Goal: Information Seeking & Learning: Learn about a topic

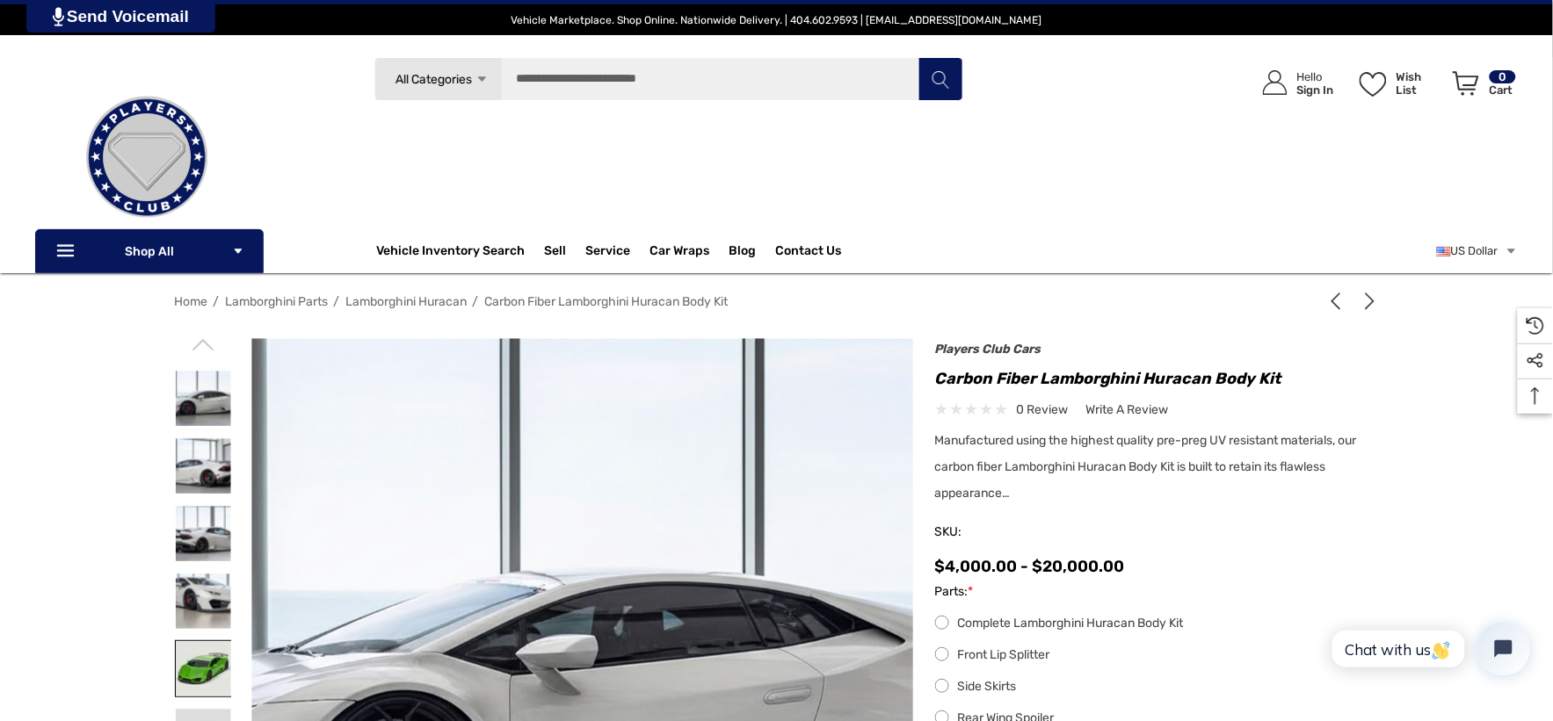
click at [204, 652] on img at bounding box center [203, 668] width 55 height 55
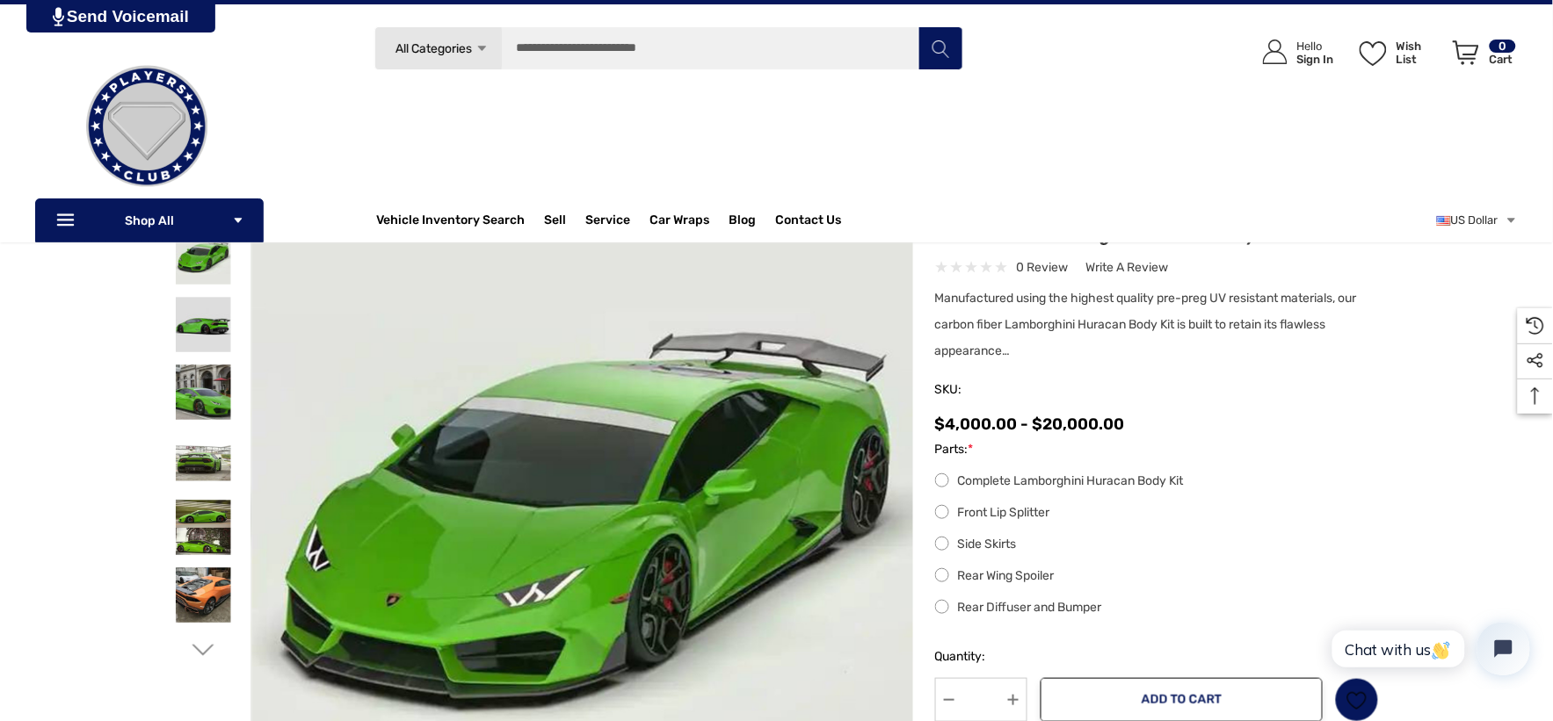
scroll to position [98, 0]
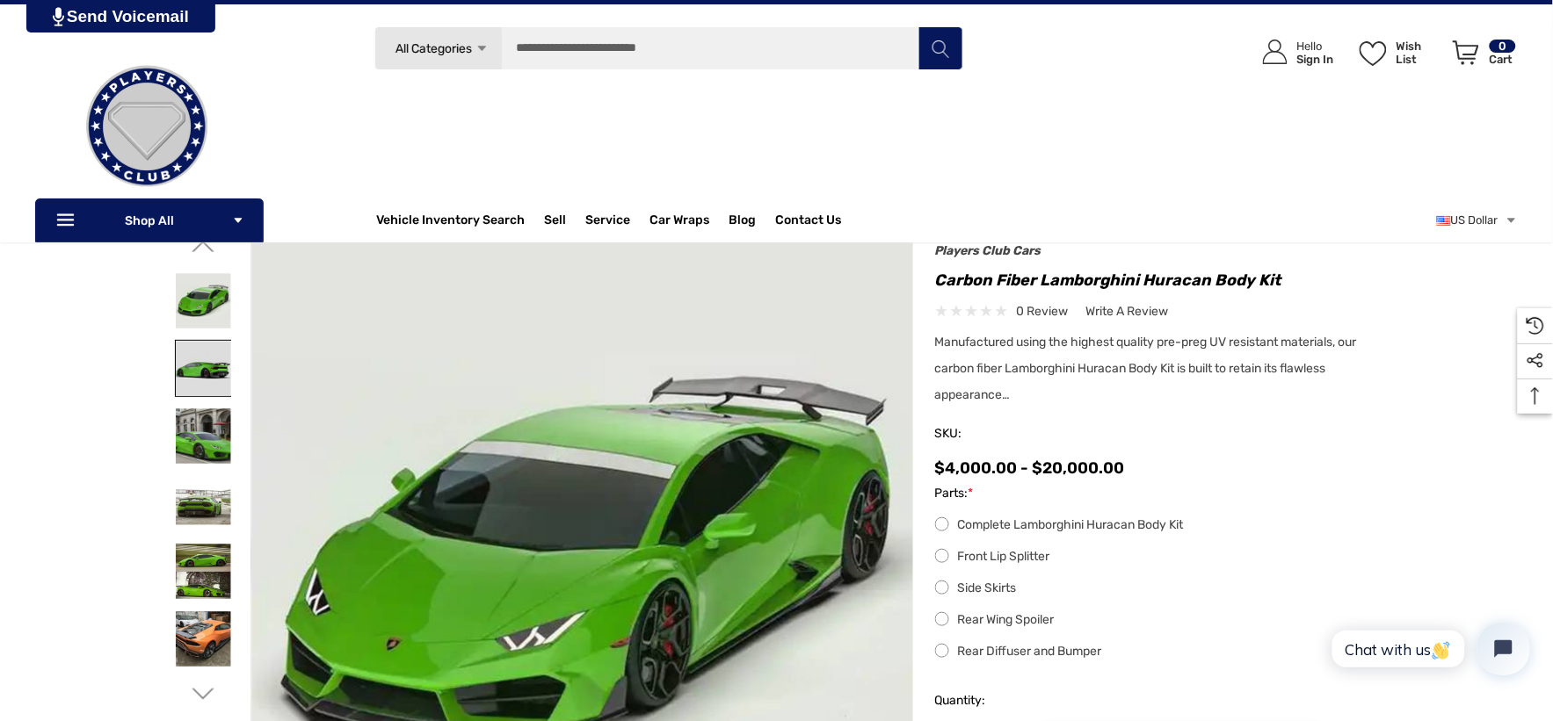
click at [204, 371] on img at bounding box center [203, 368] width 55 height 55
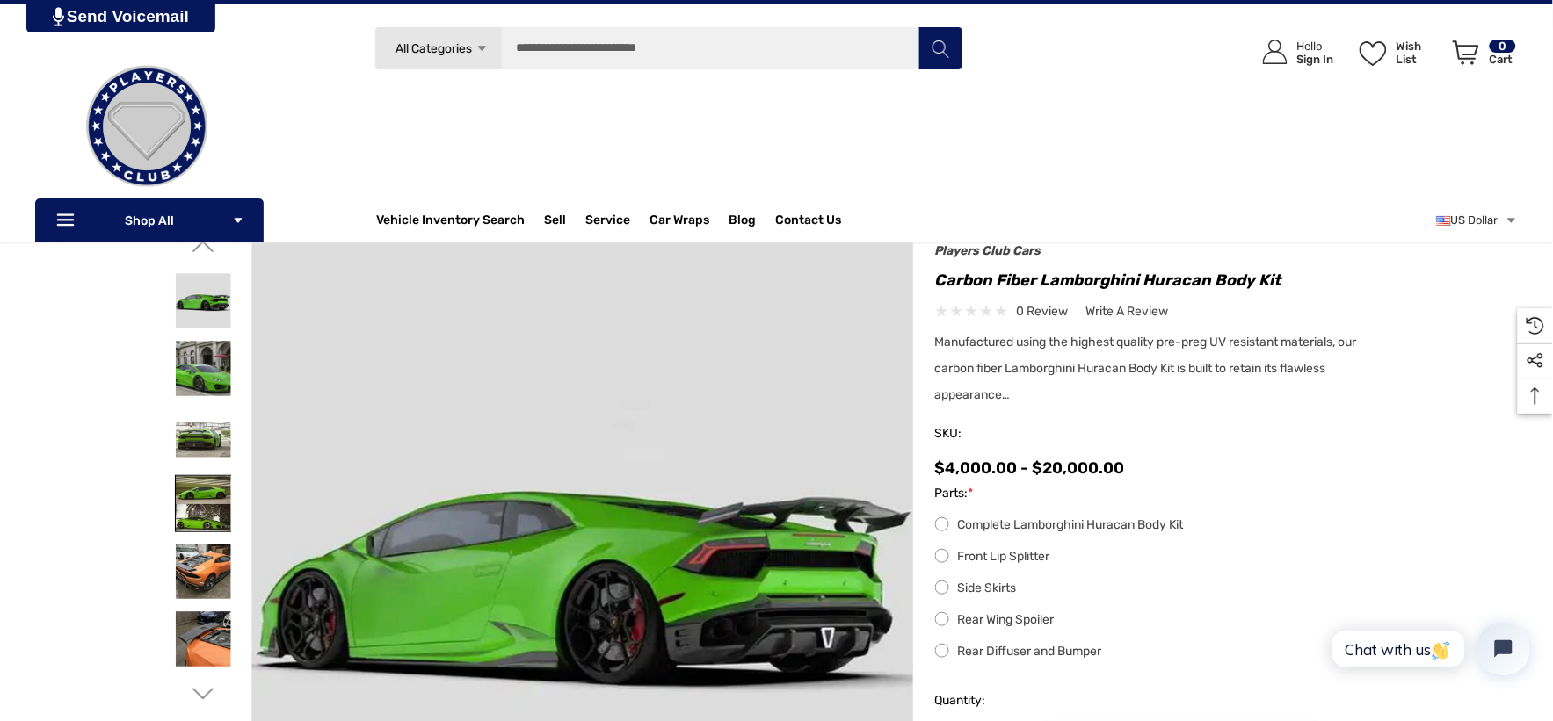
click at [199, 504] on img at bounding box center [203, 503] width 55 height 55
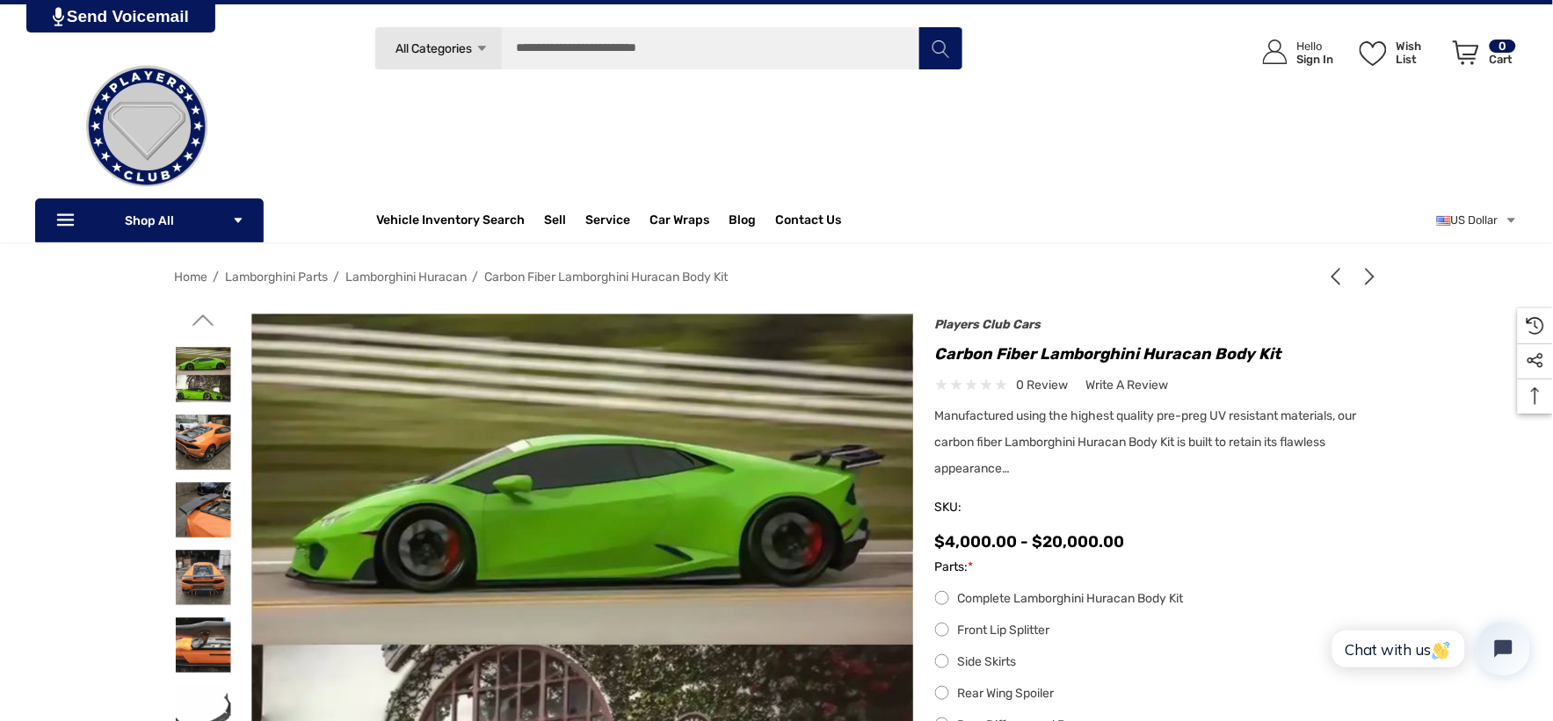
scroll to position [0, 0]
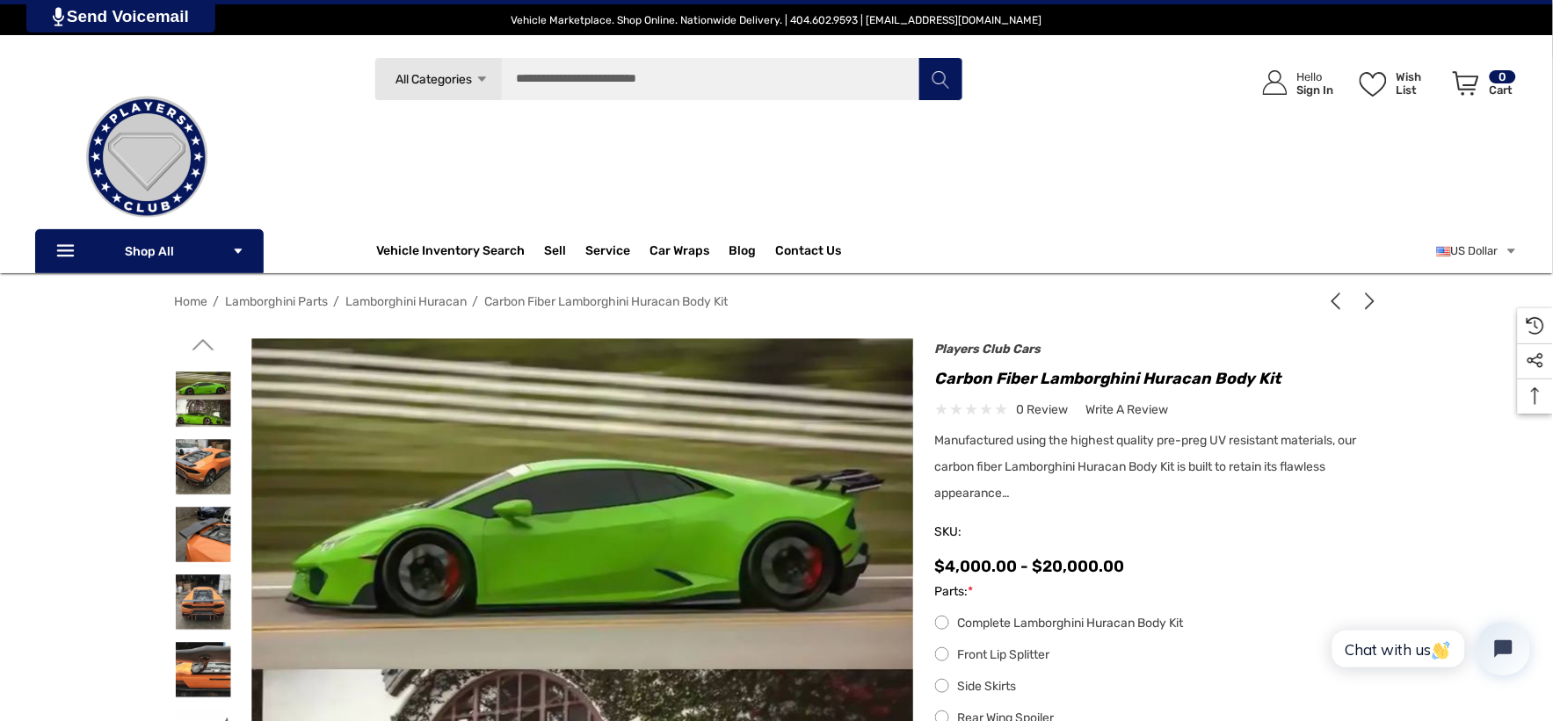
click at [205, 347] on icon "Go to slide 2 of 7" at bounding box center [203, 345] width 22 height 22
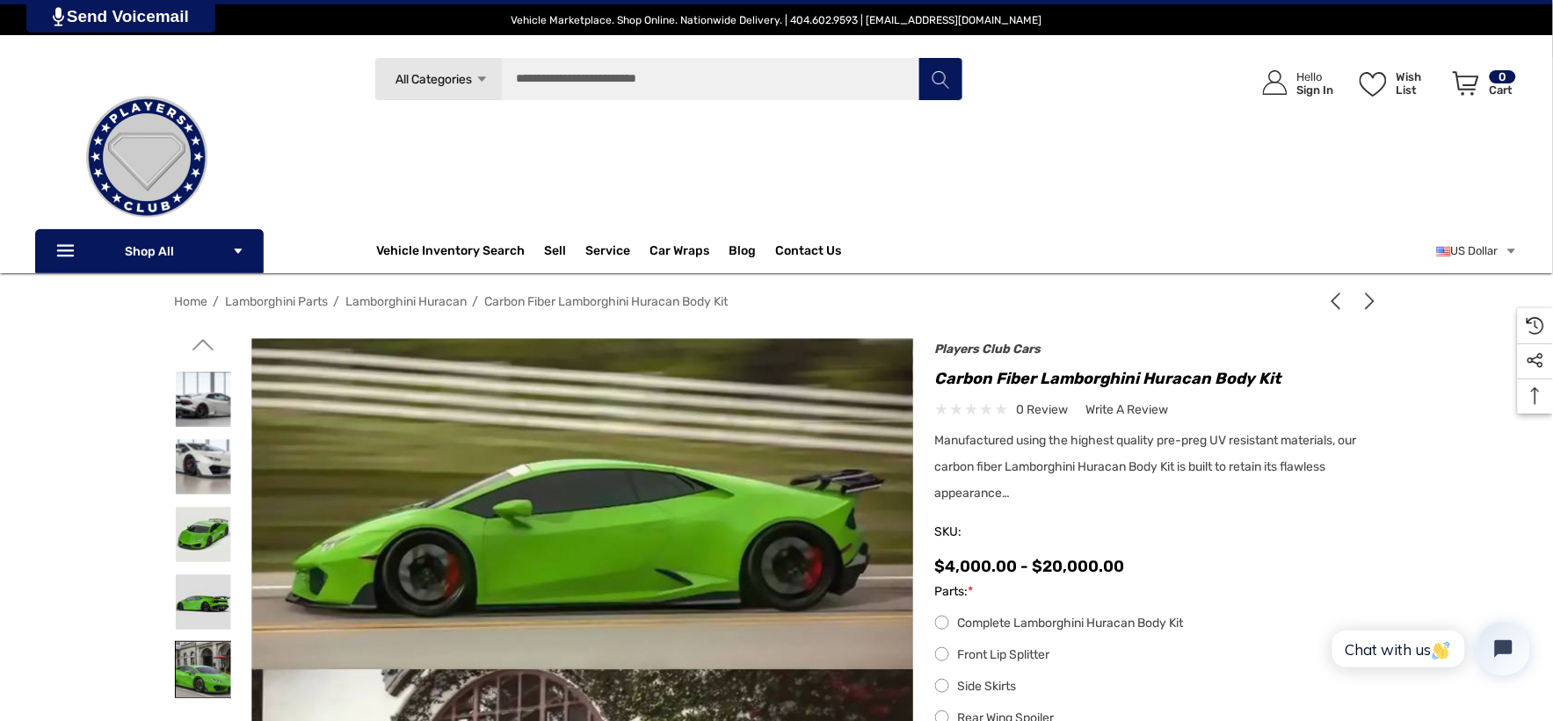
click at [206, 665] on img at bounding box center [203, 669] width 55 height 55
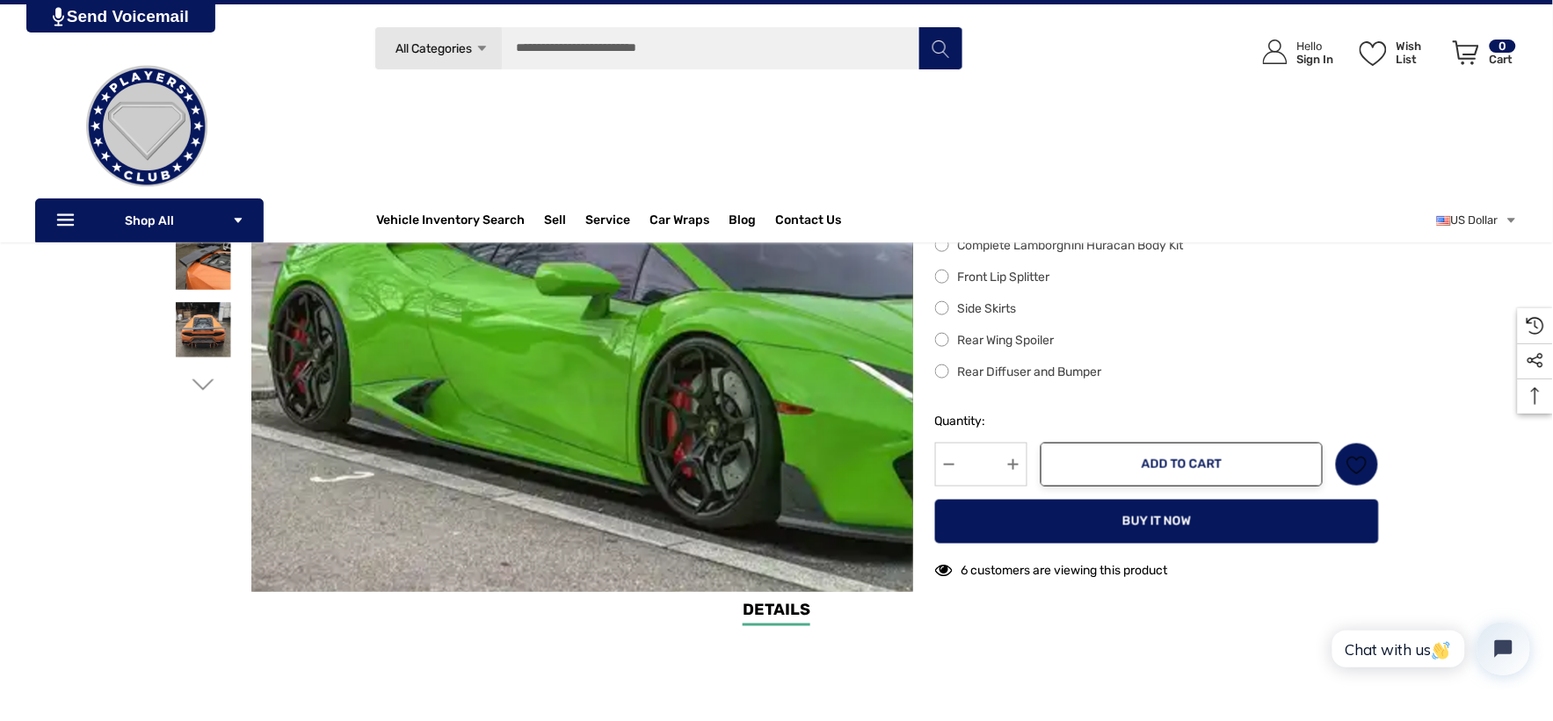
scroll to position [98, 0]
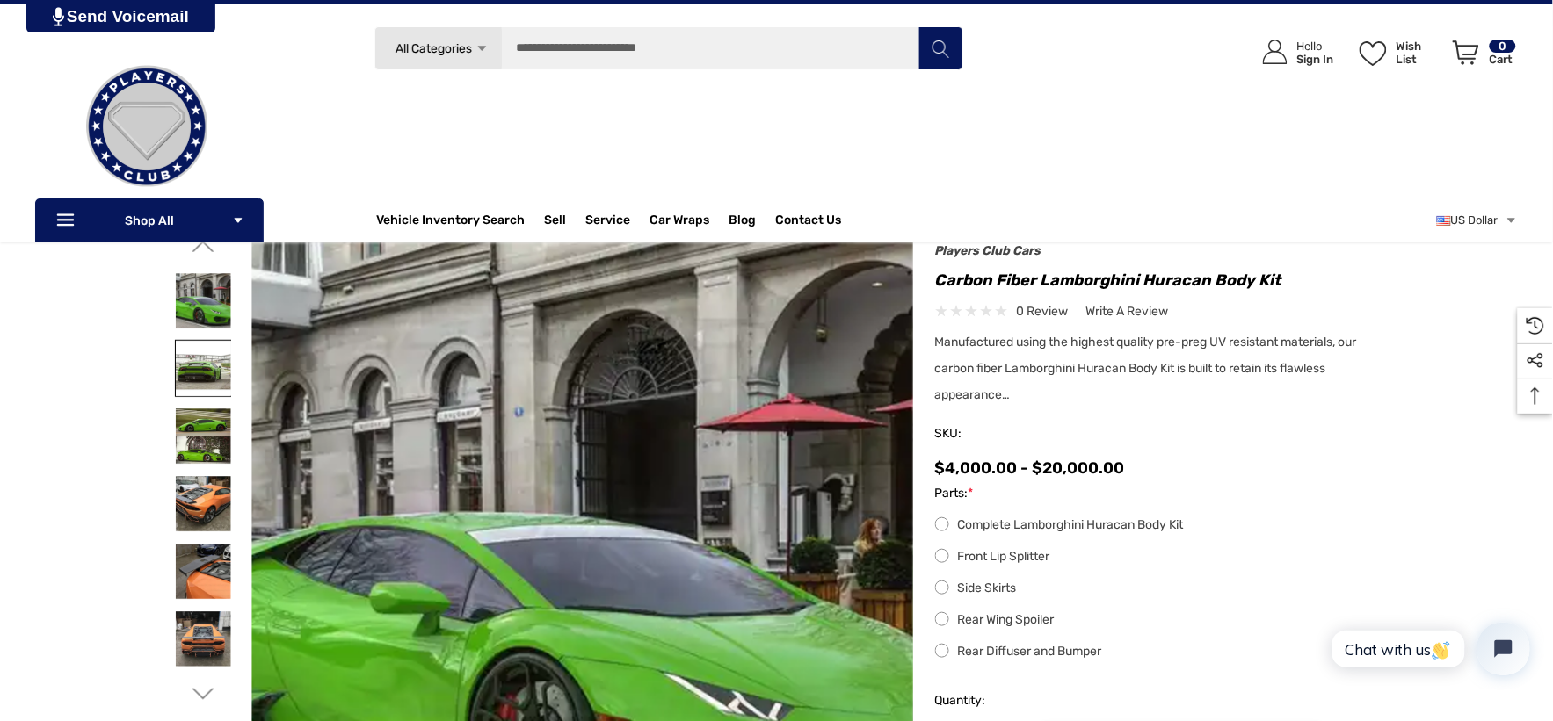
click at [195, 366] on img at bounding box center [203, 368] width 55 height 55
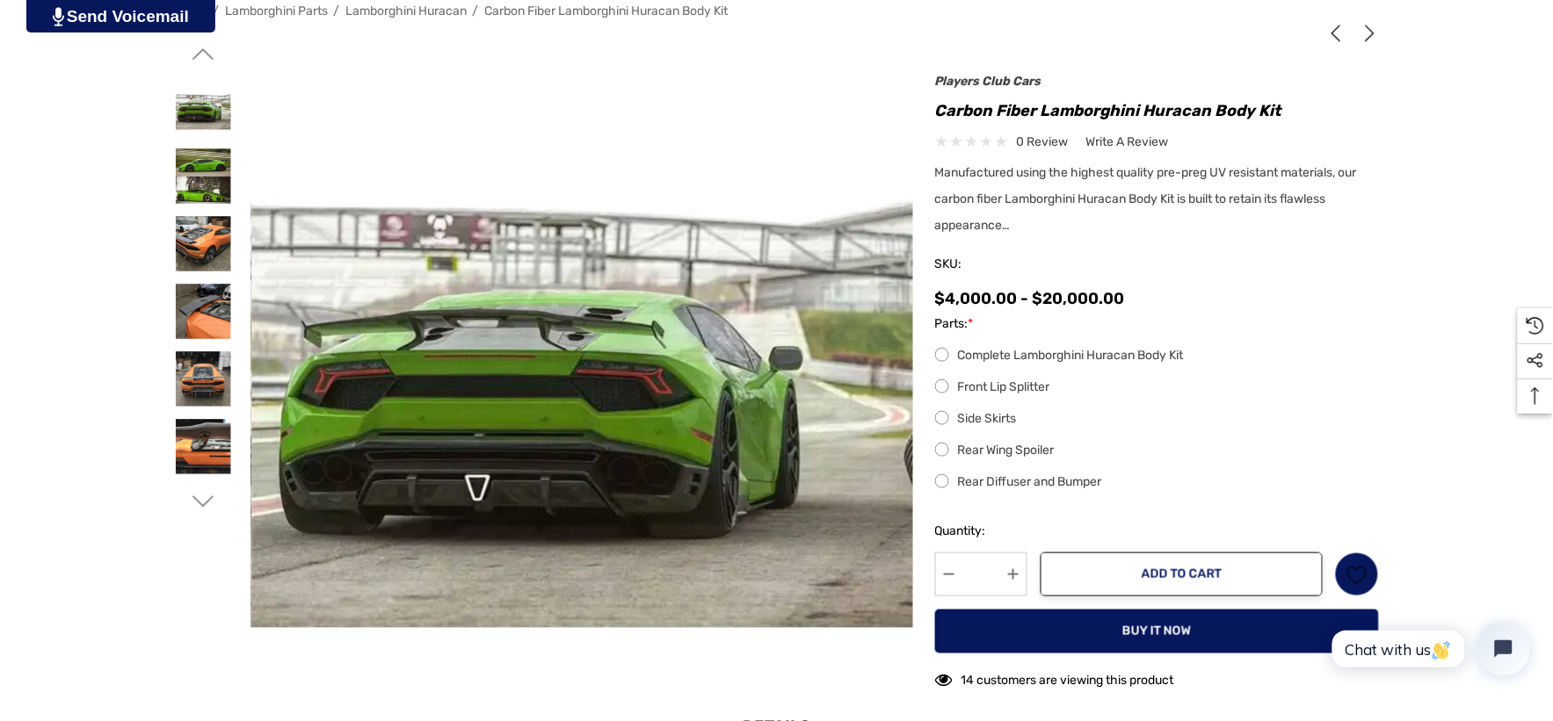
scroll to position [293, 0]
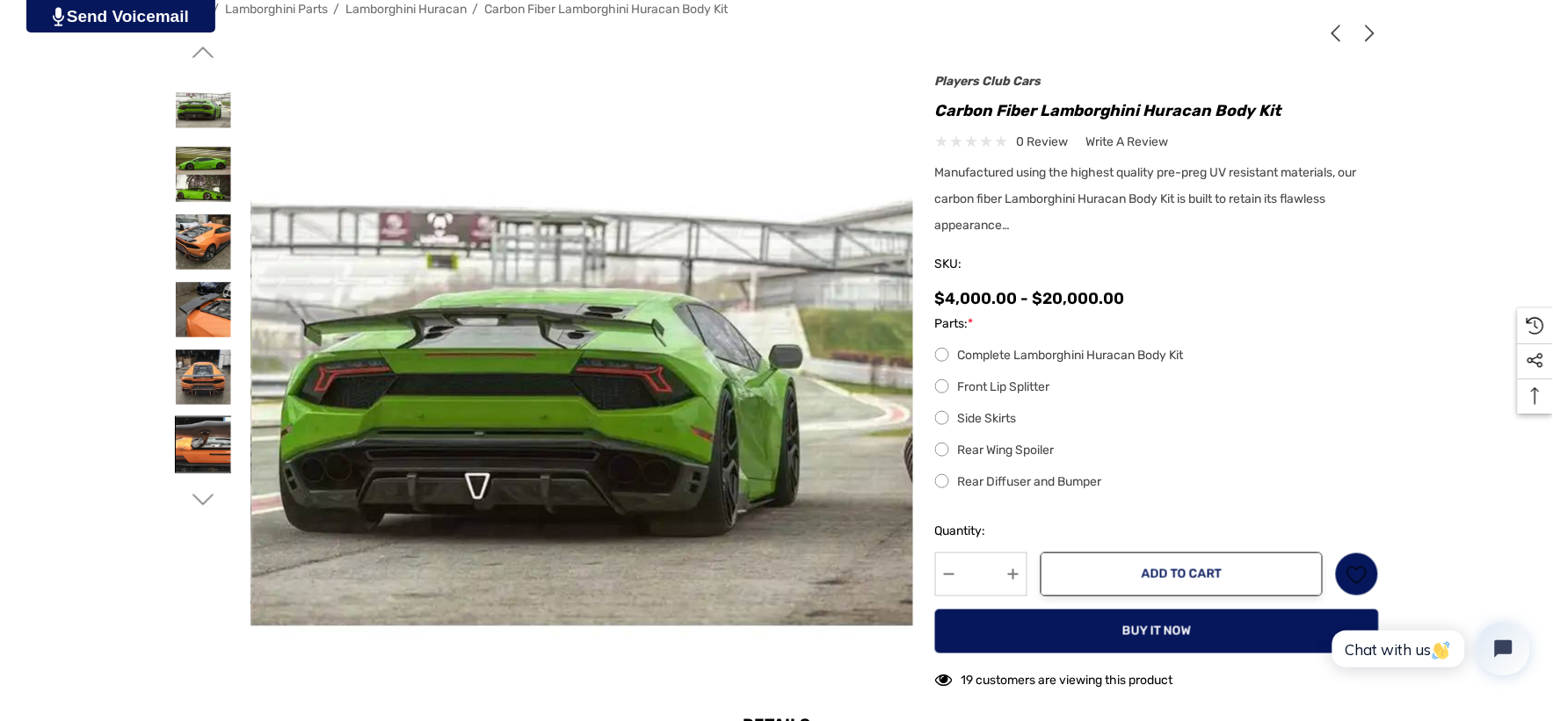
click at [209, 418] on img at bounding box center [203, 444] width 55 height 55
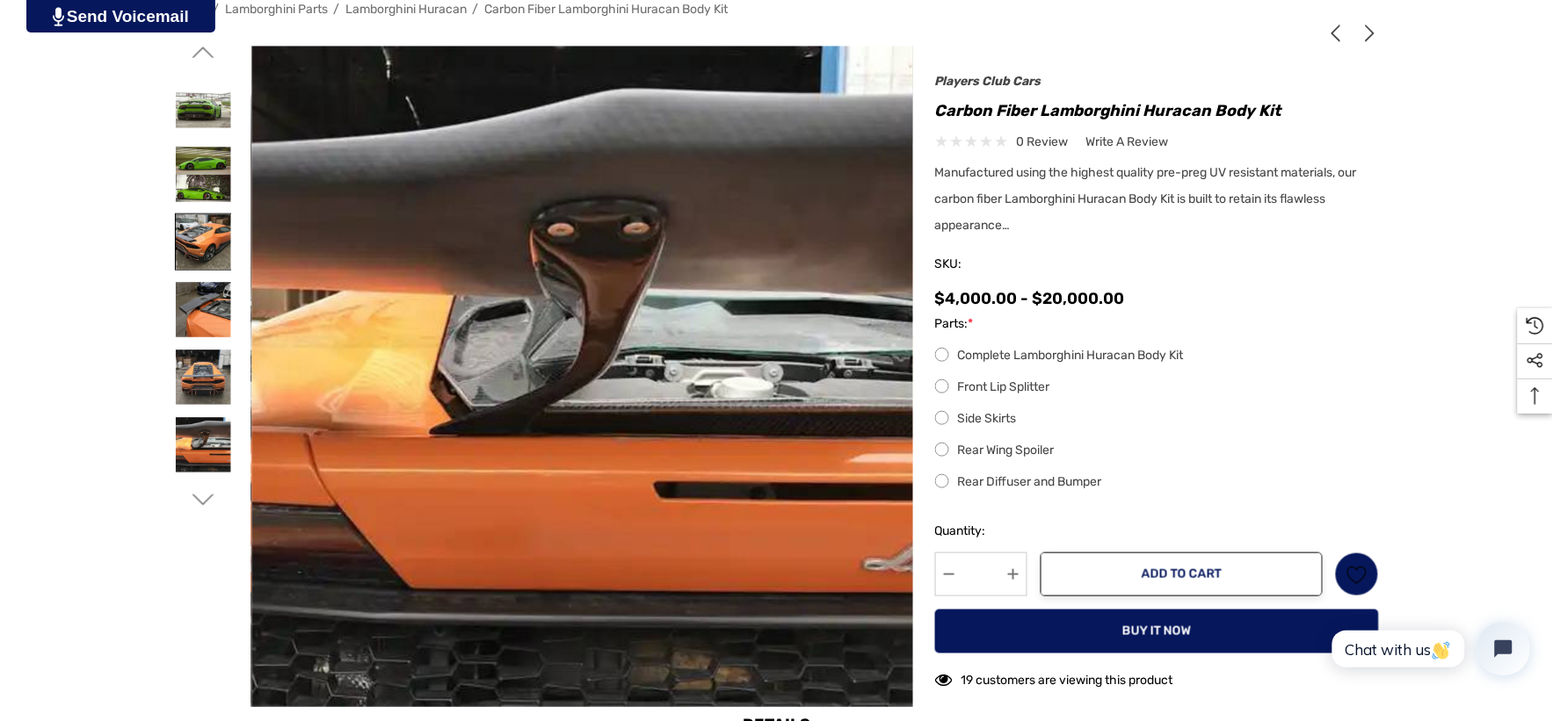
click at [217, 221] on img at bounding box center [203, 241] width 55 height 55
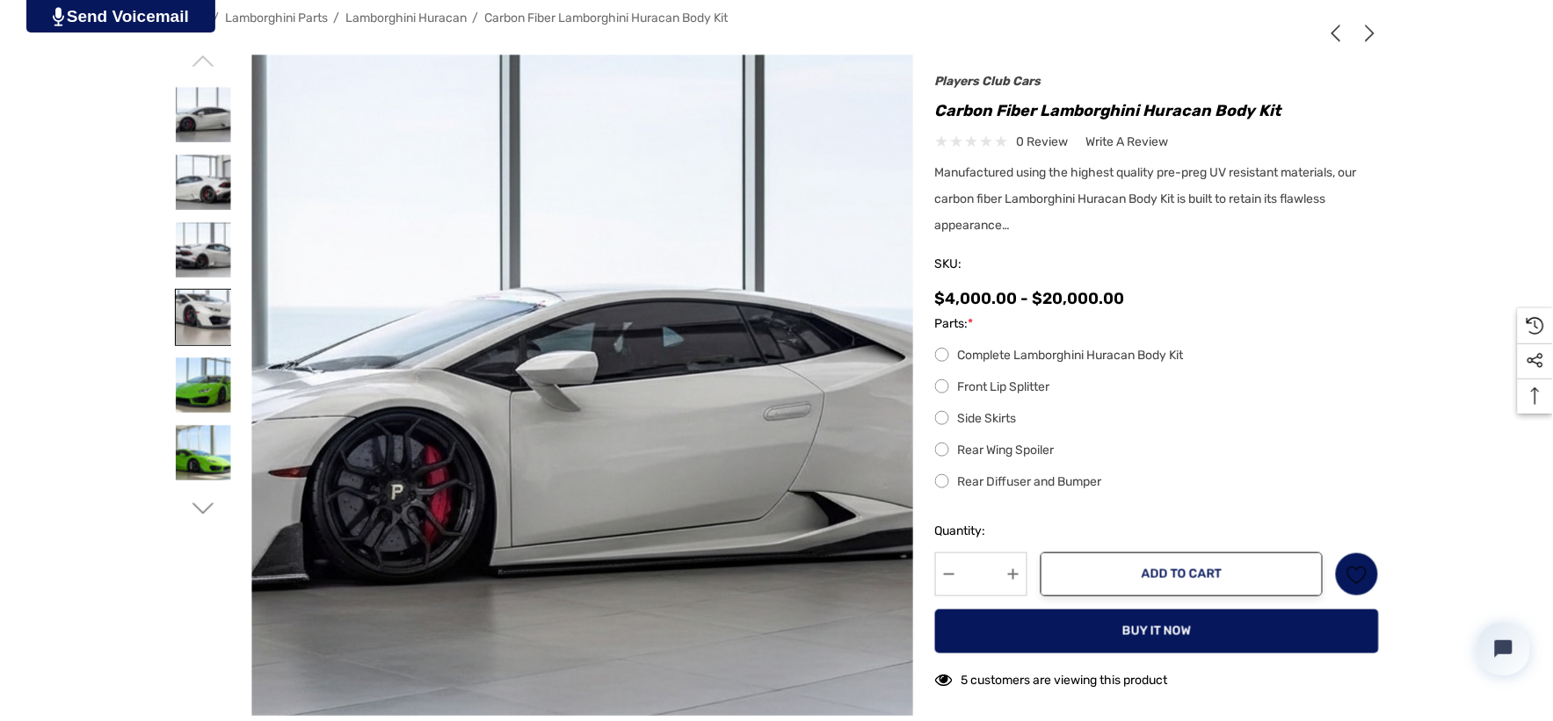
click at [209, 321] on img at bounding box center [203, 317] width 55 height 55
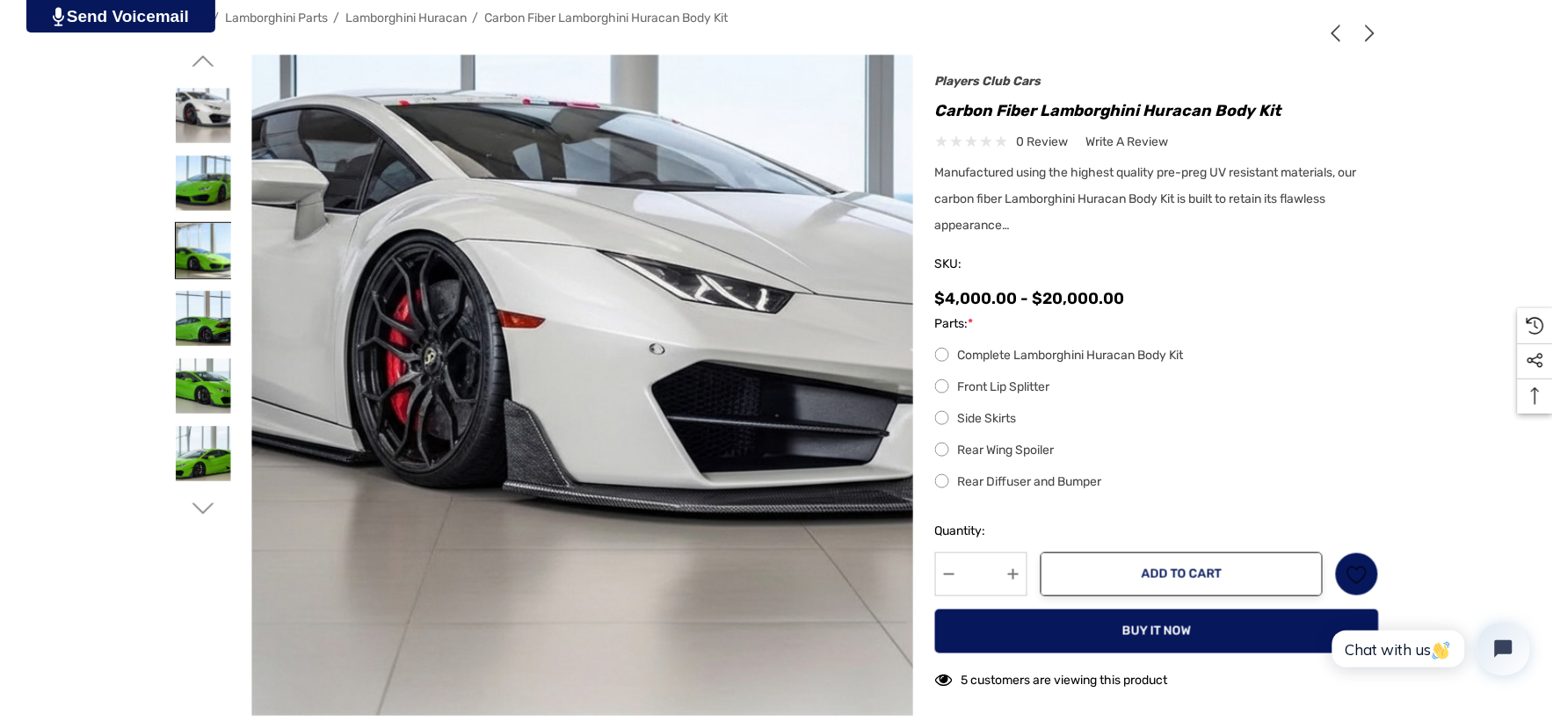
click at [199, 266] on img at bounding box center [203, 250] width 55 height 55
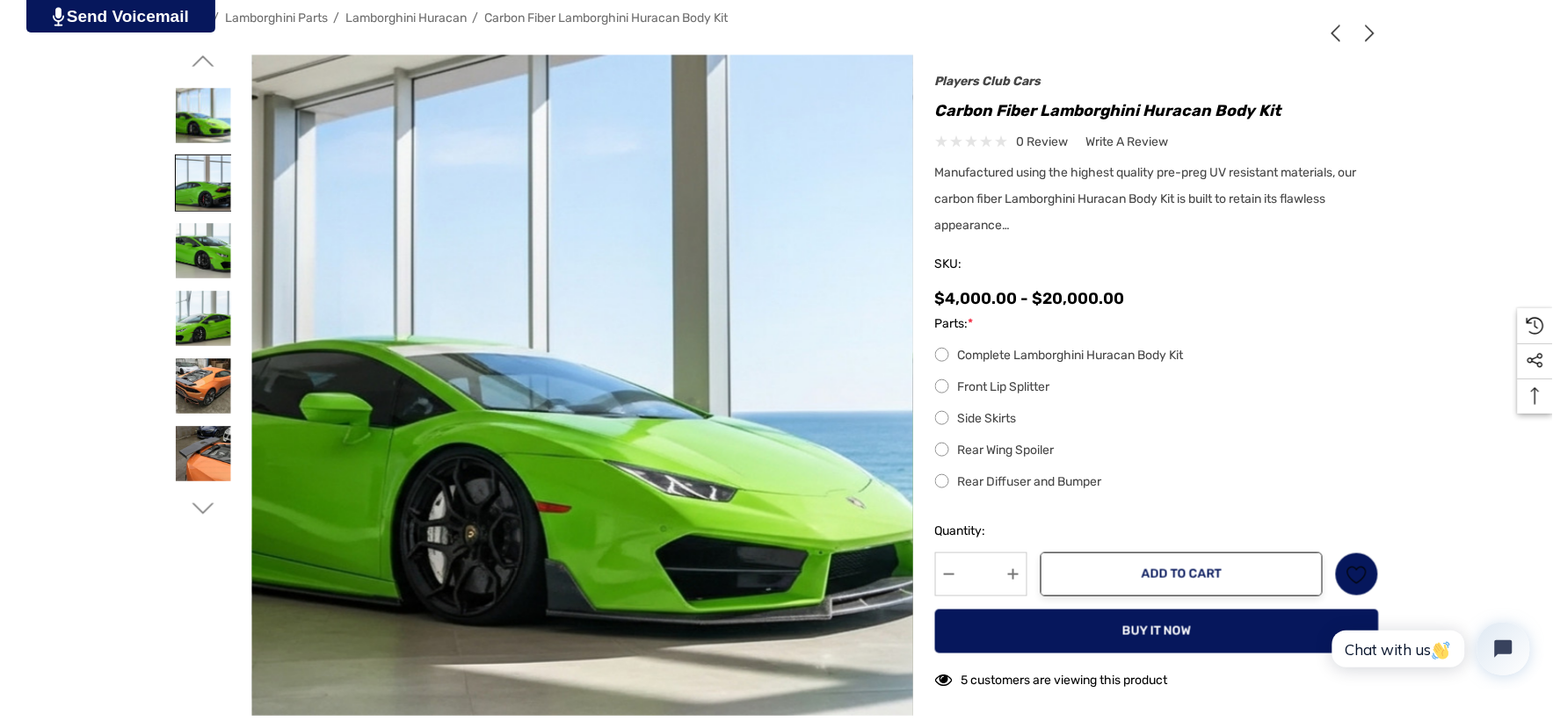
click at [197, 188] on img at bounding box center [203, 183] width 55 height 55
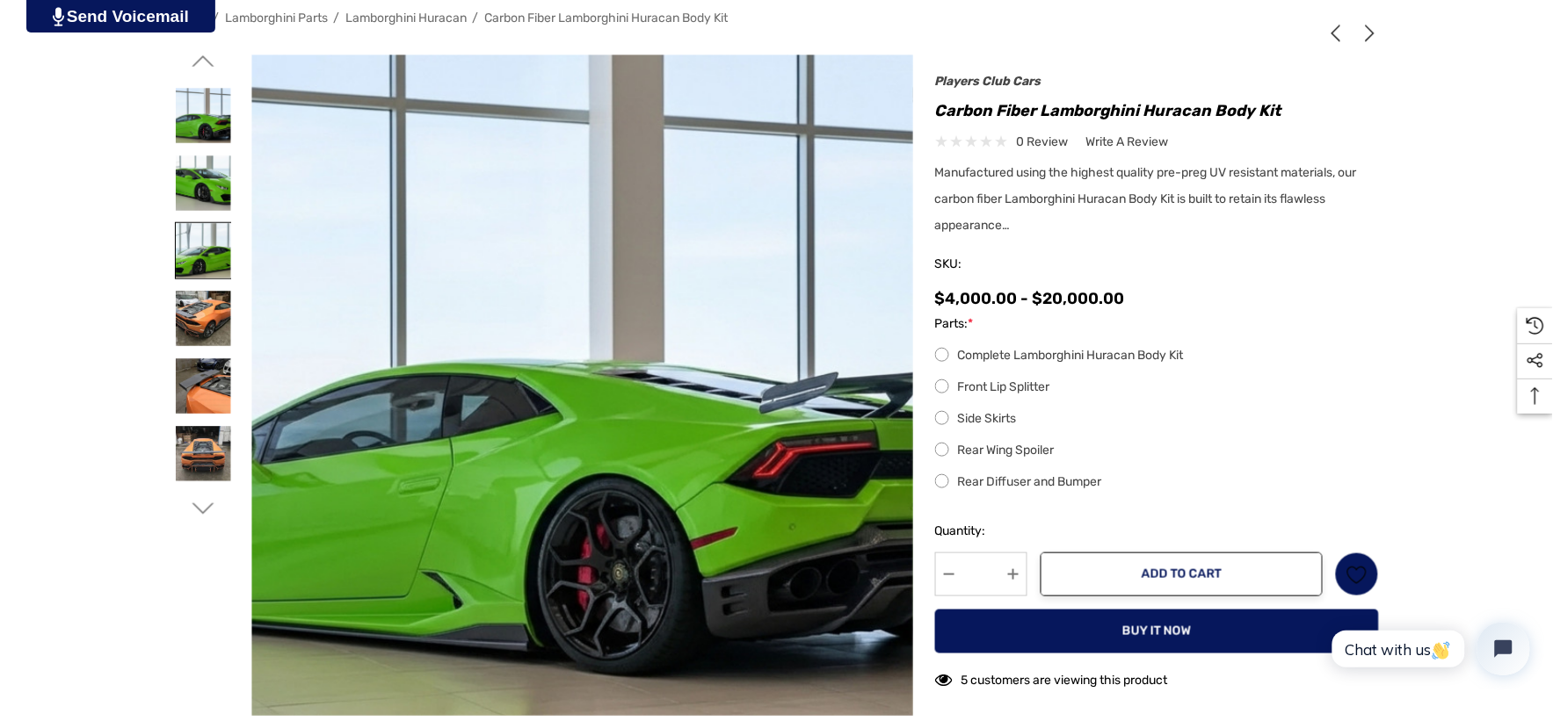
click at [206, 232] on img at bounding box center [203, 250] width 55 height 55
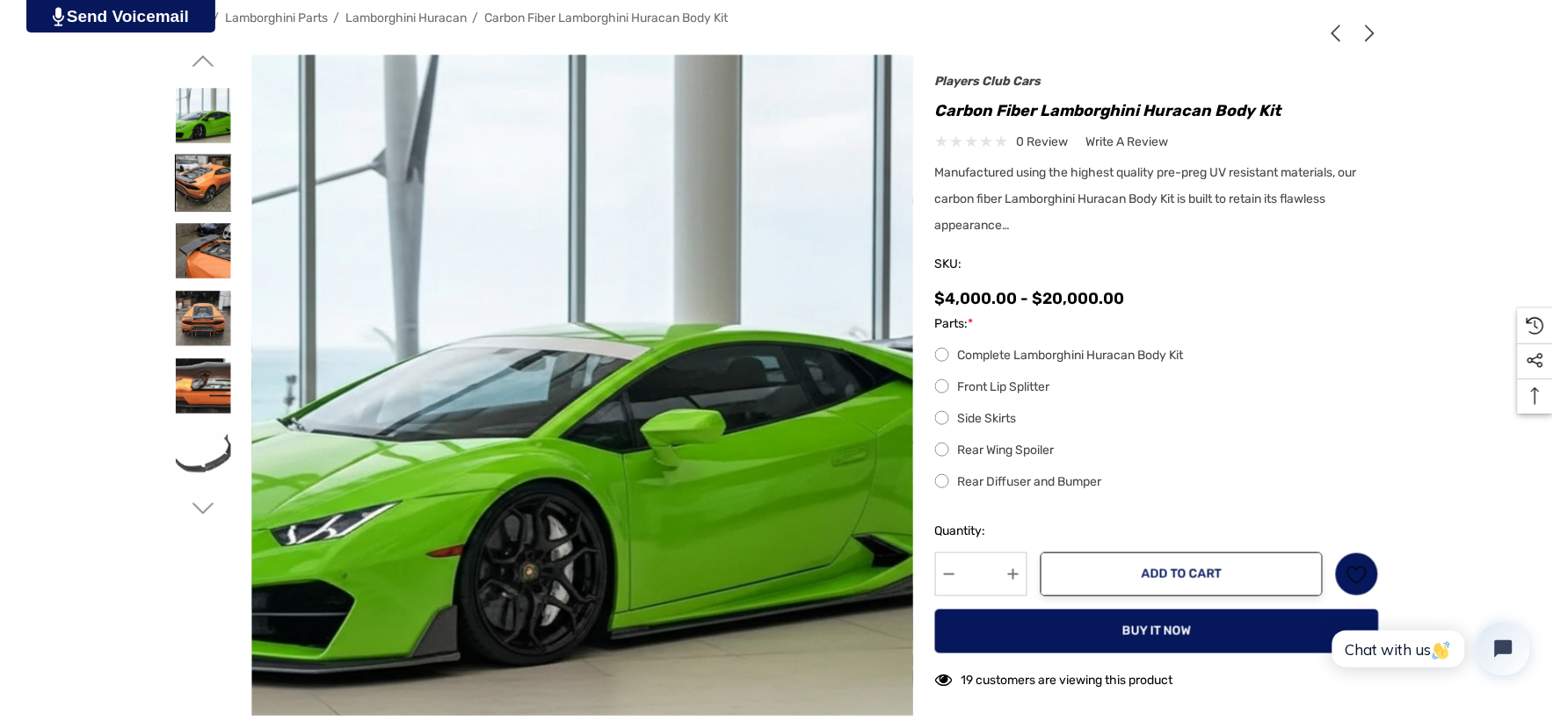
click at [205, 162] on img at bounding box center [203, 183] width 55 height 55
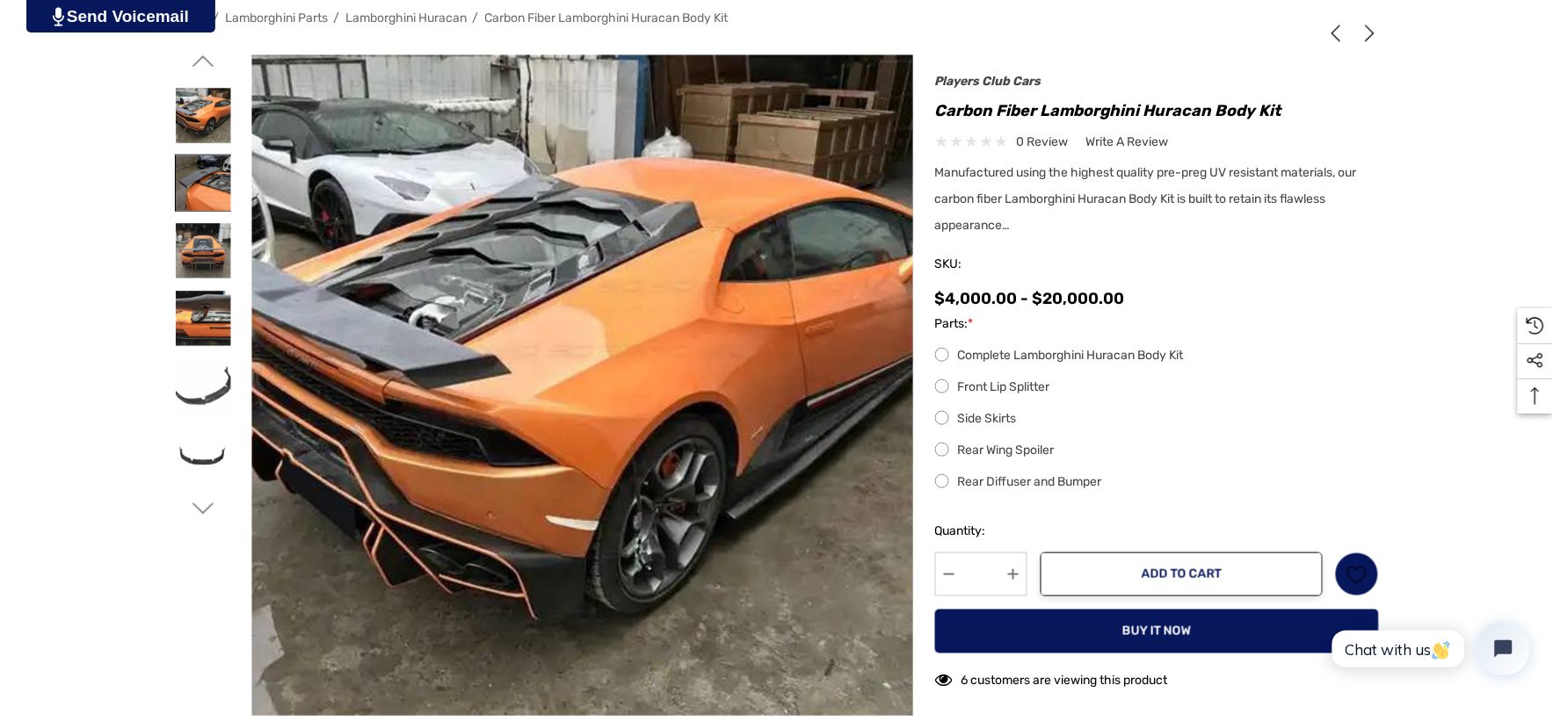
click at [211, 202] on img at bounding box center [203, 183] width 55 height 55
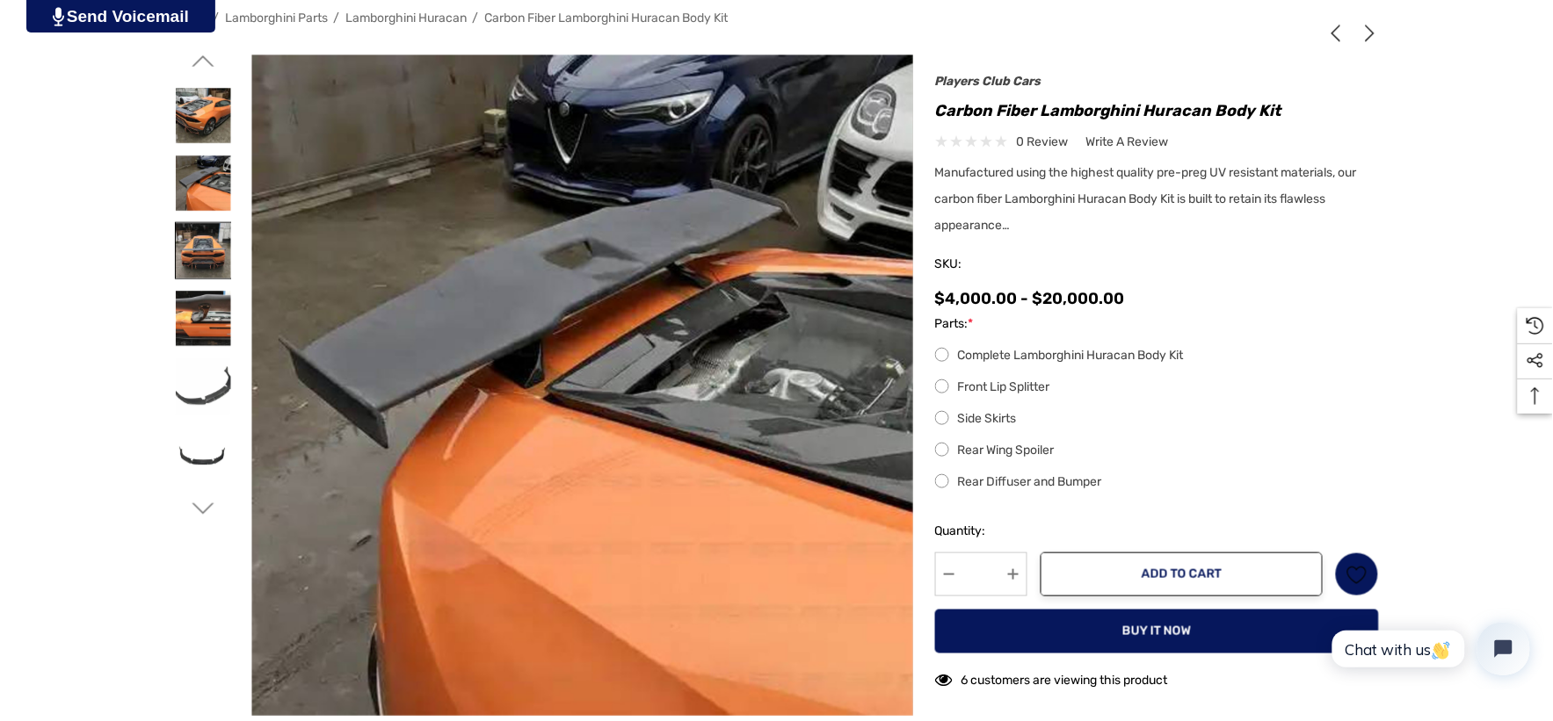
click at [206, 238] on img at bounding box center [203, 250] width 55 height 55
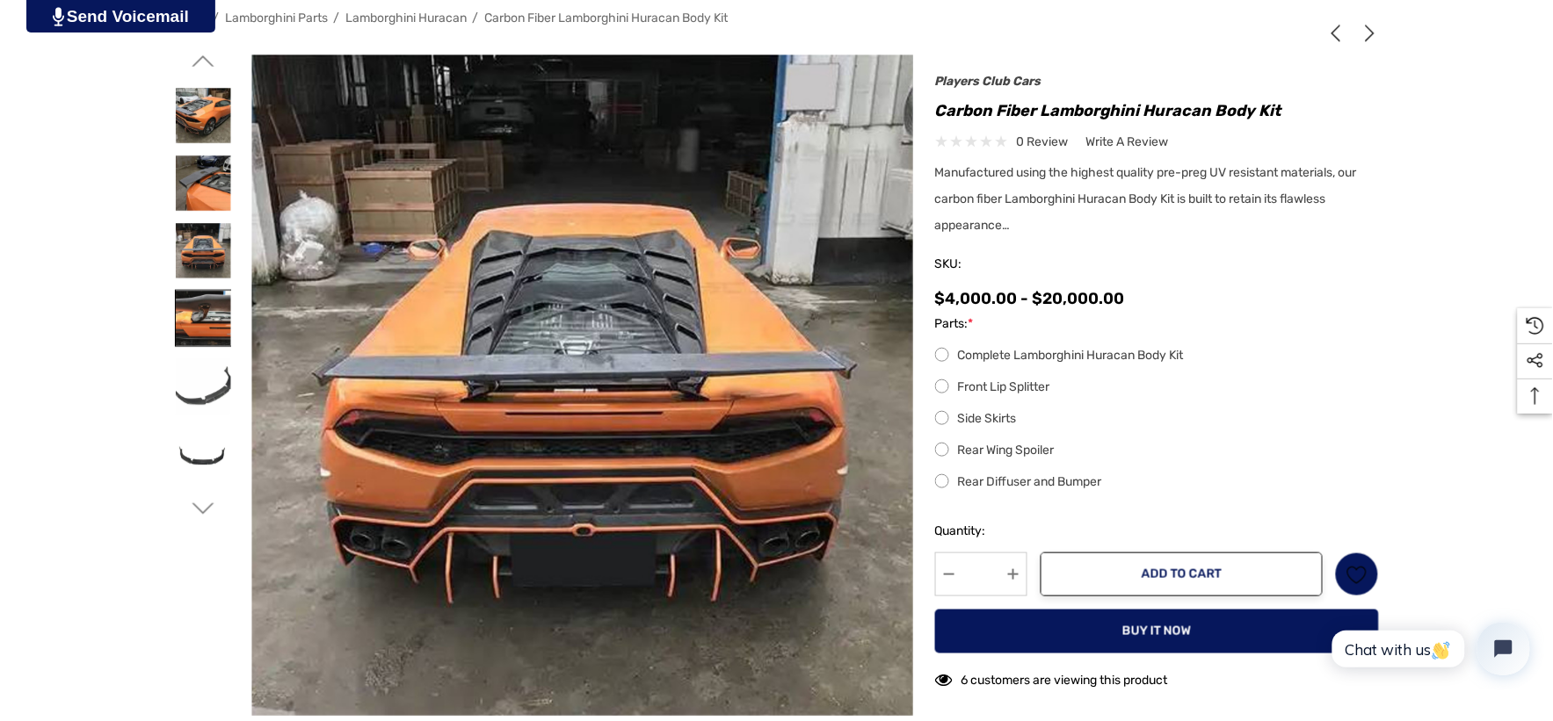
click at [220, 332] on img at bounding box center [203, 318] width 55 height 55
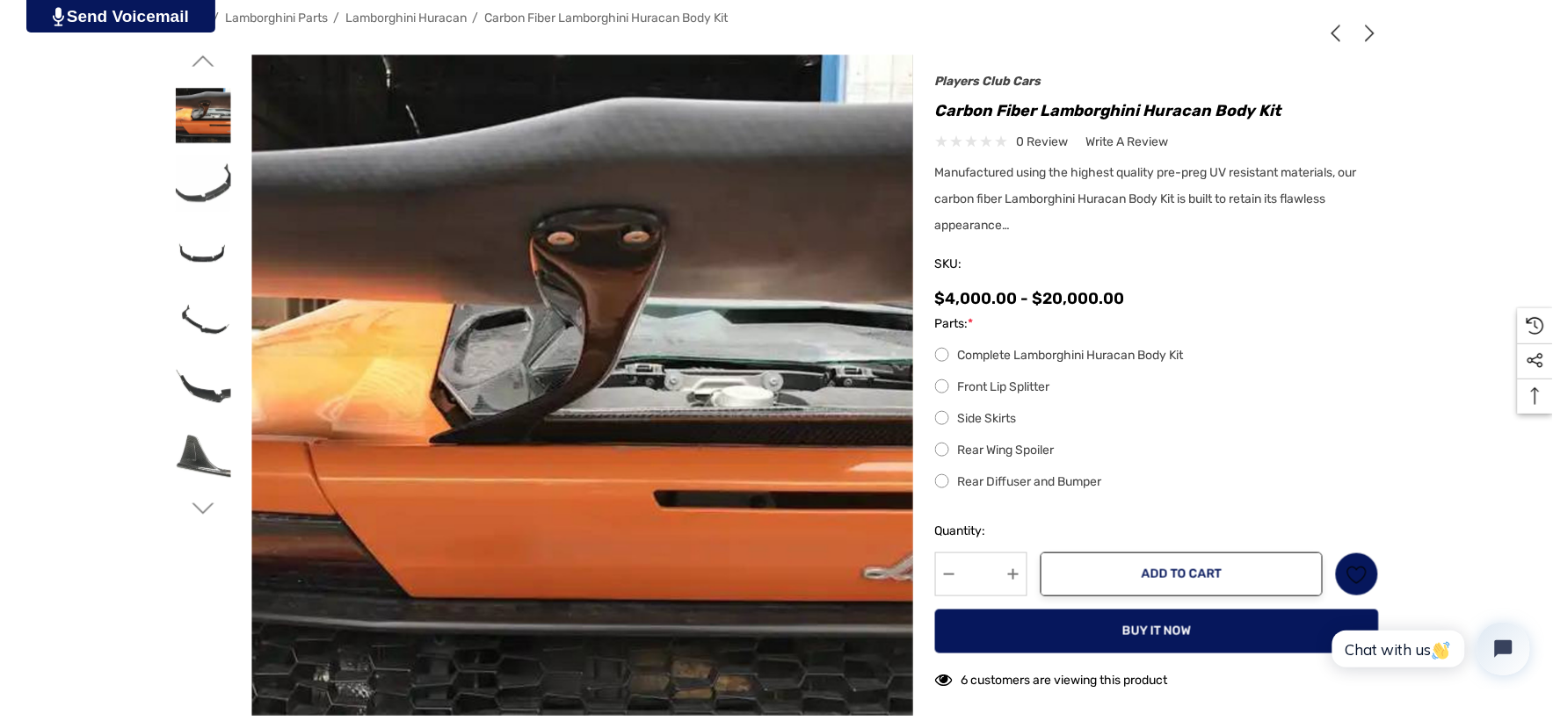
click at [203, 64] on icon "Go to slide 2 of 7" at bounding box center [203, 61] width 22 height 22
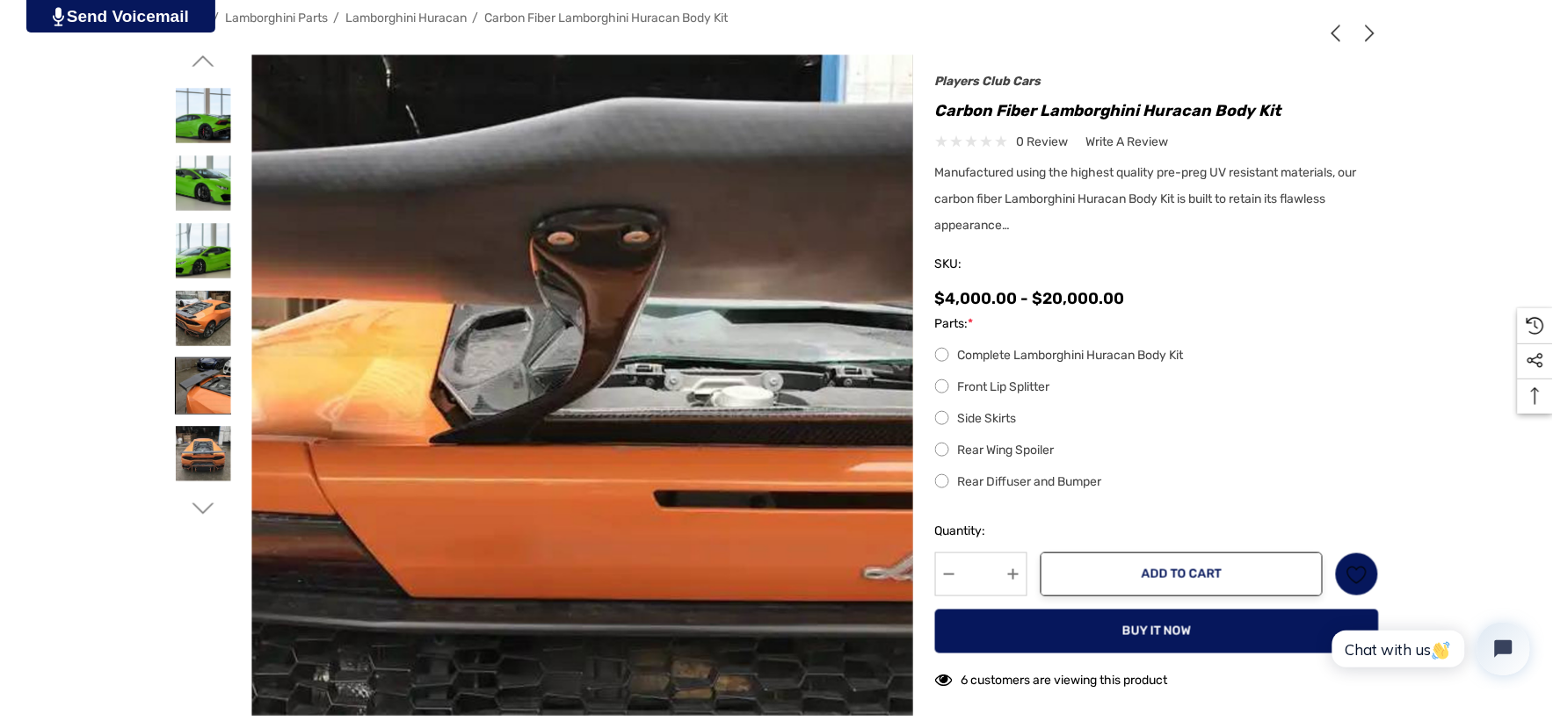
click at [199, 375] on img at bounding box center [203, 385] width 55 height 55
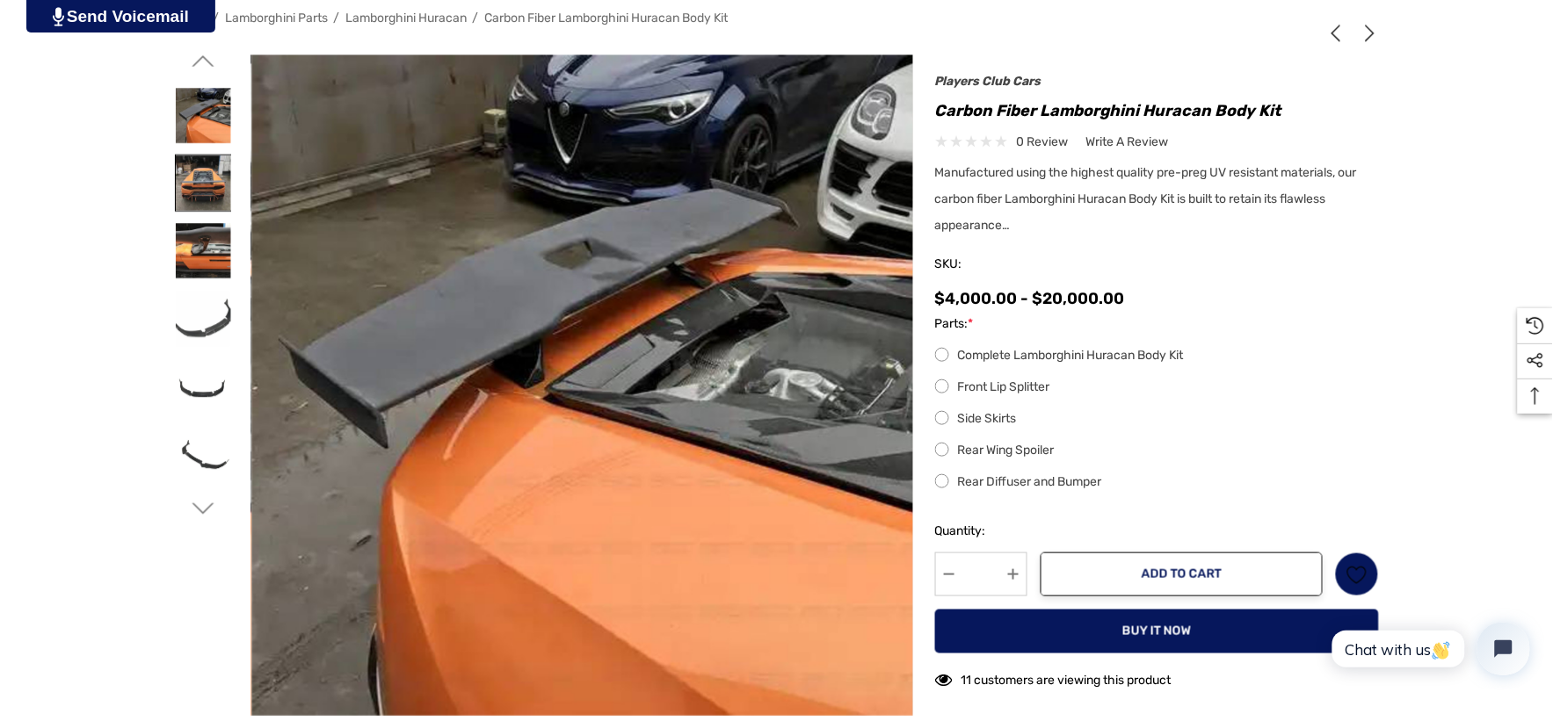
click at [204, 164] on img at bounding box center [203, 183] width 55 height 55
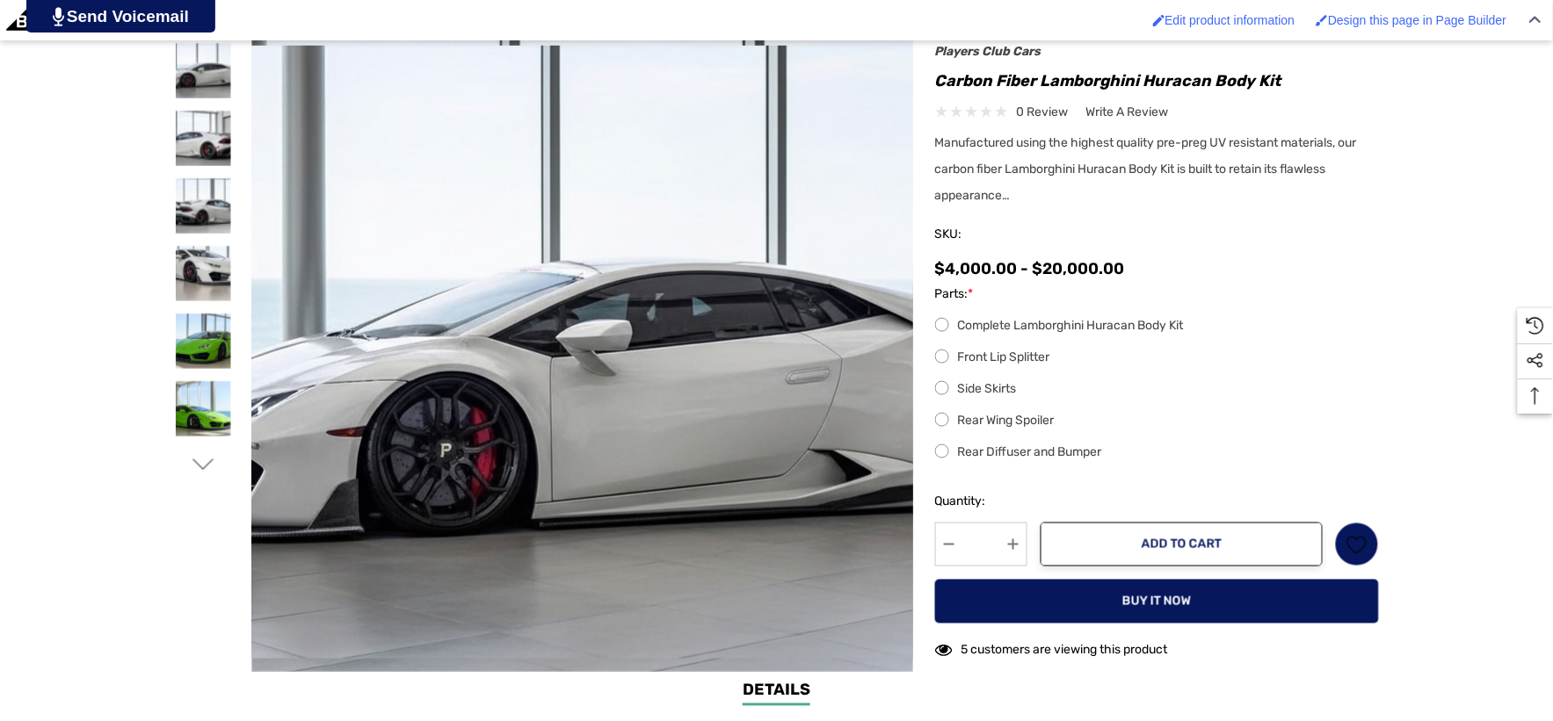
scroll to position [602, 0]
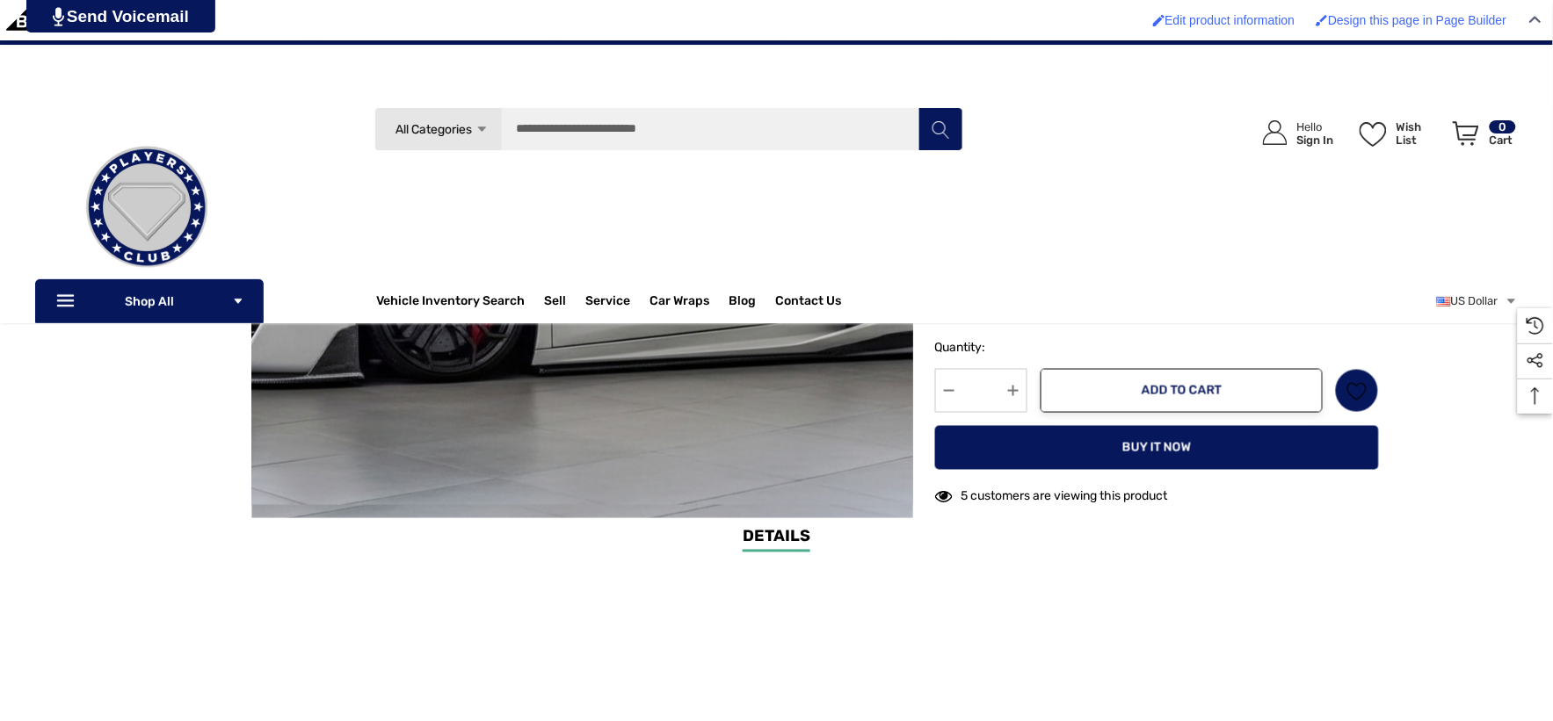
click at [532, 394] on img at bounding box center [617, 198] width 1125 height 613
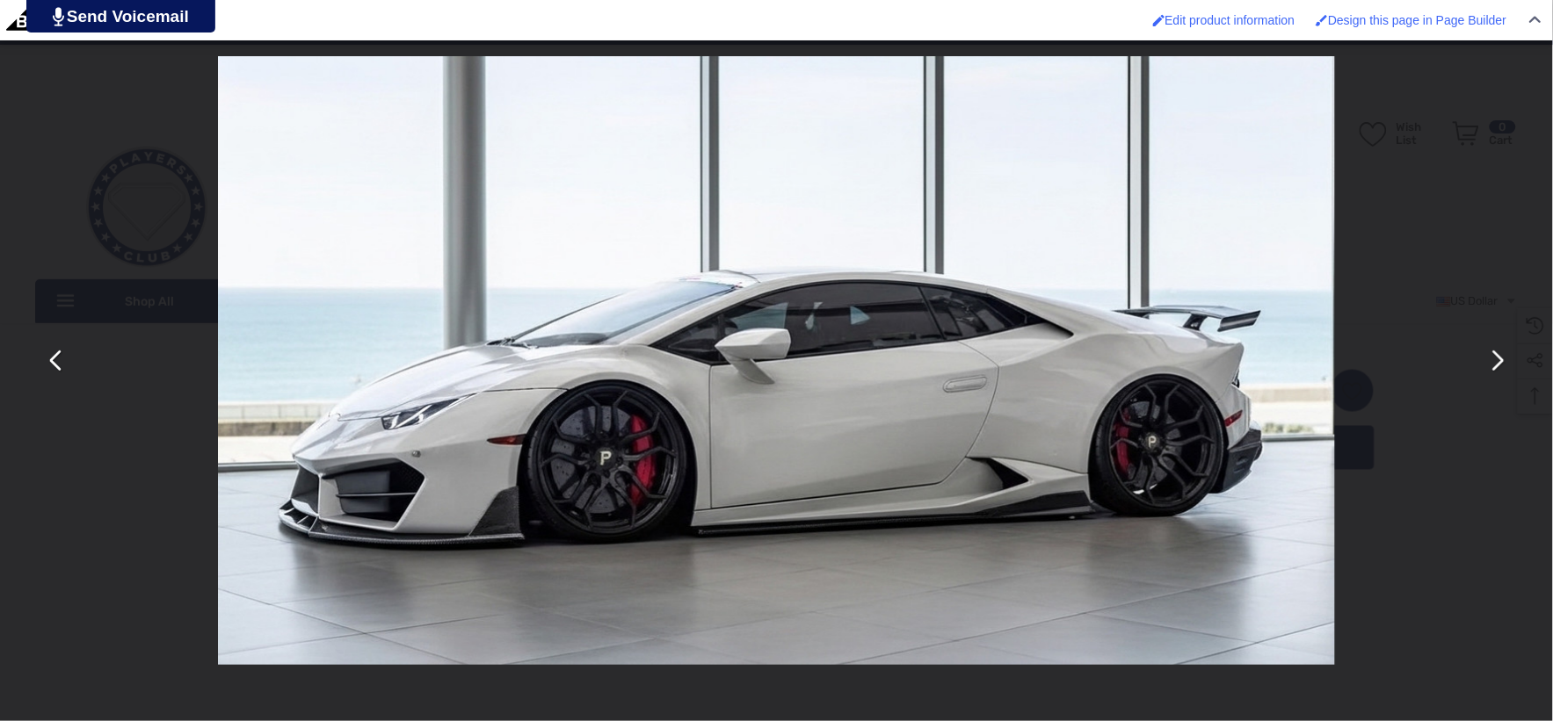
click at [710, 420] on img "You can close this modal content with the ESC key" at bounding box center [776, 360] width 1117 height 609
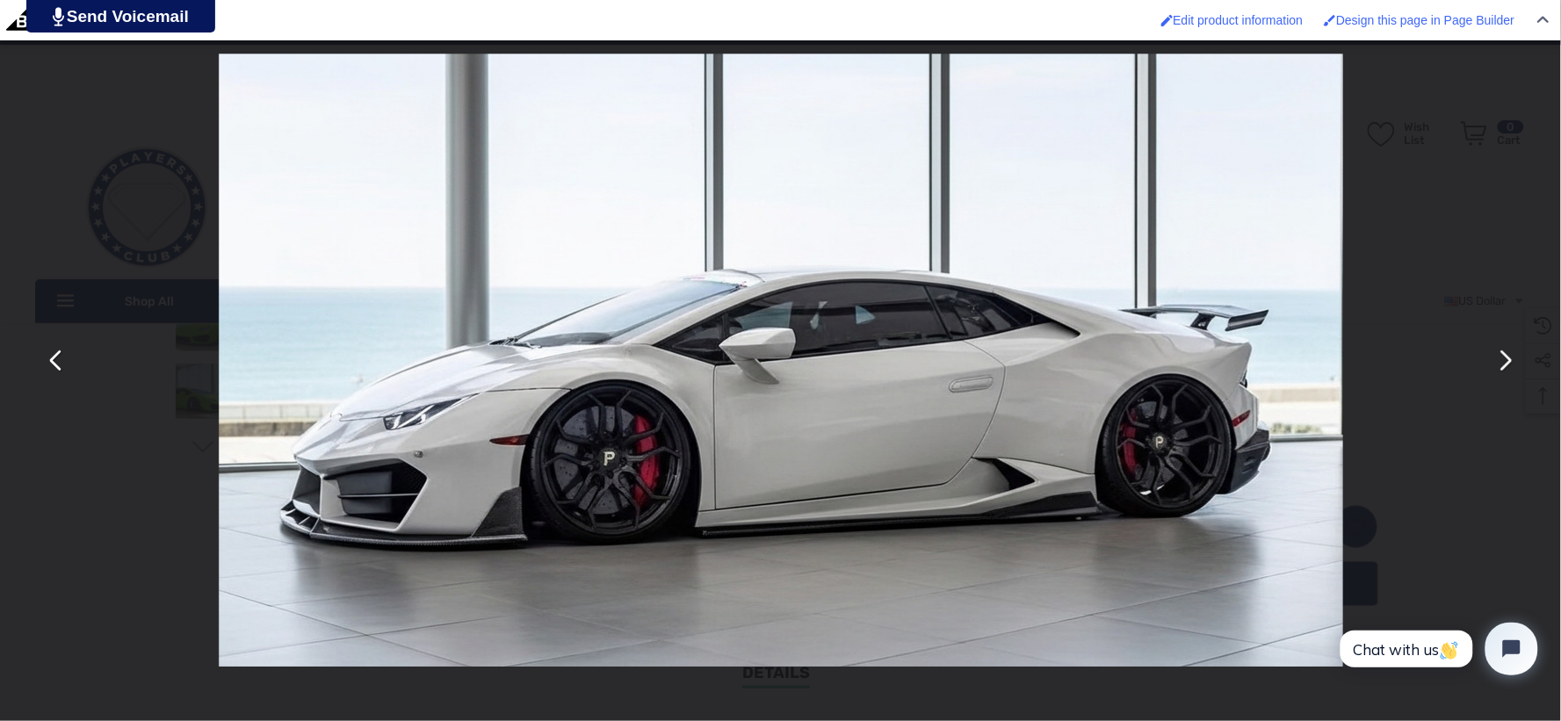
click at [1501, 358] on button "You can close this modal content with the ESC key" at bounding box center [1505, 361] width 42 height 42
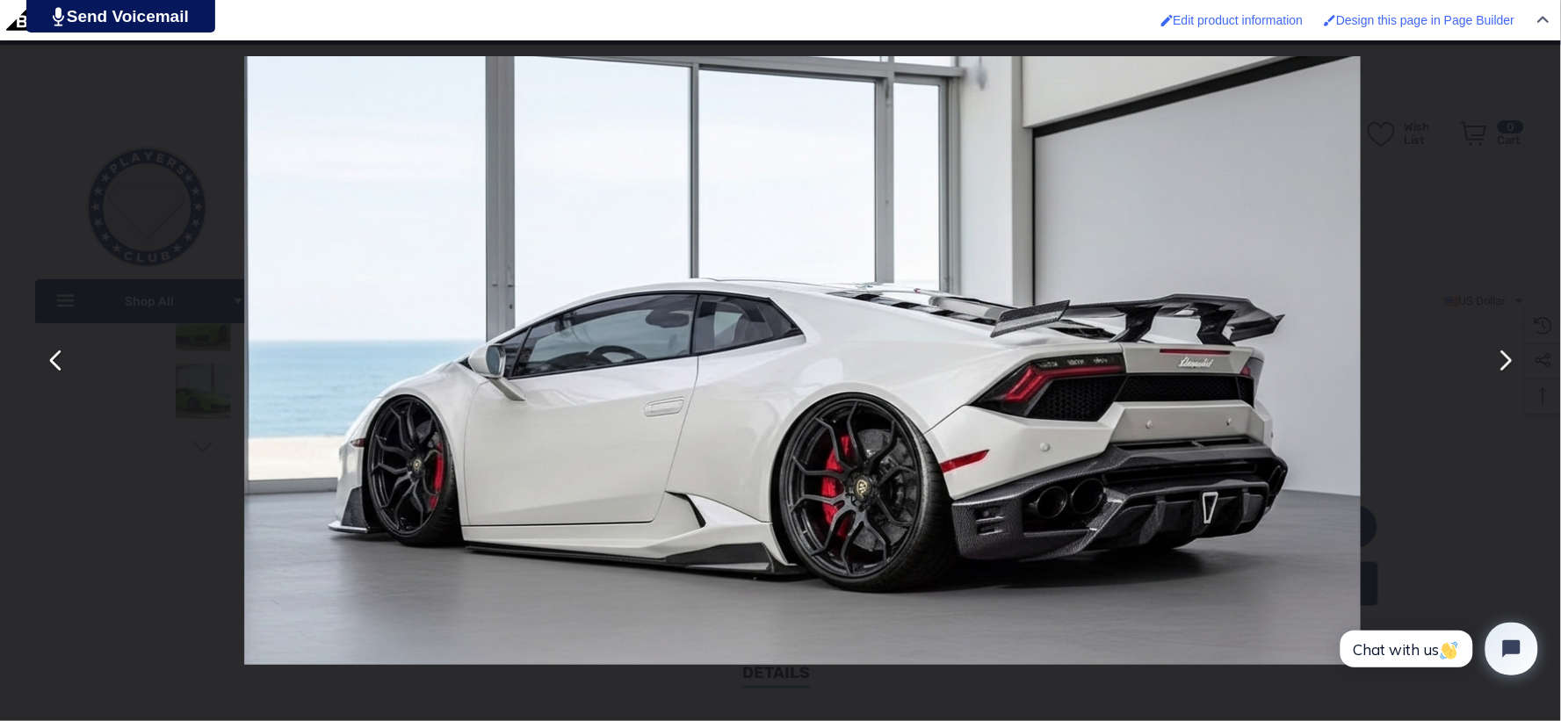
click at [1501, 358] on button "You can close this modal content with the ESC key" at bounding box center [1505, 361] width 42 height 42
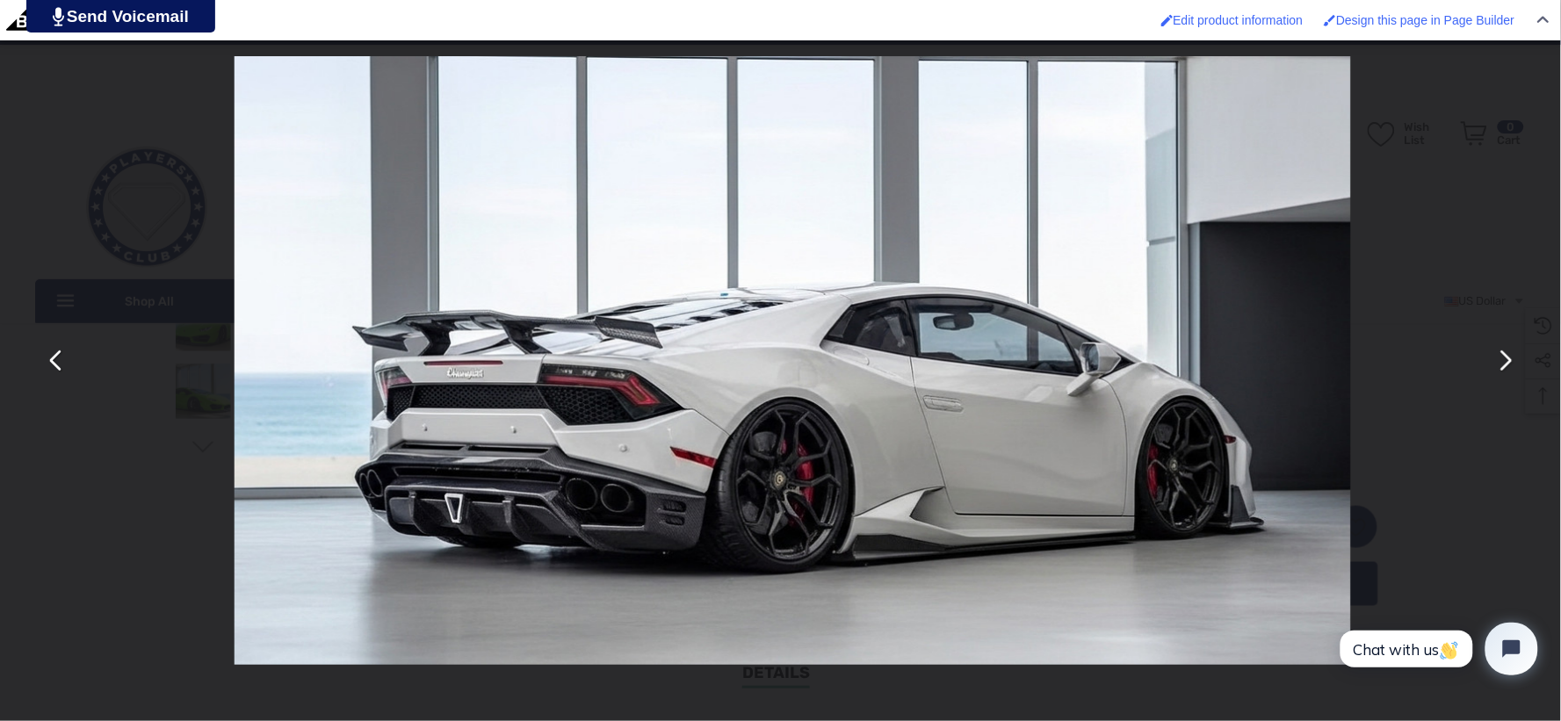
click at [1501, 358] on button "You can close this modal content with the ESC key" at bounding box center [1505, 361] width 42 height 42
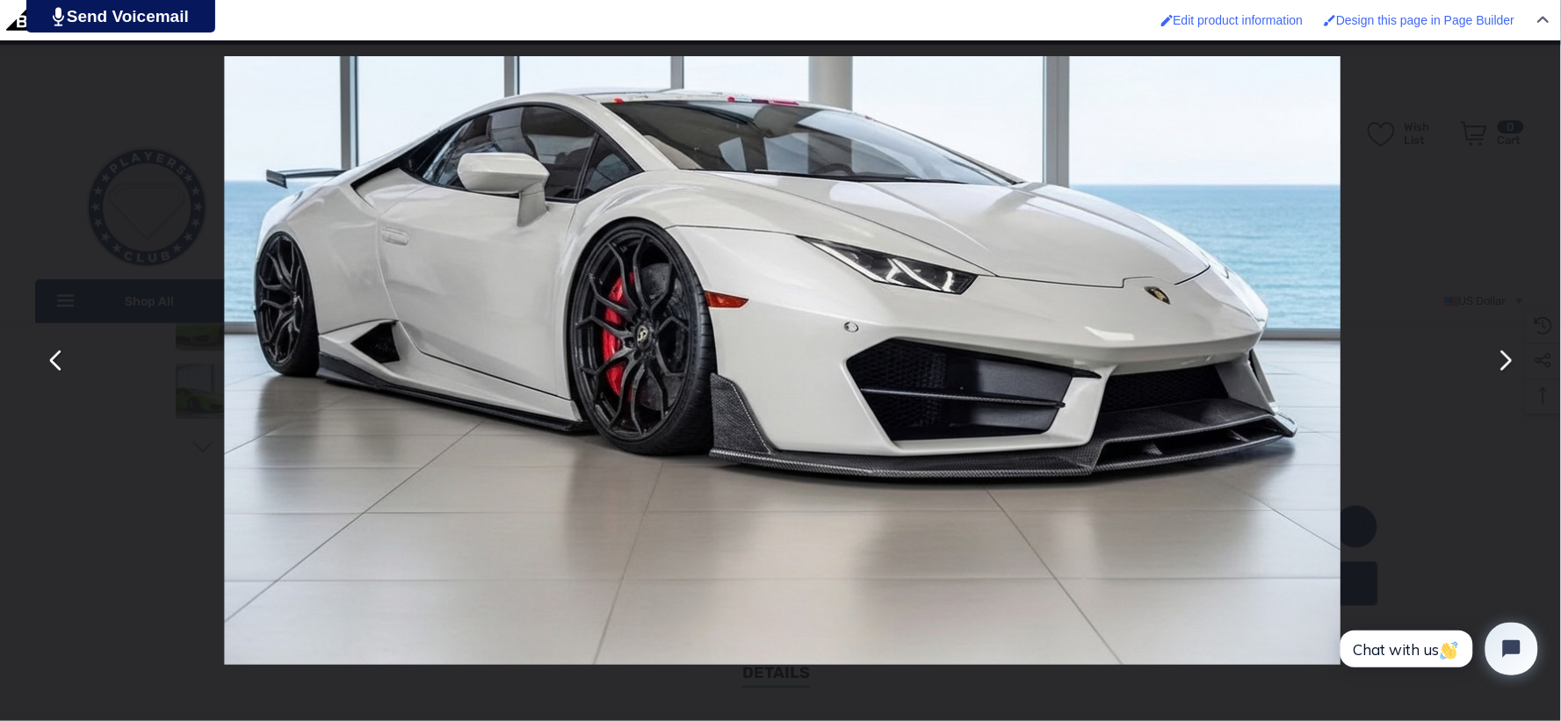
click at [1501, 358] on button "You can close this modal content with the ESC key" at bounding box center [1505, 361] width 42 height 42
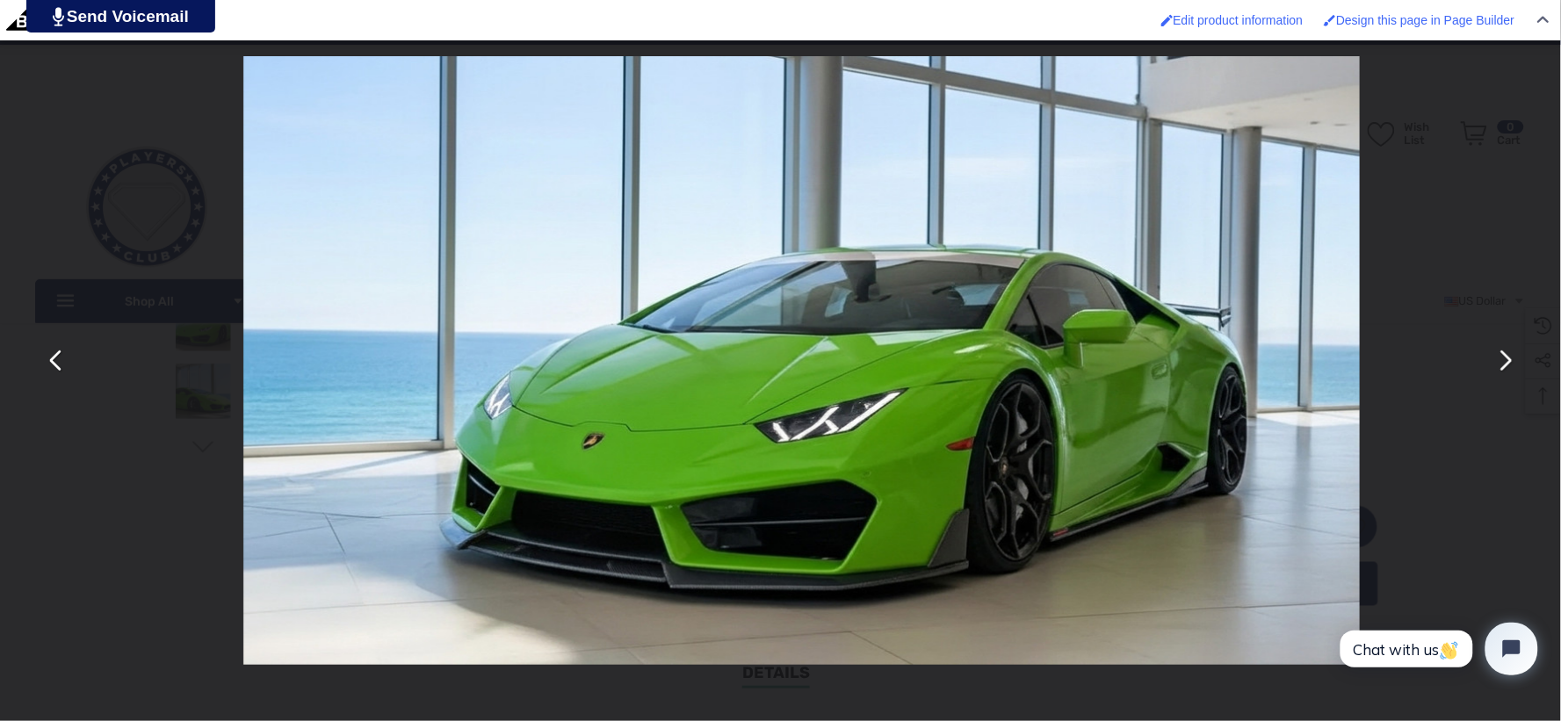
click at [1501, 357] on button "You can close this modal content with the ESC key" at bounding box center [1505, 361] width 42 height 42
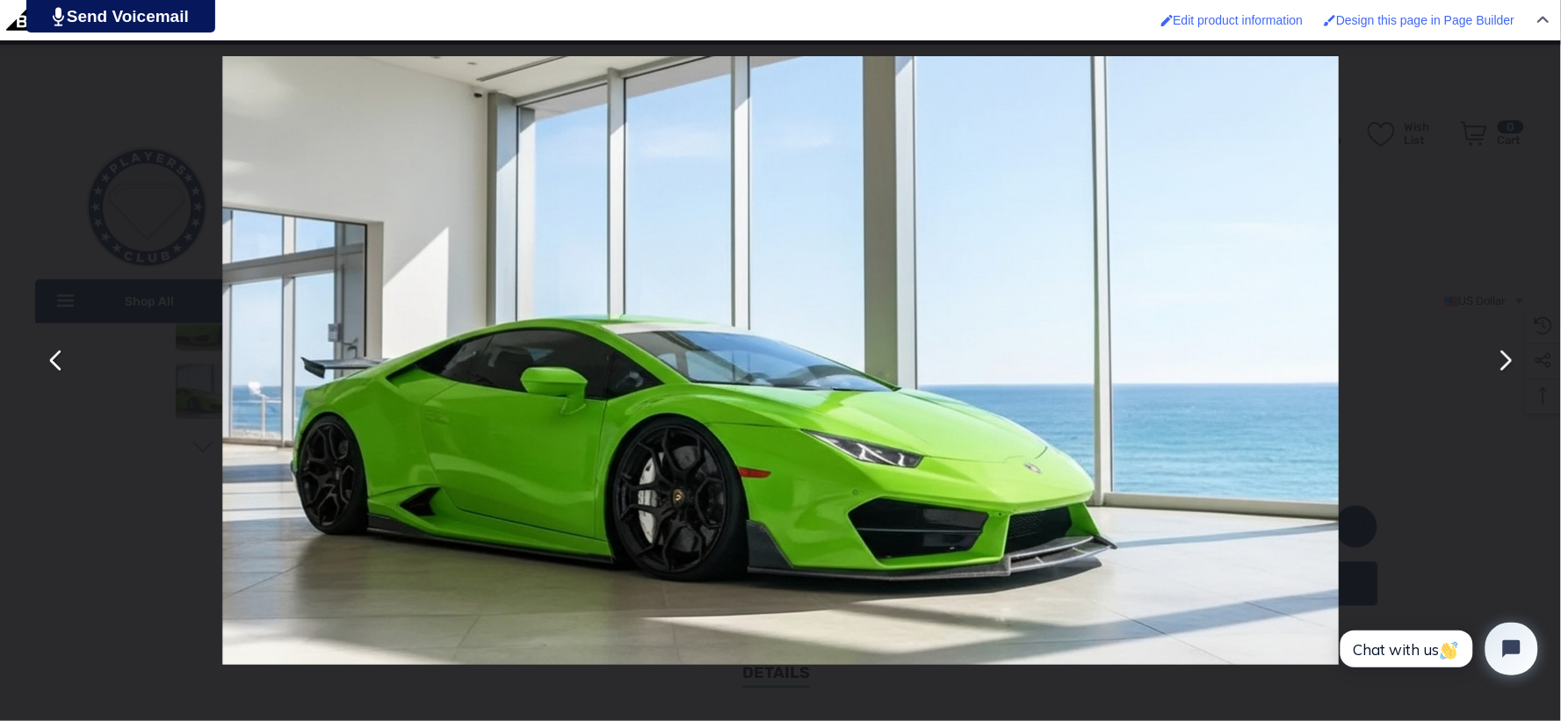
click at [1501, 357] on button "You can close this modal content with the ESC key" at bounding box center [1505, 361] width 42 height 42
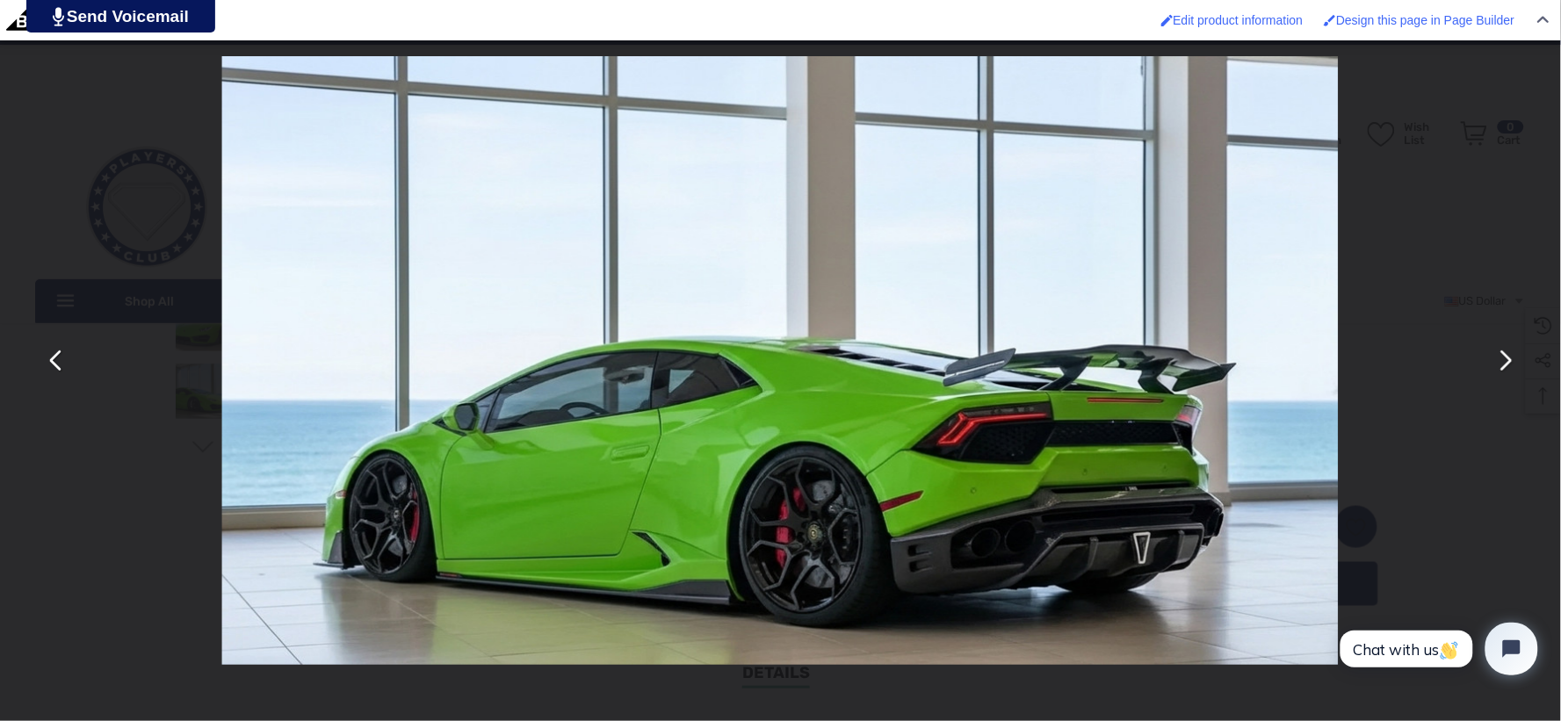
click at [1501, 357] on button "You can close this modal content with the ESC key" at bounding box center [1505, 361] width 42 height 42
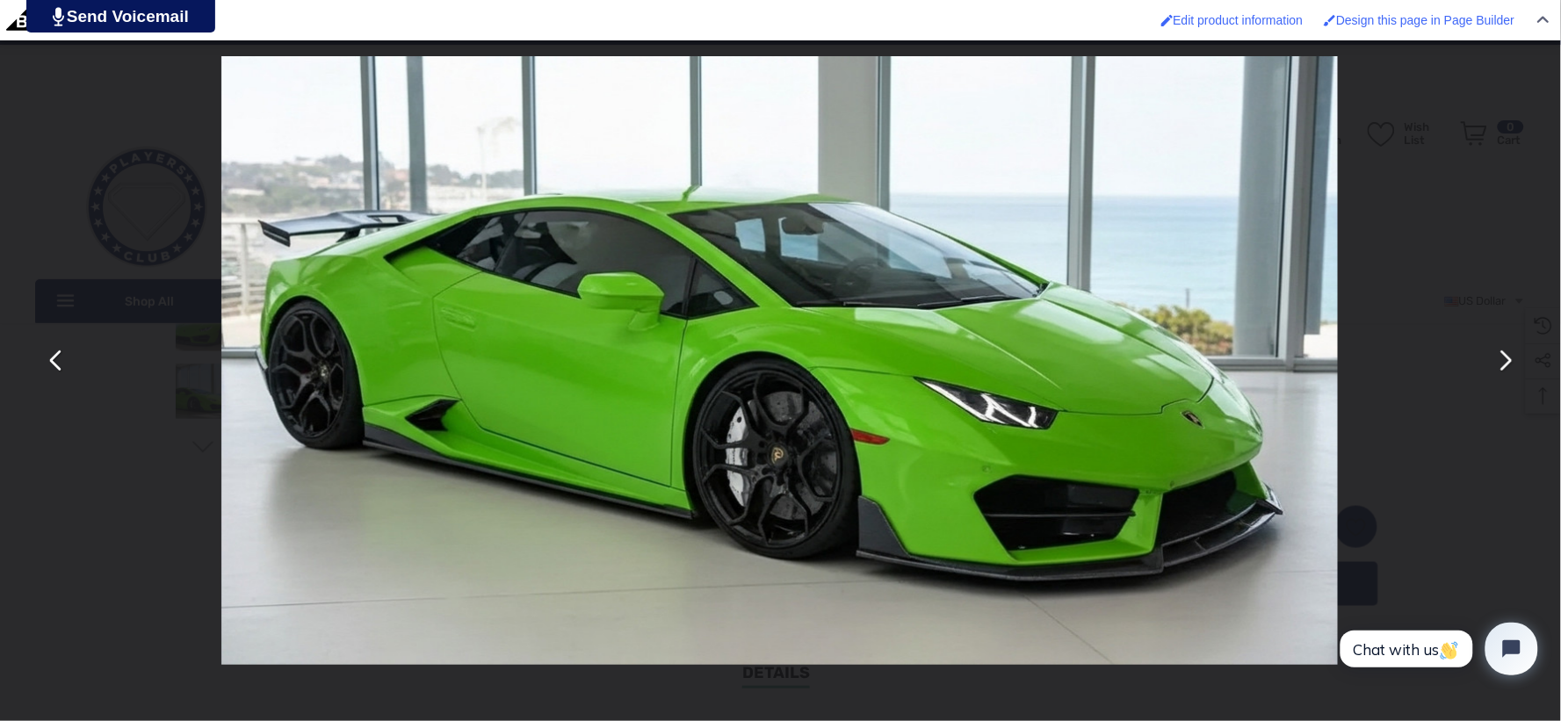
click at [1501, 357] on button "You can close this modal content with the ESC key" at bounding box center [1505, 361] width 42 height 42
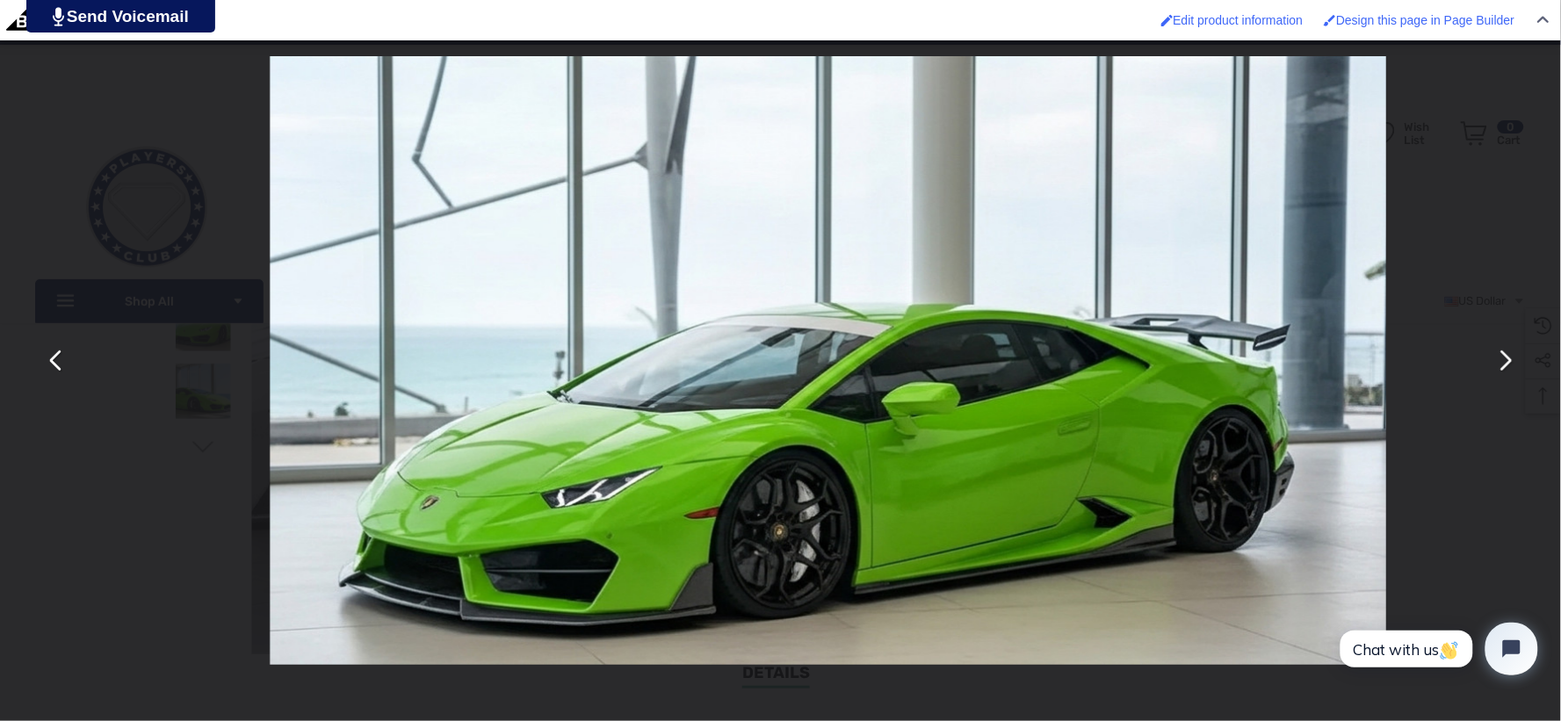
click at [1501, 357] on button "You can close this modal content with the ESC key" at bounding box center [1505, 361] width 42 height 42
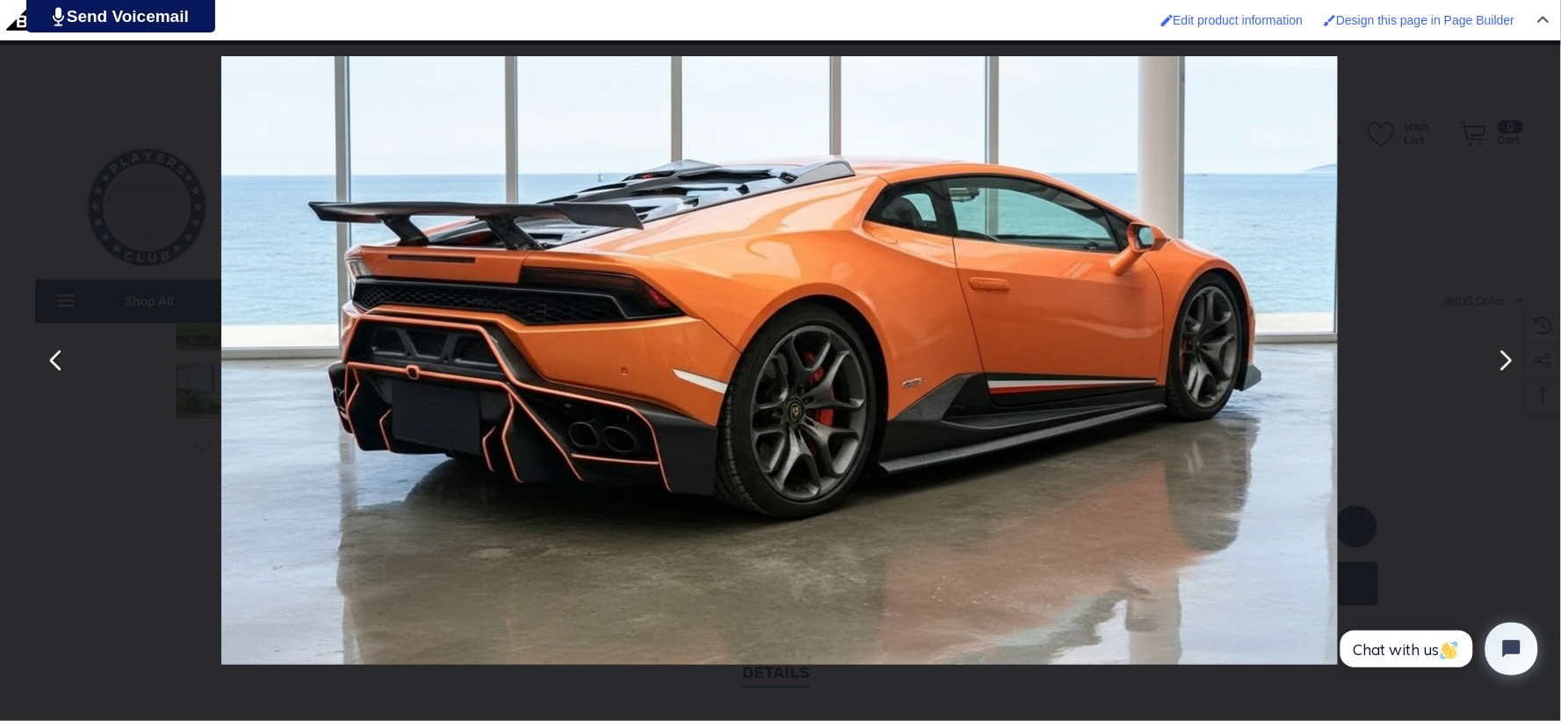
click at [1501, 357] on button "You can close this modal content with the ESC key" at bounding box center [1505, 361] width 42 height 42
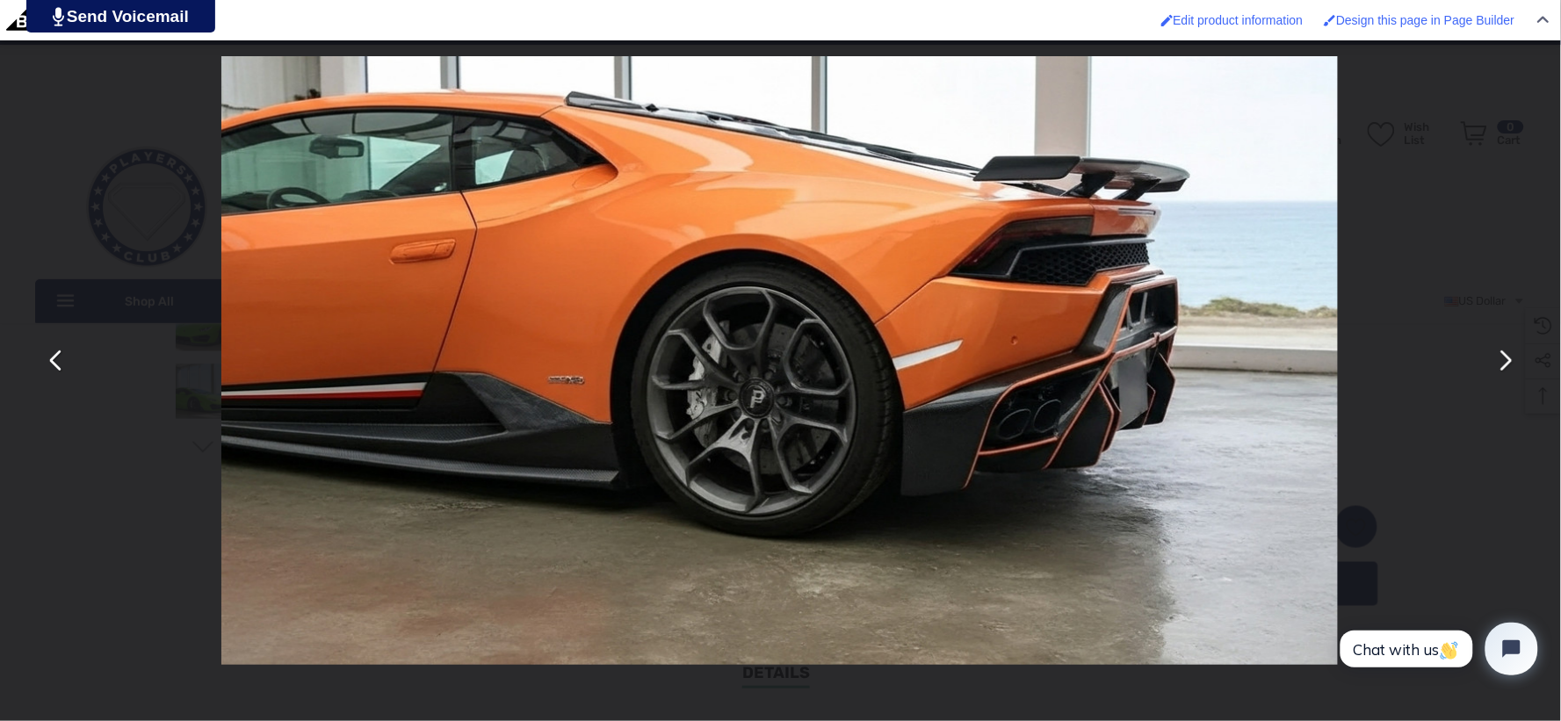
click at [1501, 357] on button "You can close this modal content with the ESC key" at bounding box center [1505, 361] width 42 height 42
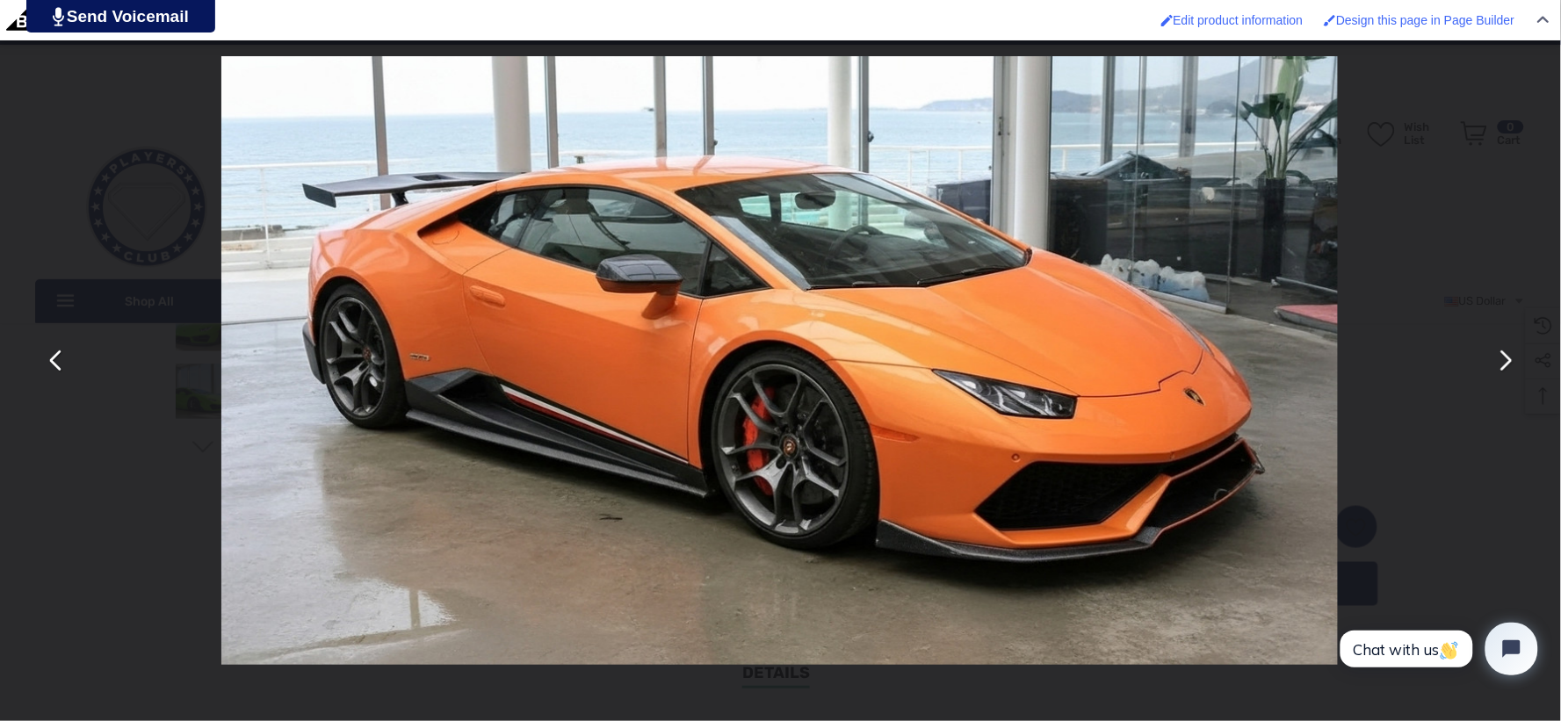
click at [1501, 357] on button "You can close this modal content with the ESC key" at bounding box center [1505, 361] width 42 height 42
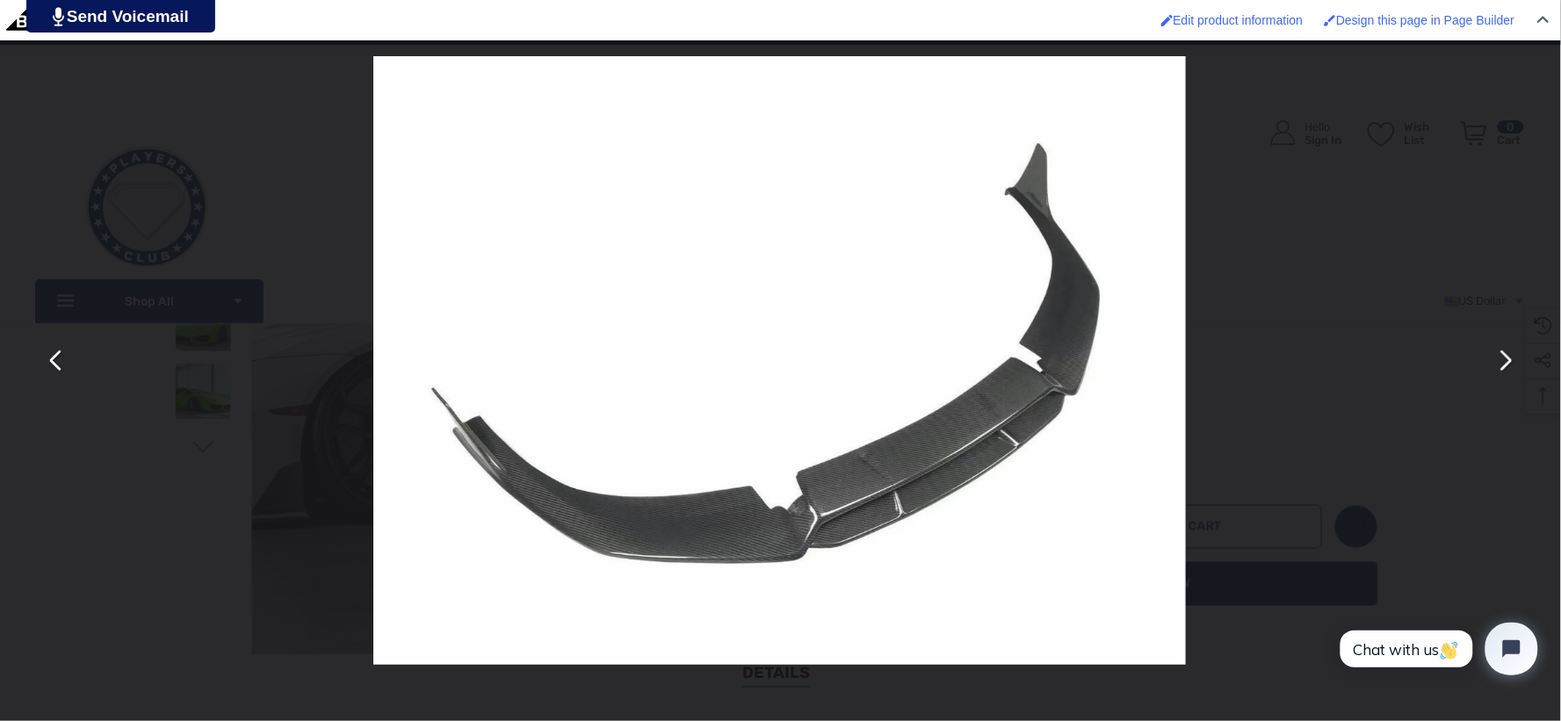
click at [1424, 235] on div "You can close this modal content with the ESC key" at bounding box center [779, 360] width 1561 height 721
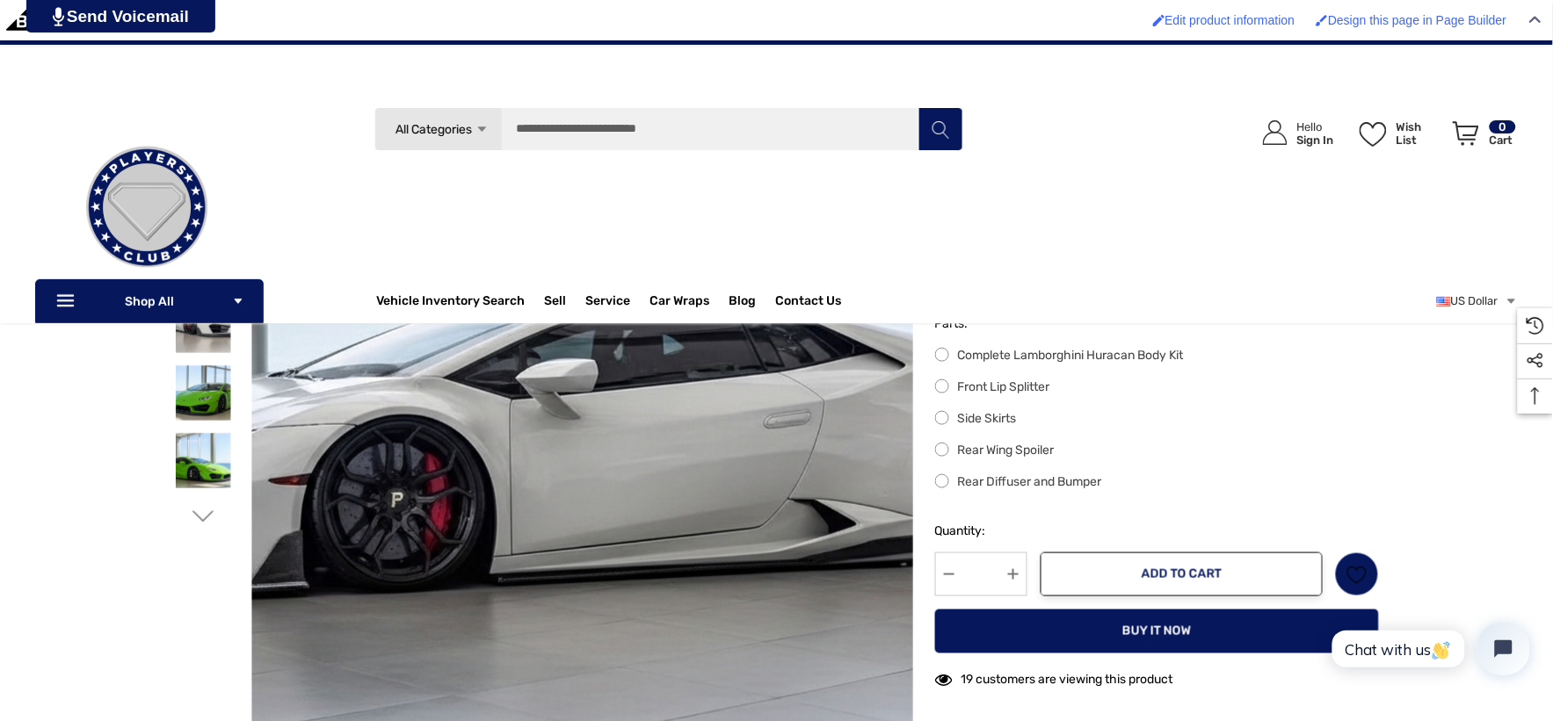
scroll to position [367, 0]
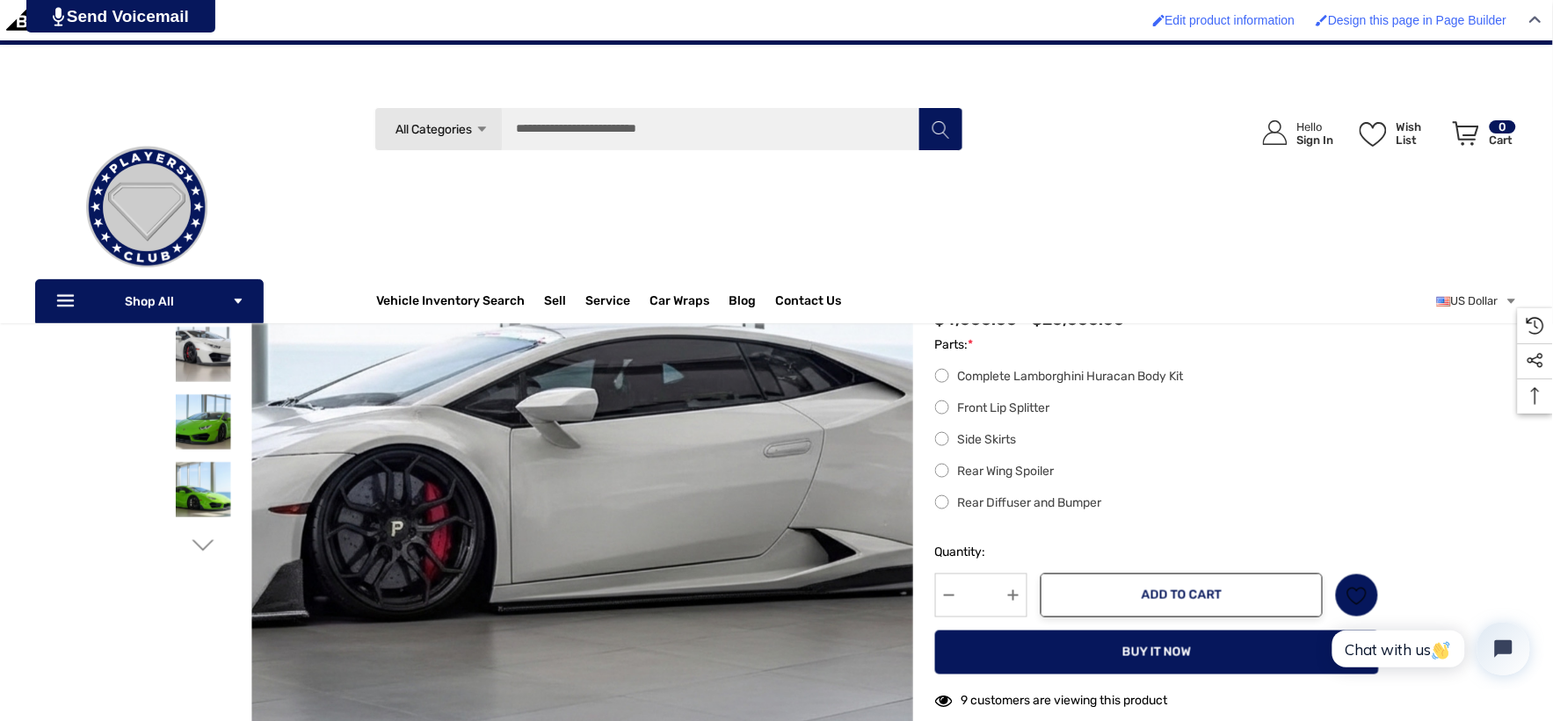
click at [951, 385] on label "Complete Lamborghini Huracan Body Kit" at bounding box center [1157, 376] width 444 height 21
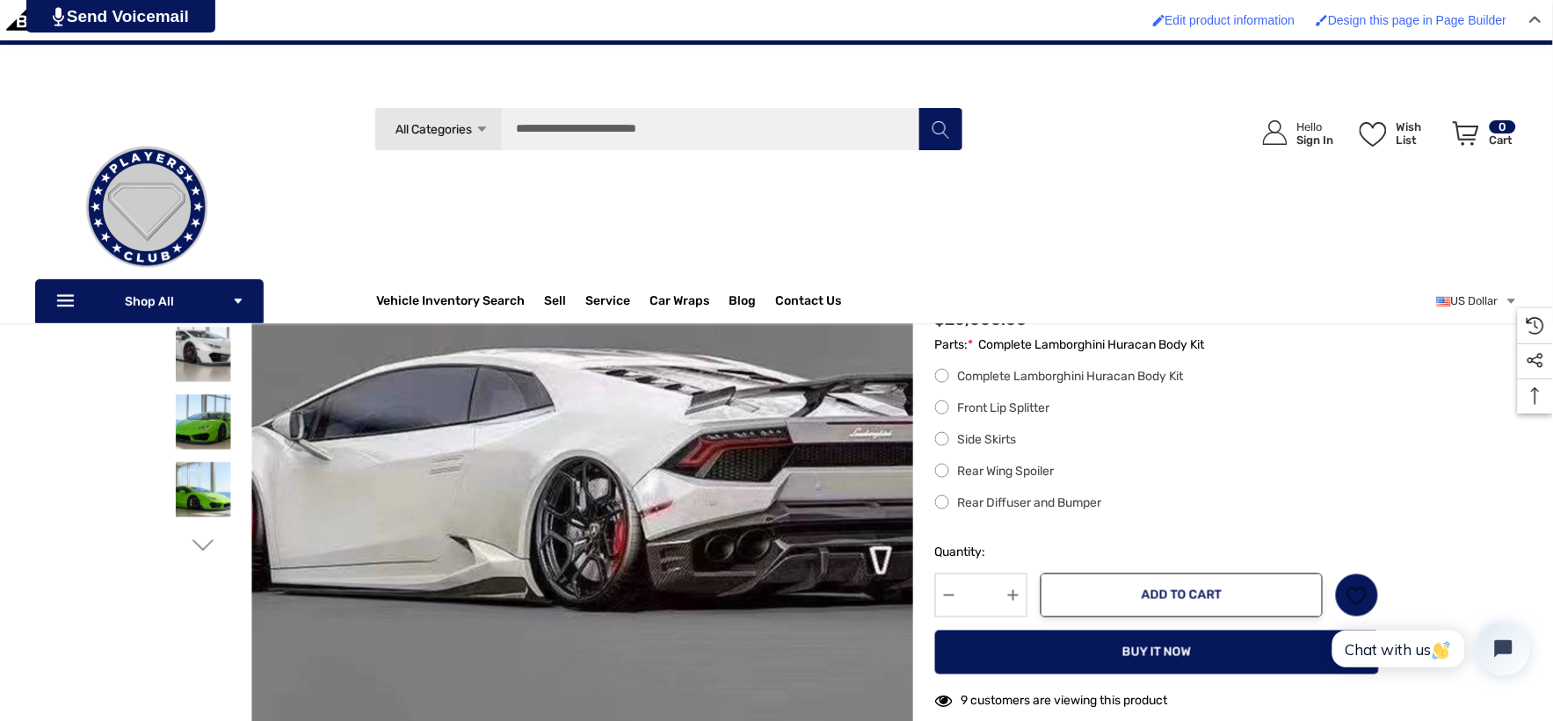
click at [937, 416] on label "Front Lip Splitter" at bounding box center [1157, 408] width 444 height 21
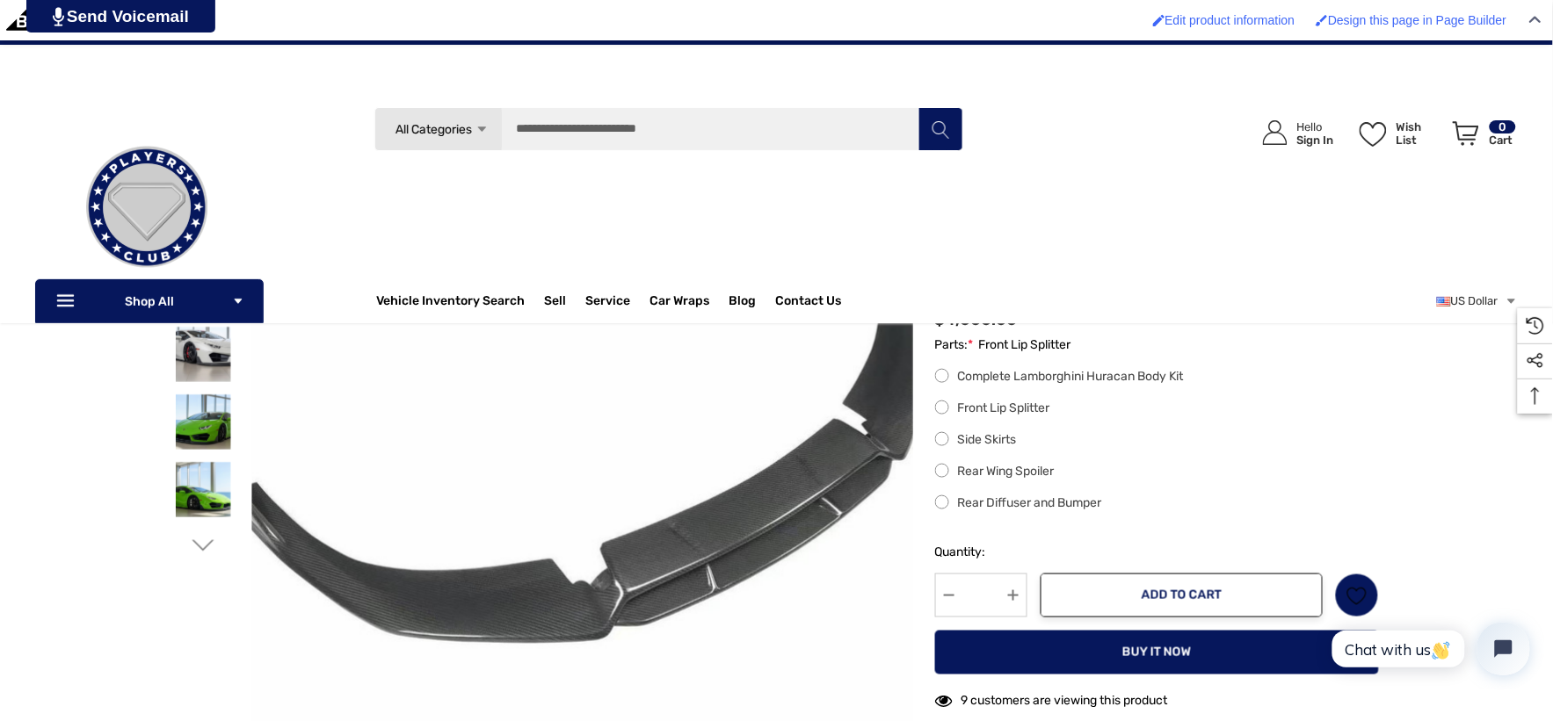
click at [945, 444] on label "Side Skirts" at bounding box center [1157, 440] width 444 height 21
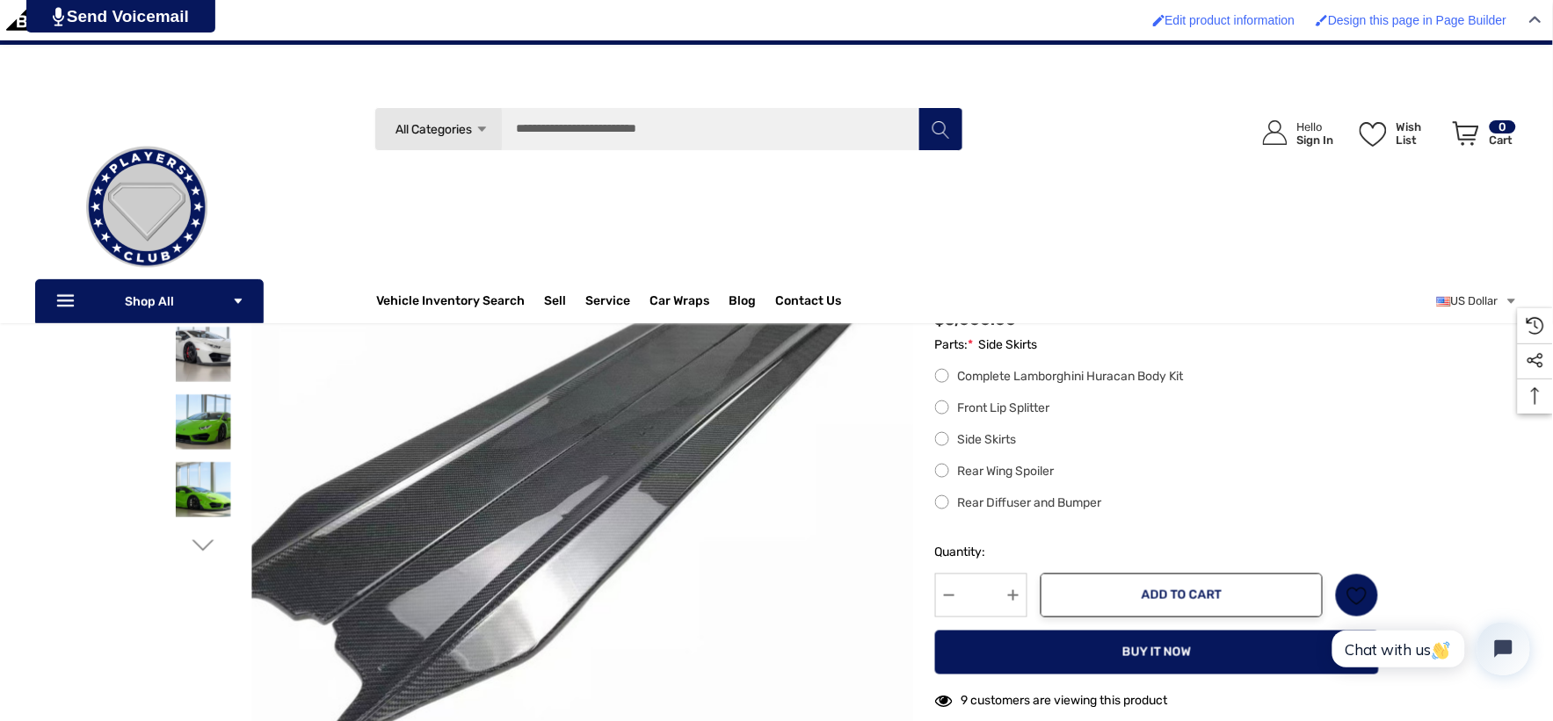
click at [936, 475] on label "Rear Wing Spoiler" at bounding box center [1157, 471] width 444 height 21
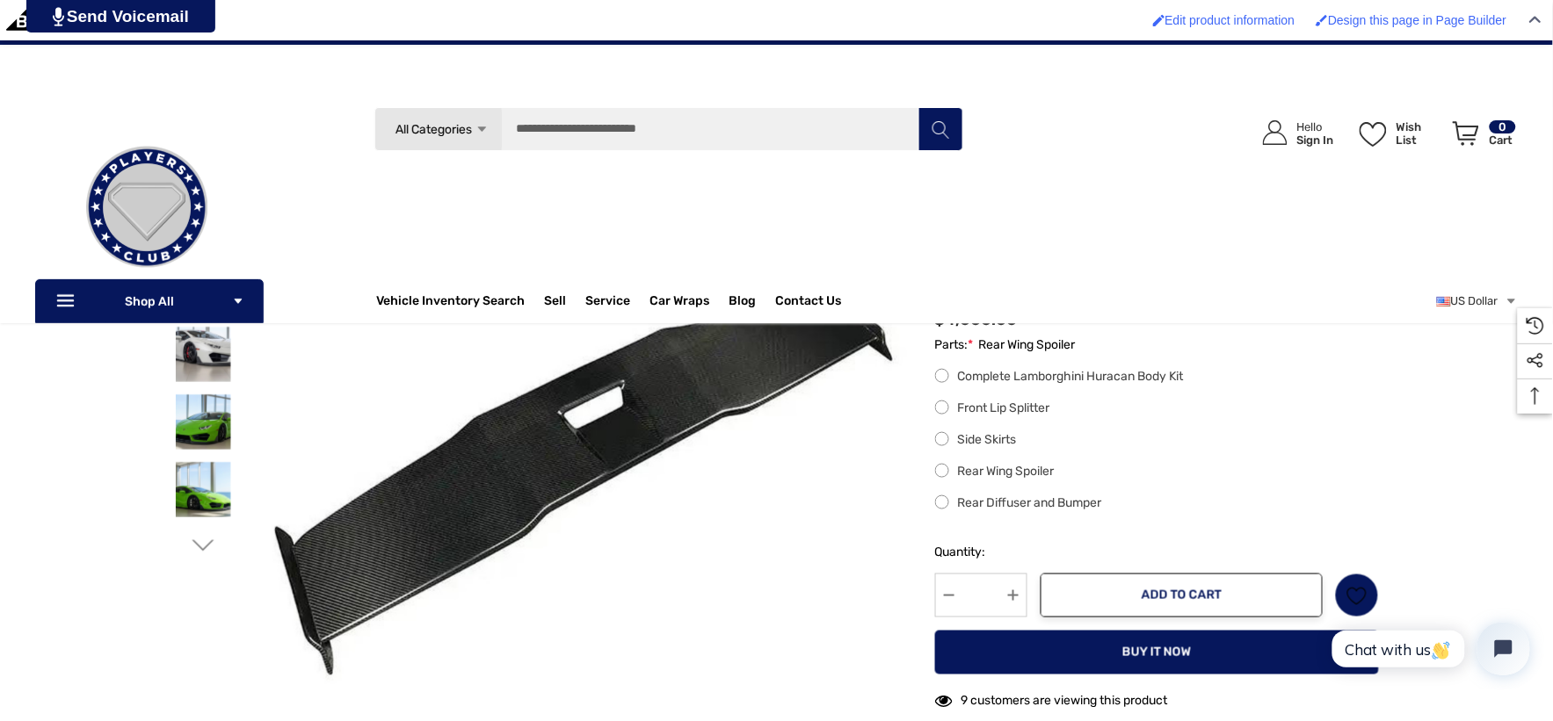
click at [938, 507] on label "Rear Diffuser and Bumper" at bounding box center [1157, 503] width 444 height 21
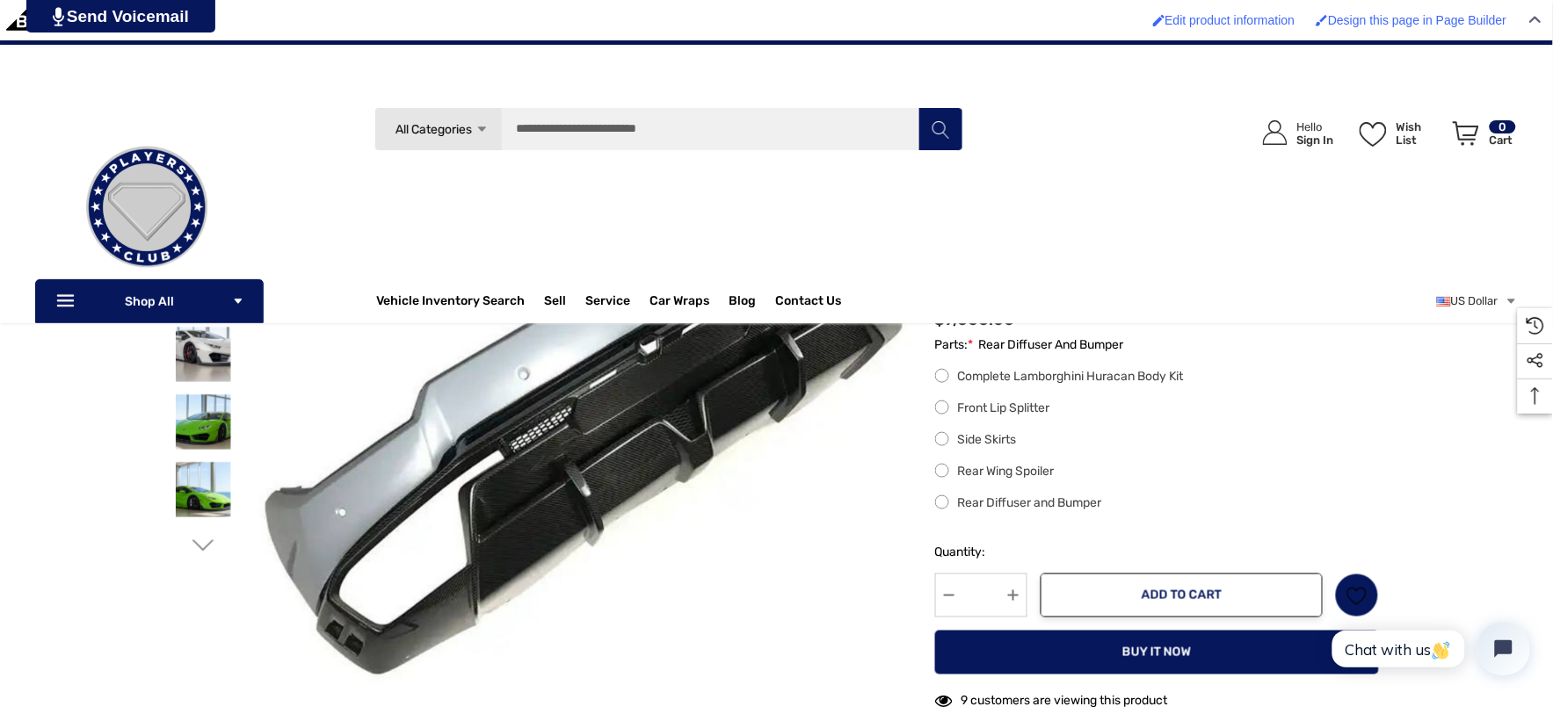
click at [945, 387] on label "Complete Lamborghini Huracan Body Kit" at bounding box center [1157, 376] width 444 height 21
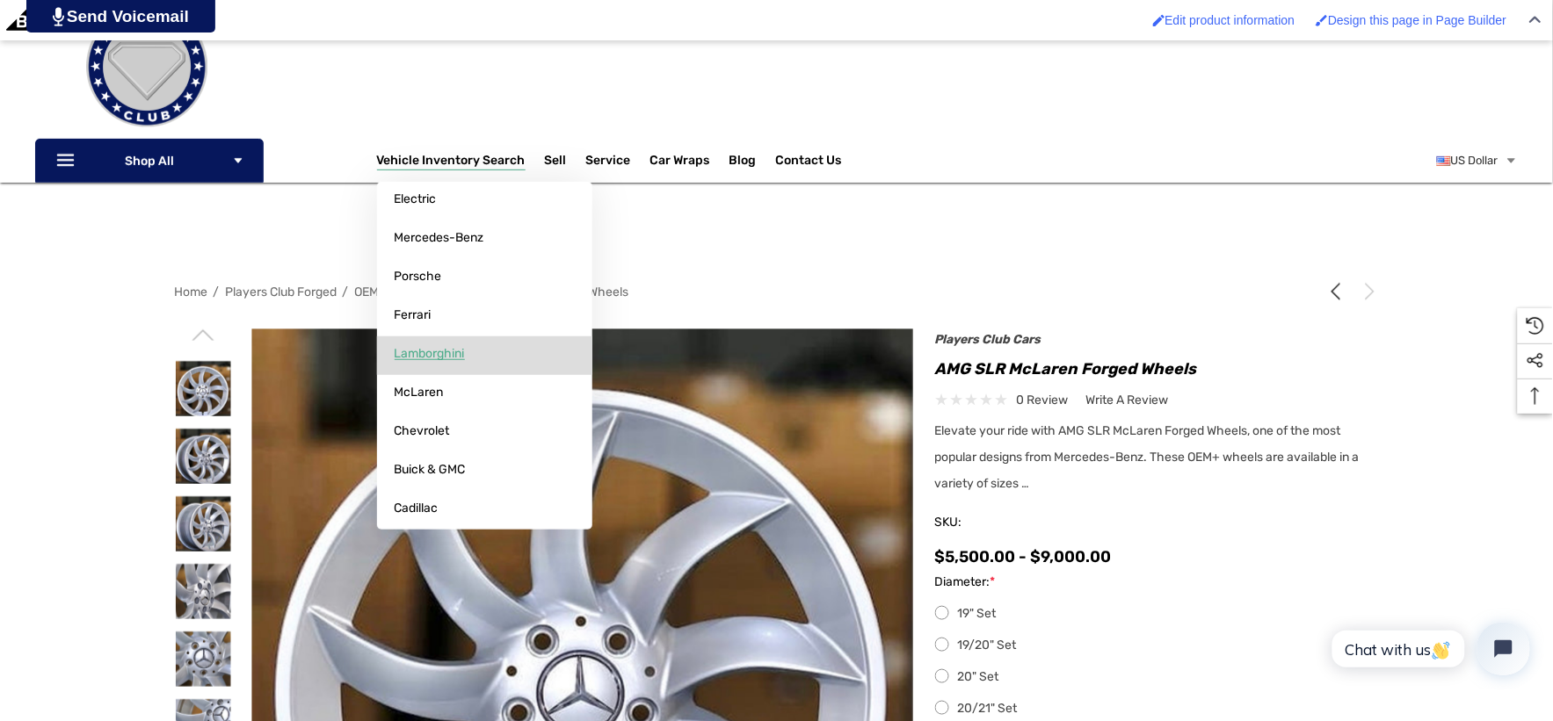
scroll to position [293, 0]
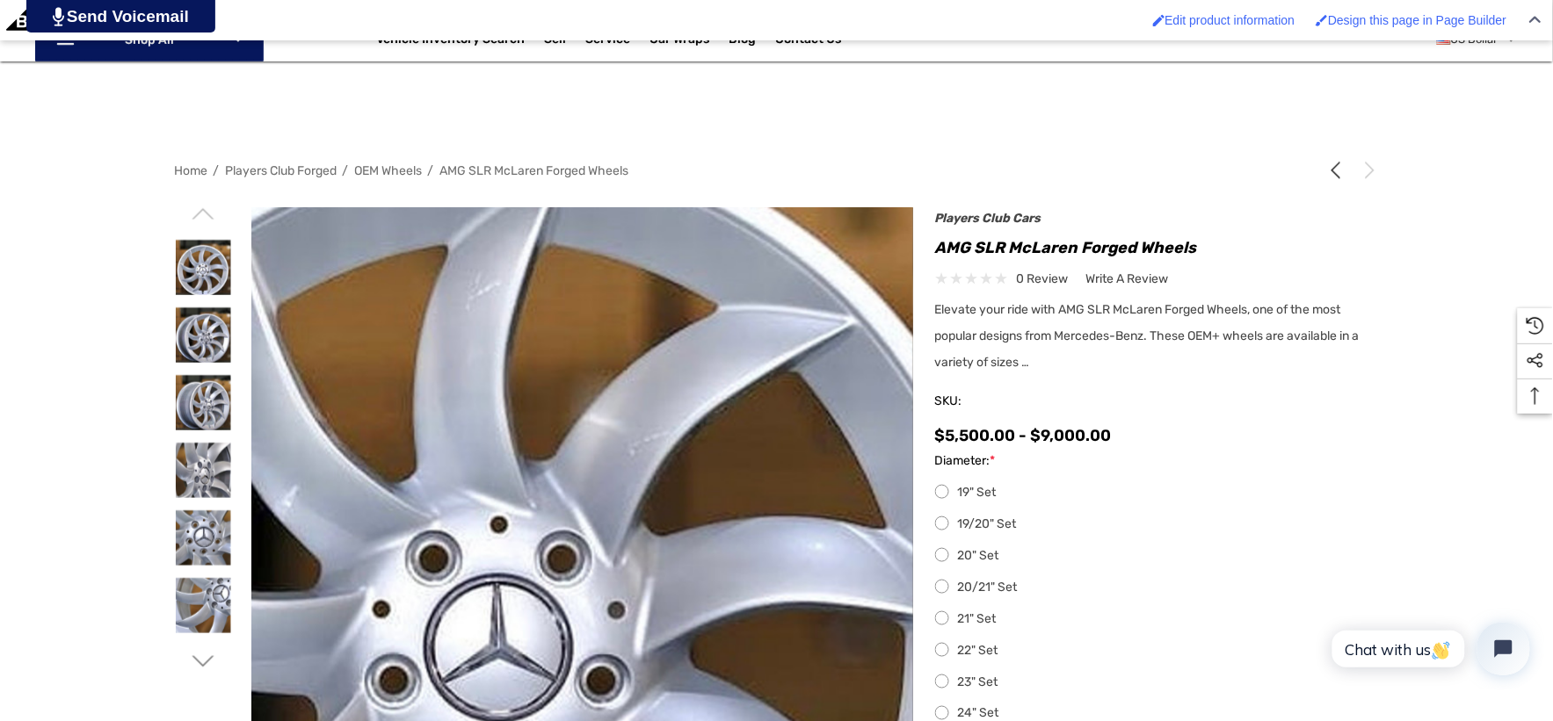
click at [698, 463] on img at bounding box center [501, 589] width 1125 height 1125
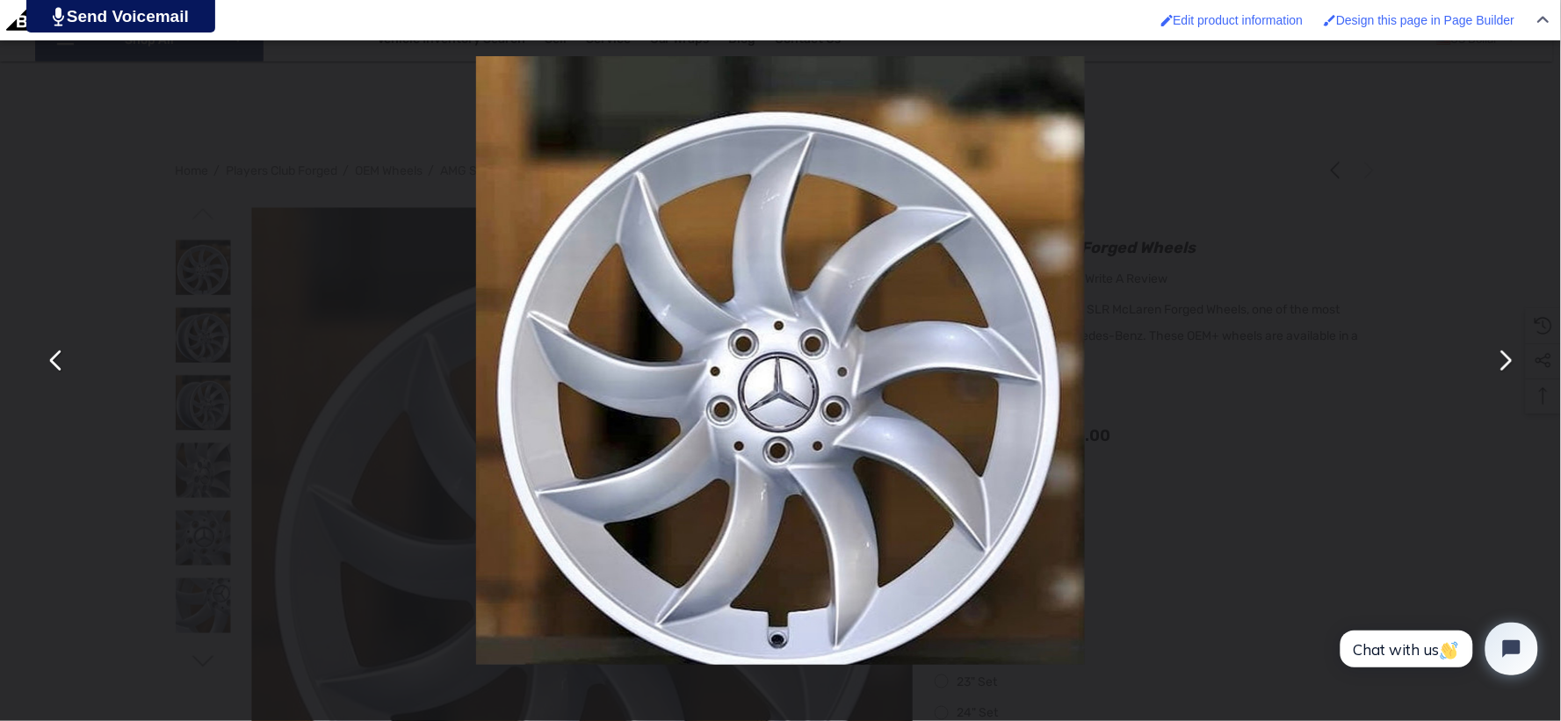
click at [1279, 364] on div "You can close this modal content with the ESC key" at bounding box center [780, 360] width 1561 height 721
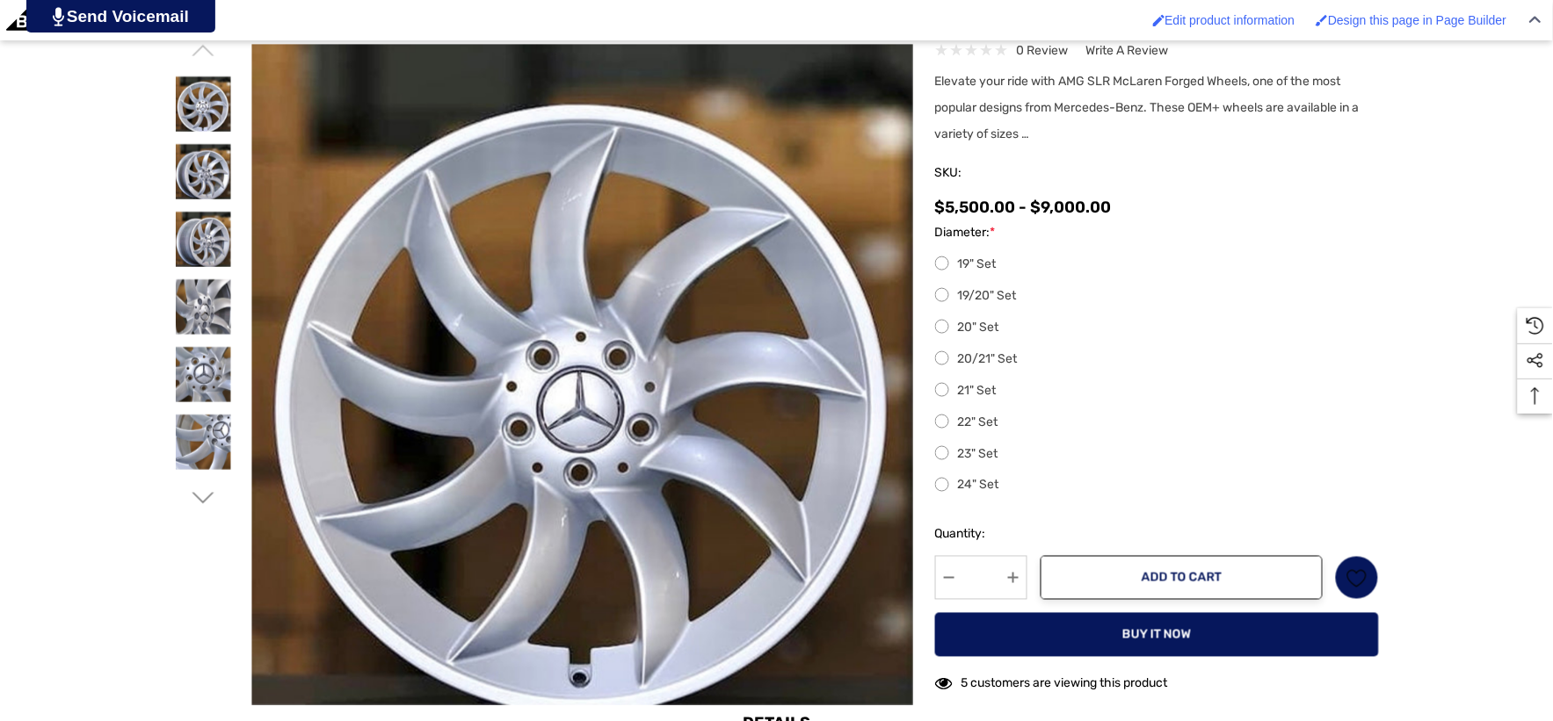
click at [200, 498] on icon "Go to slide 2 of 3" at bounding box center [203, 499] width 22 height 22
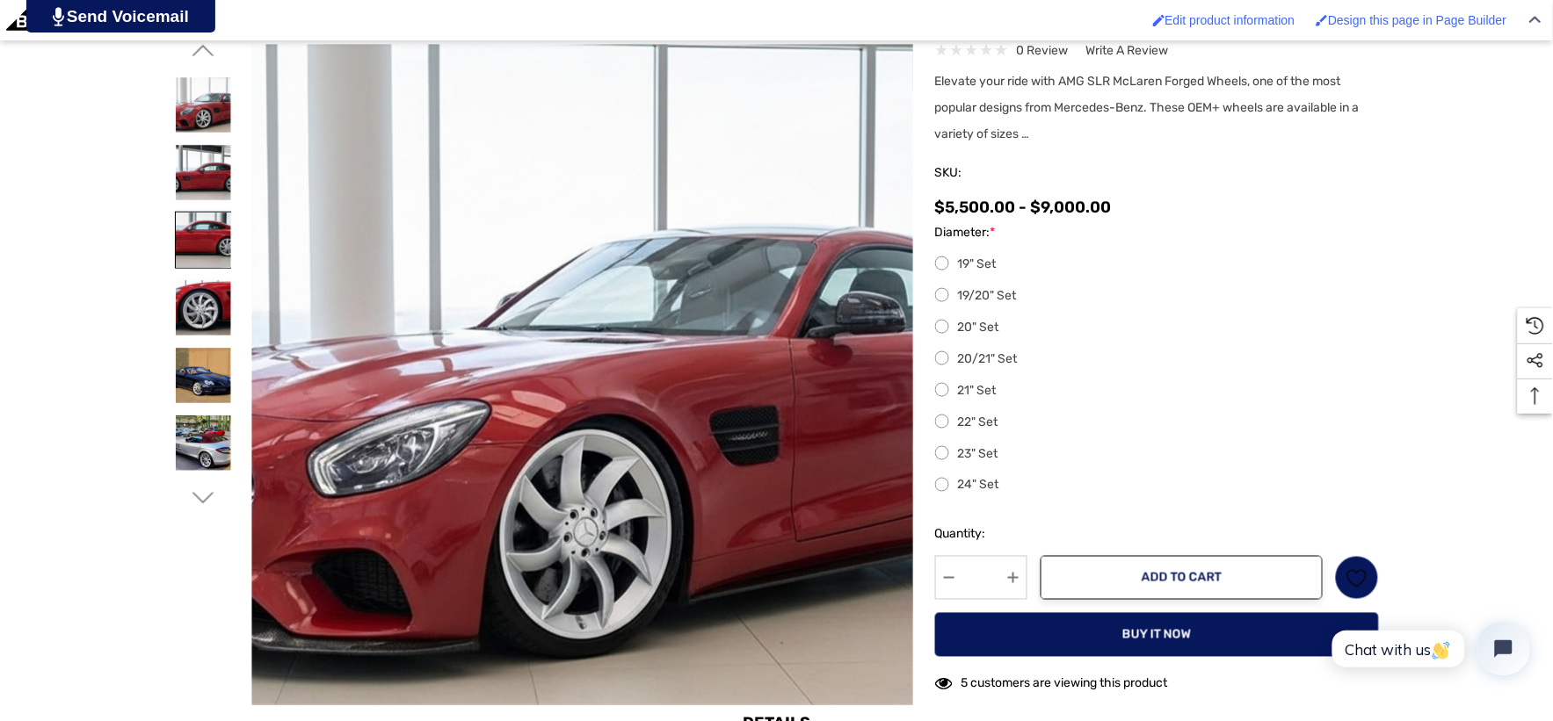
click at [198, 249] on img at bounding box center [203, 240] width 55 height 55
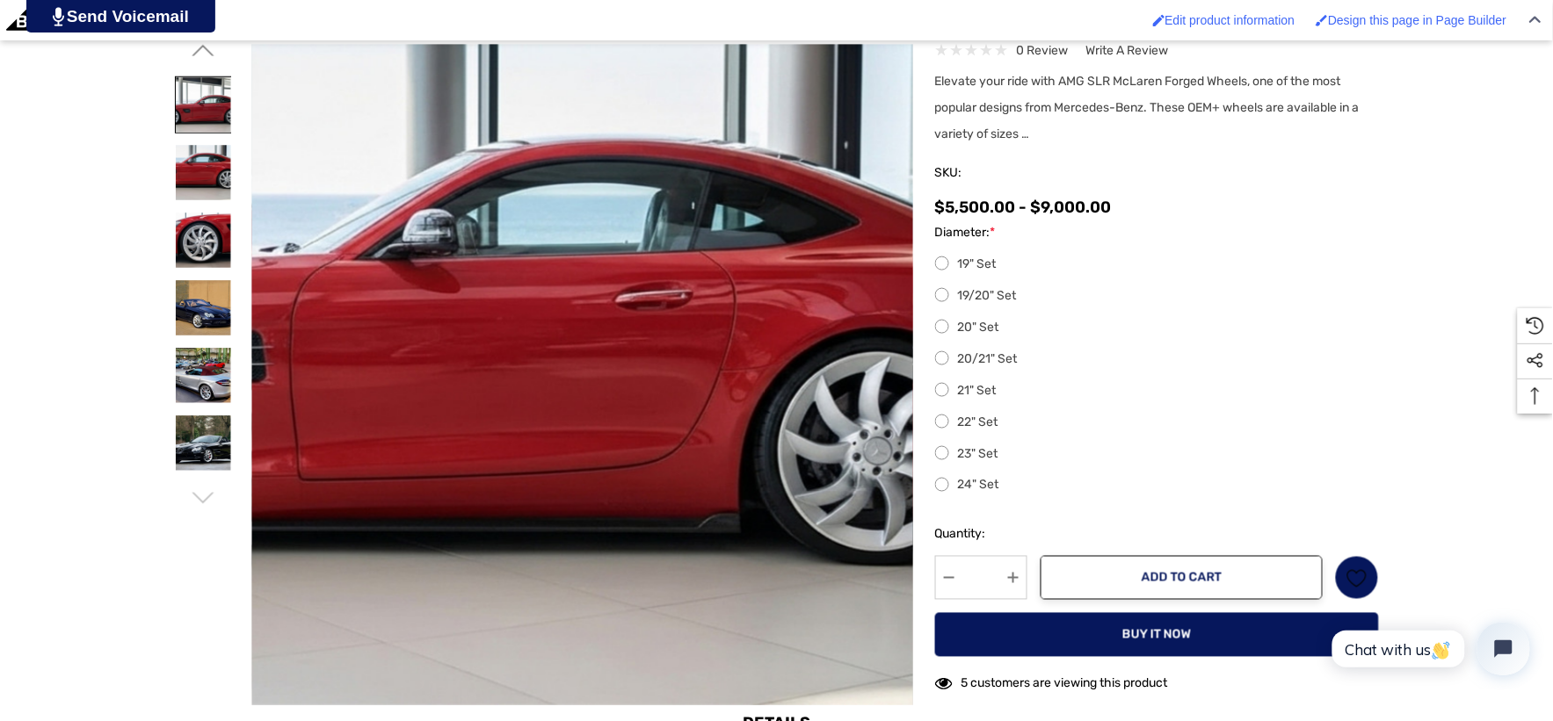
click at [192, 115] on img at bounding box center [203, 104] width 55 height 55
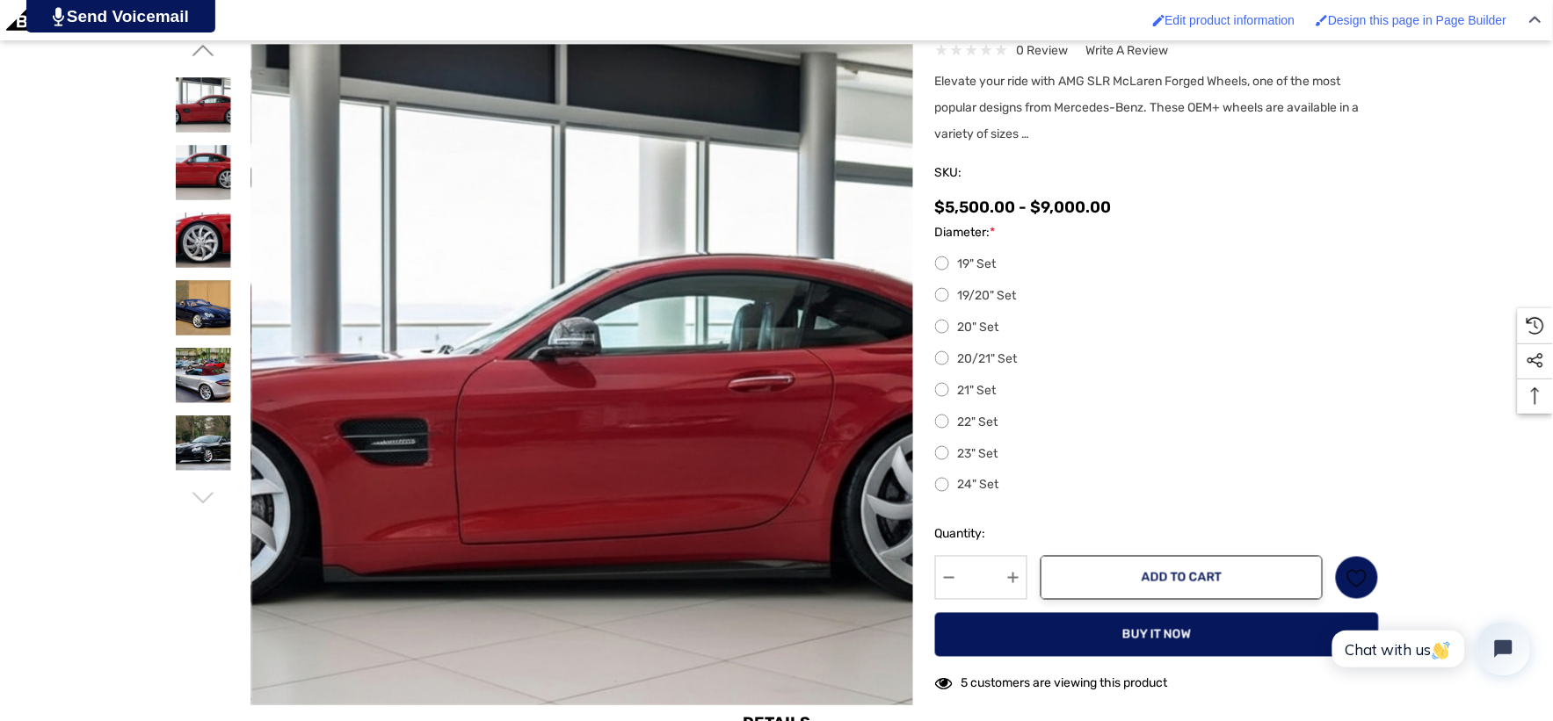
click at [199, 54] on icon "Go to slide 2 of 3" at bounding box center [203, 51] width 22 height 22
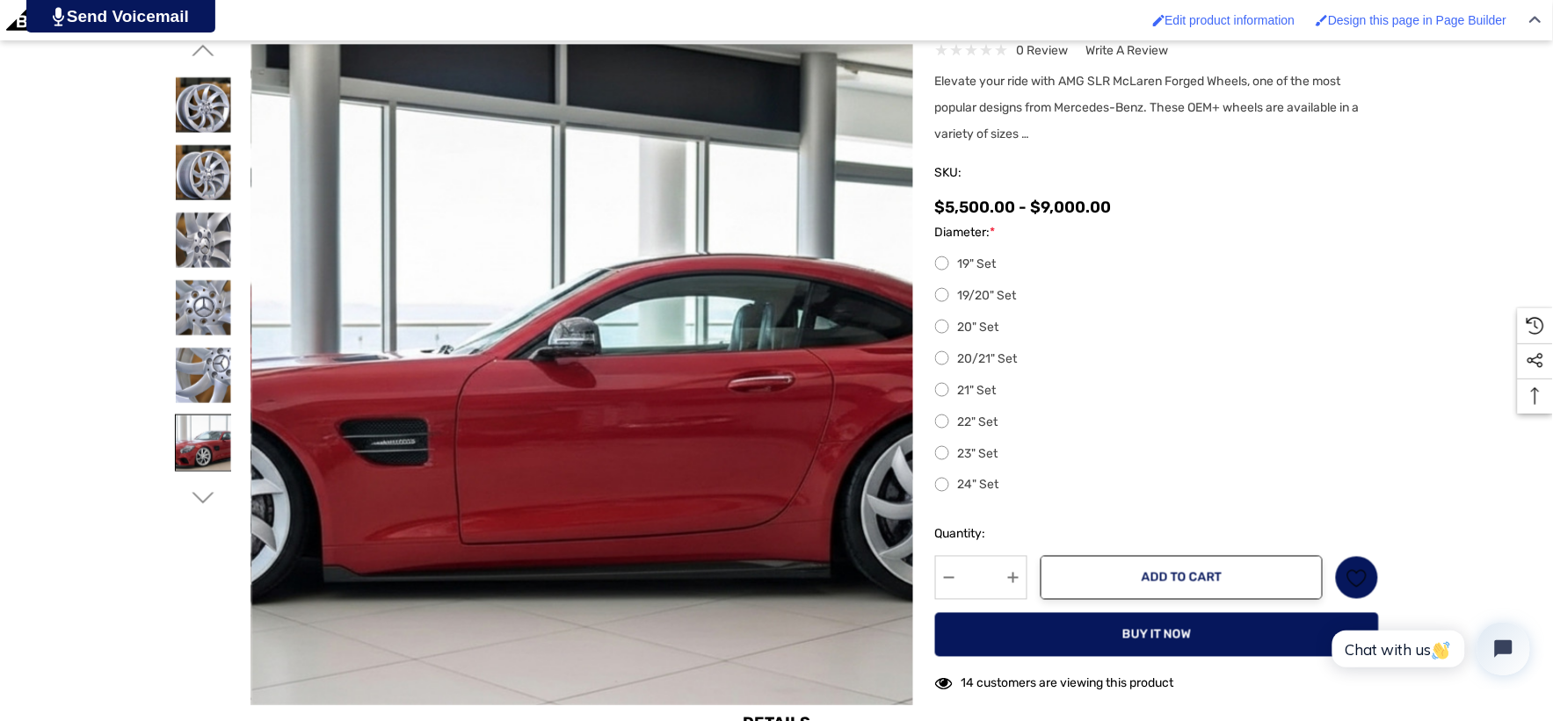
click at [202, 448] on img at bounding box center [203, 443] width 55 height 55
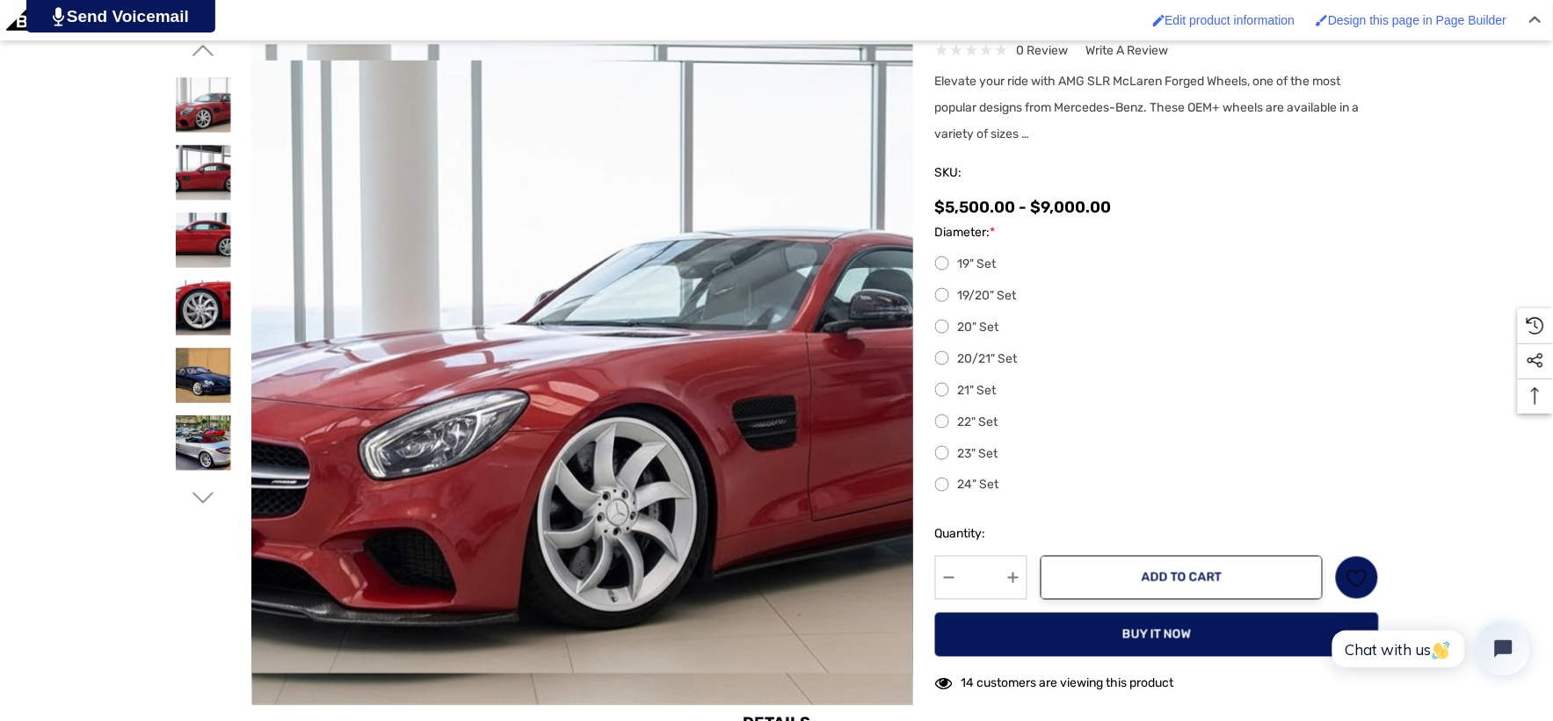
click at [537, 273] on img at bounding box center [614, 367] width 1125 height 613
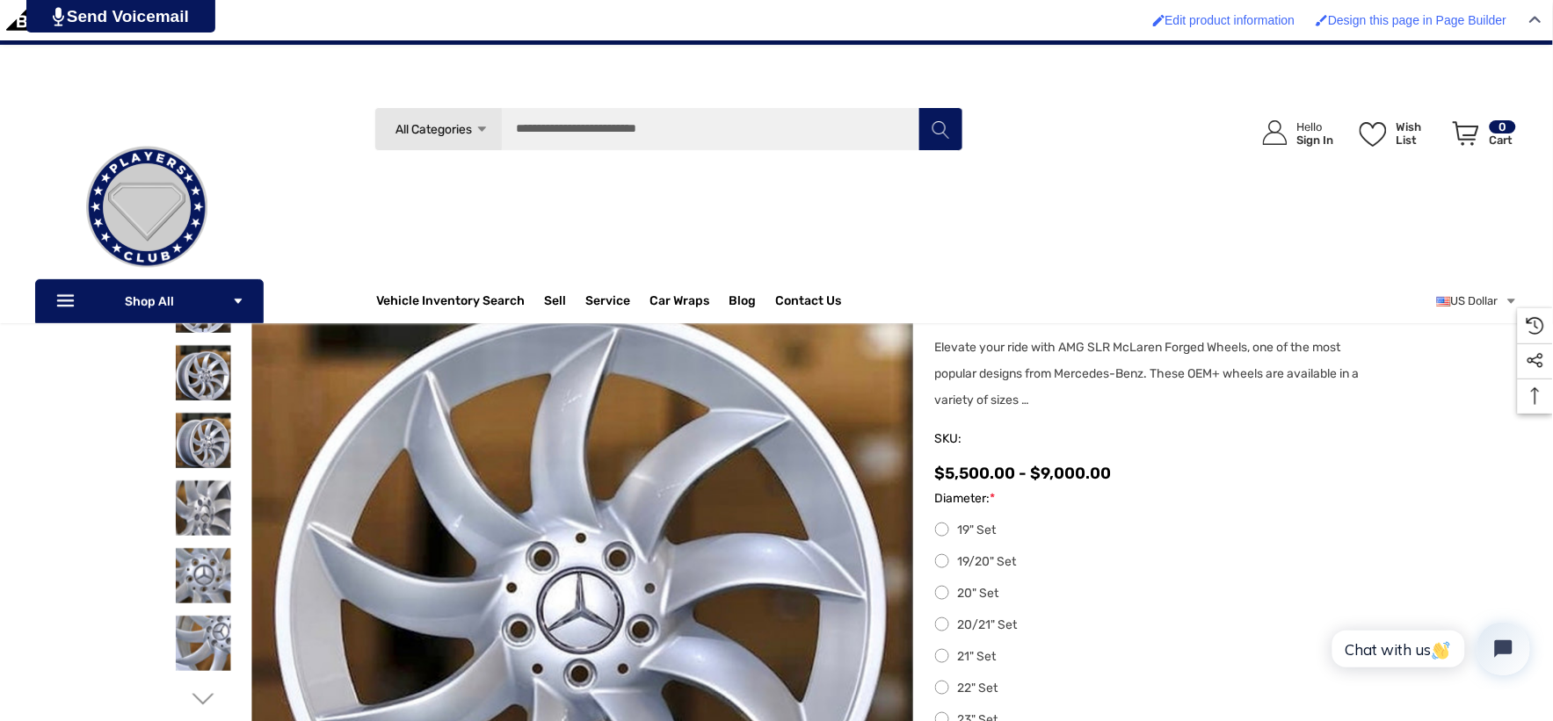
scroll to position [195, 0]
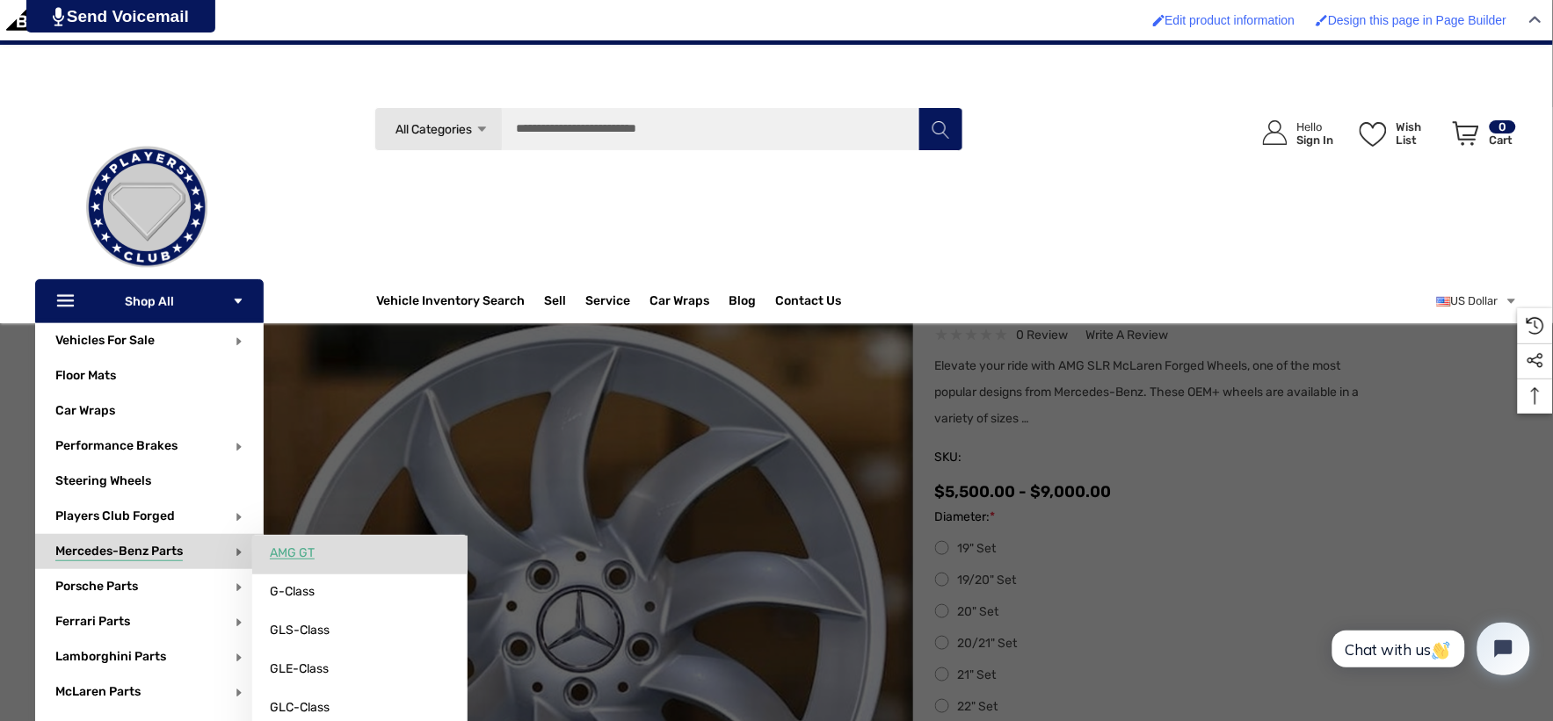
click at [286, 550] on span "AMG GT" at bounding box center [292, 554] width 45 height 16
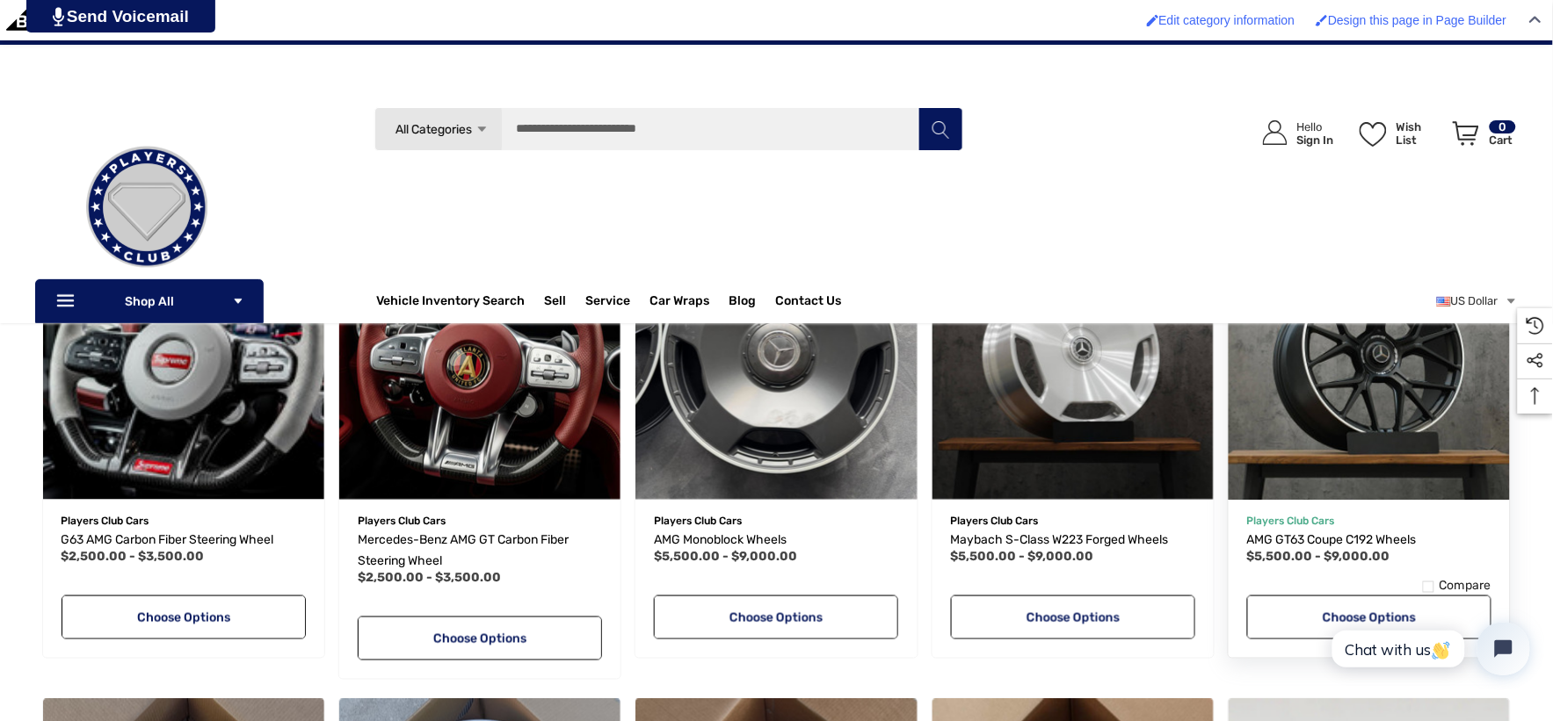
scroll to position [390, 0]
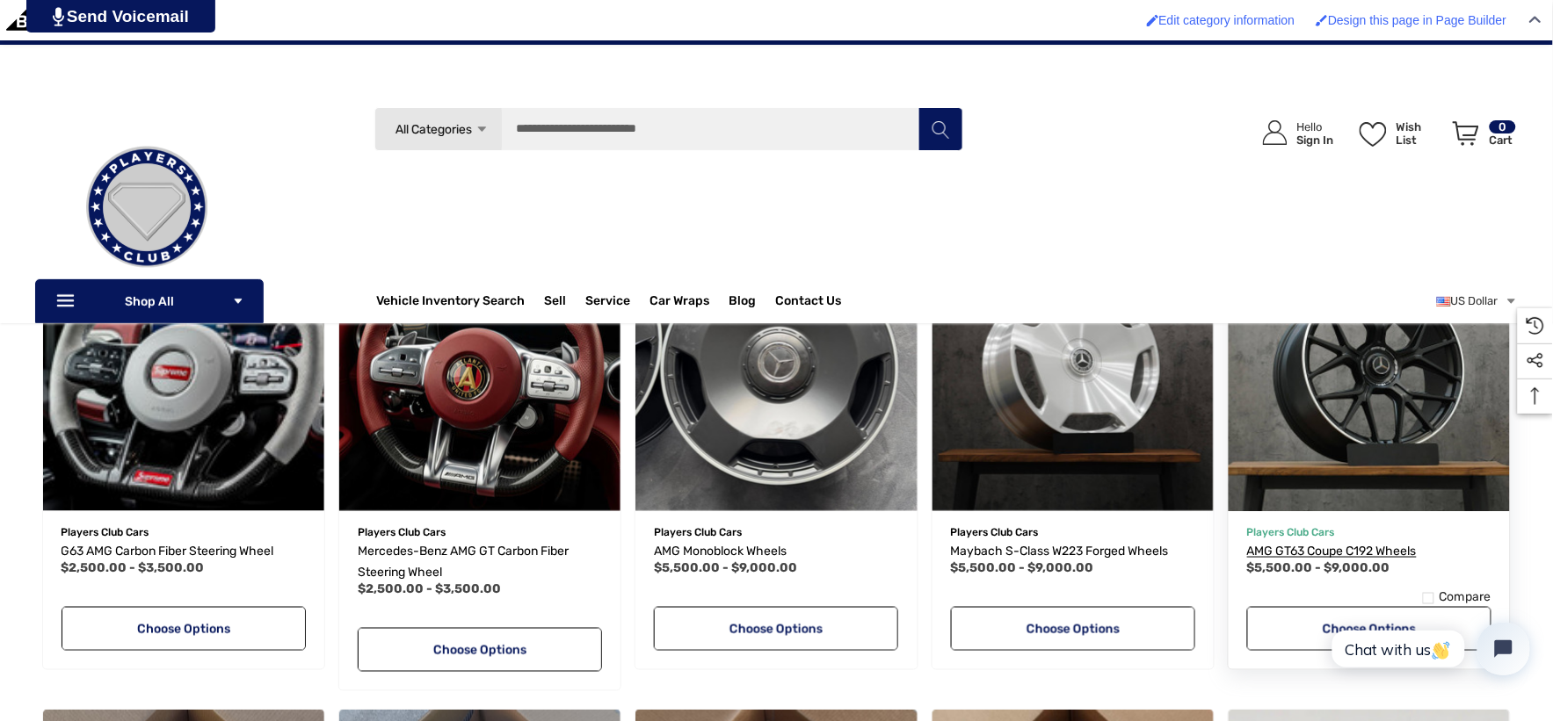
click at [1378, 549] on span "AMG GT63 Coupe C192 Wheels" at bounding box center [1332, 551] width 170 height 15
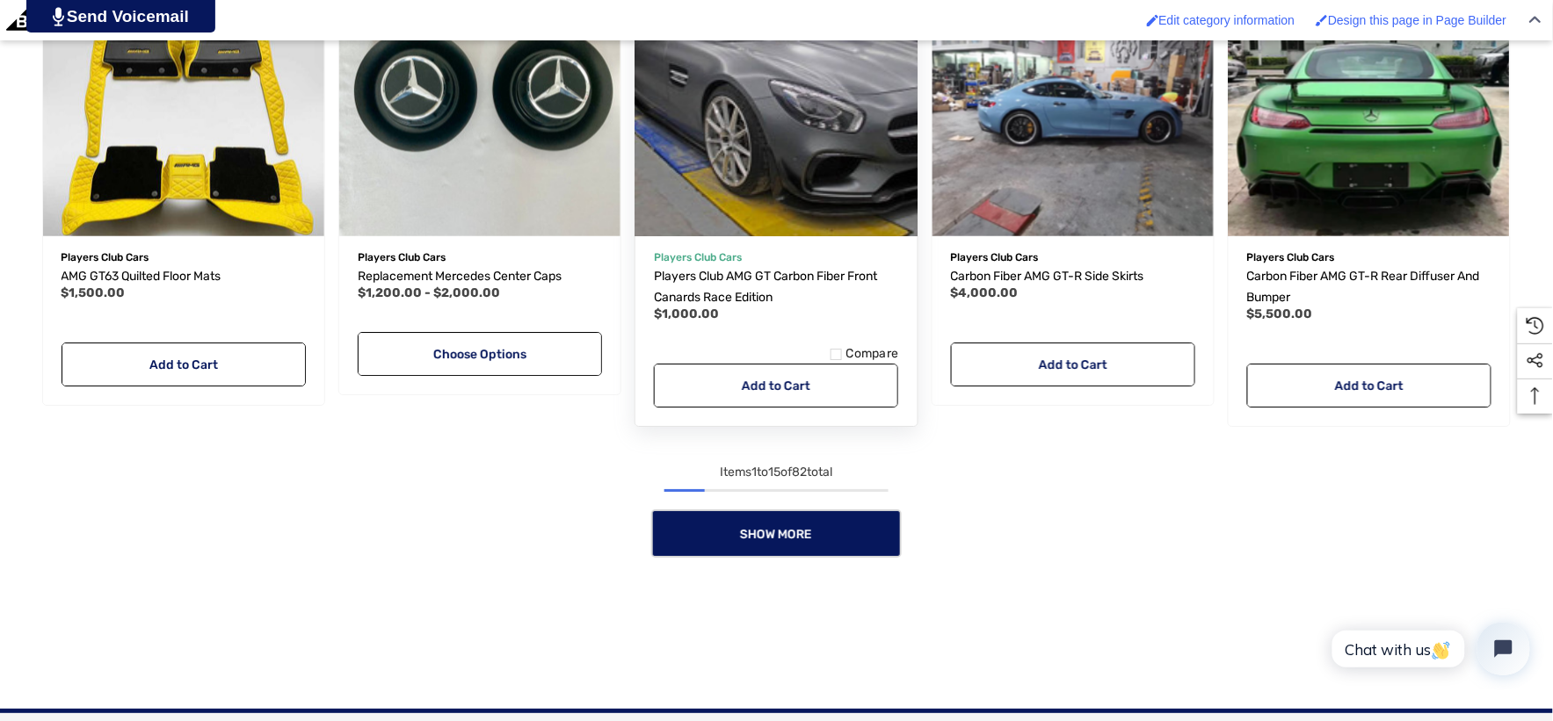
scroll to position [1659, 0]
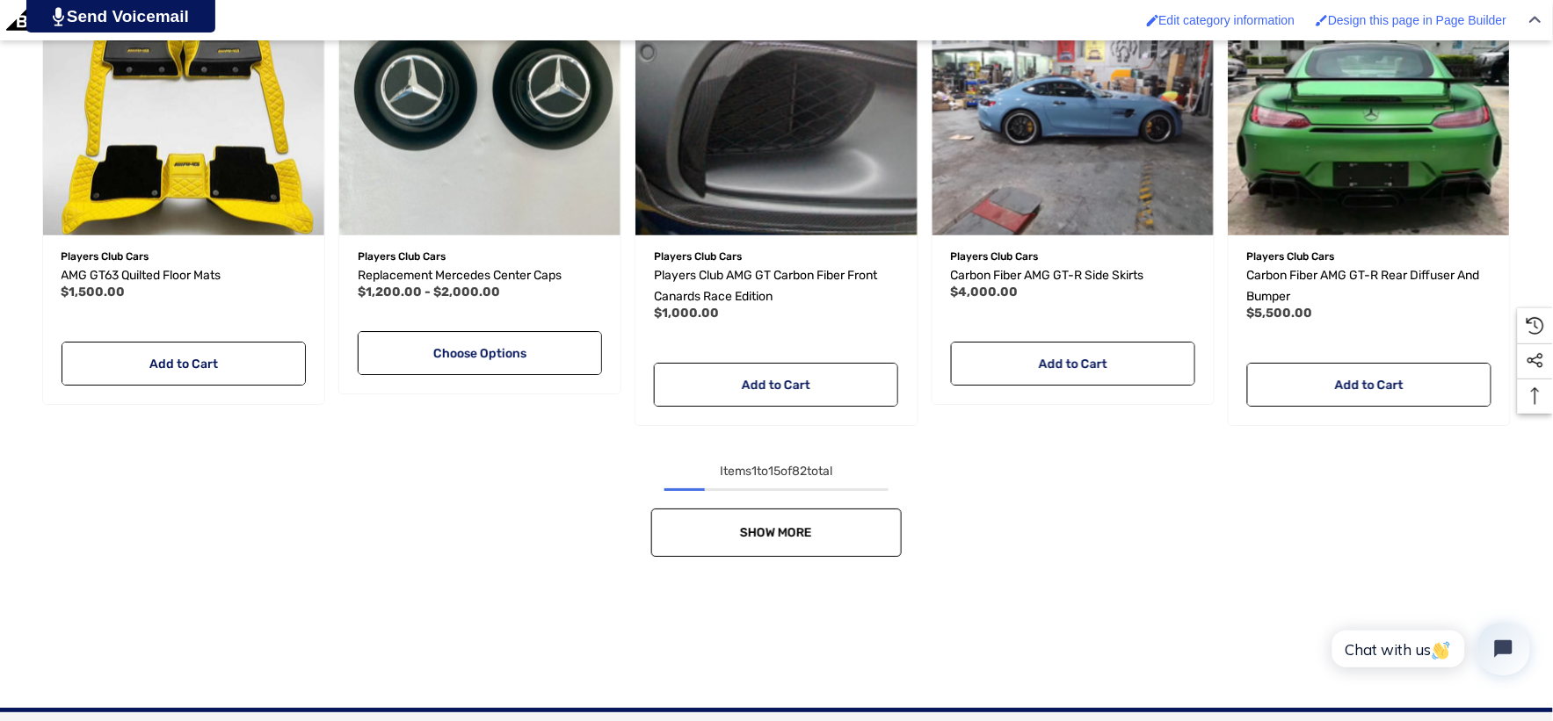
click at [748, 529] on span "Show More" at bounding box center [777, 532] width 72 height 15
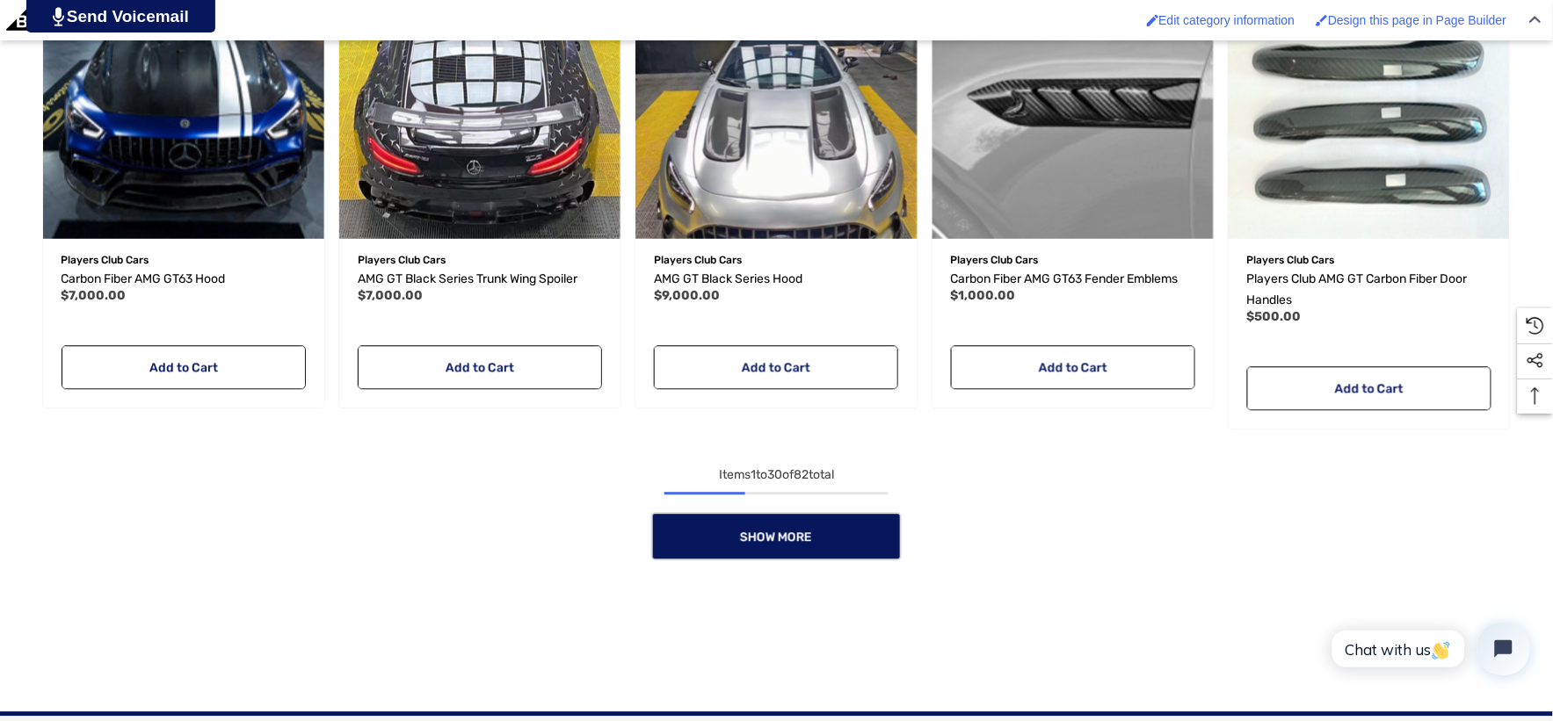
scroll to position [3221, 0]
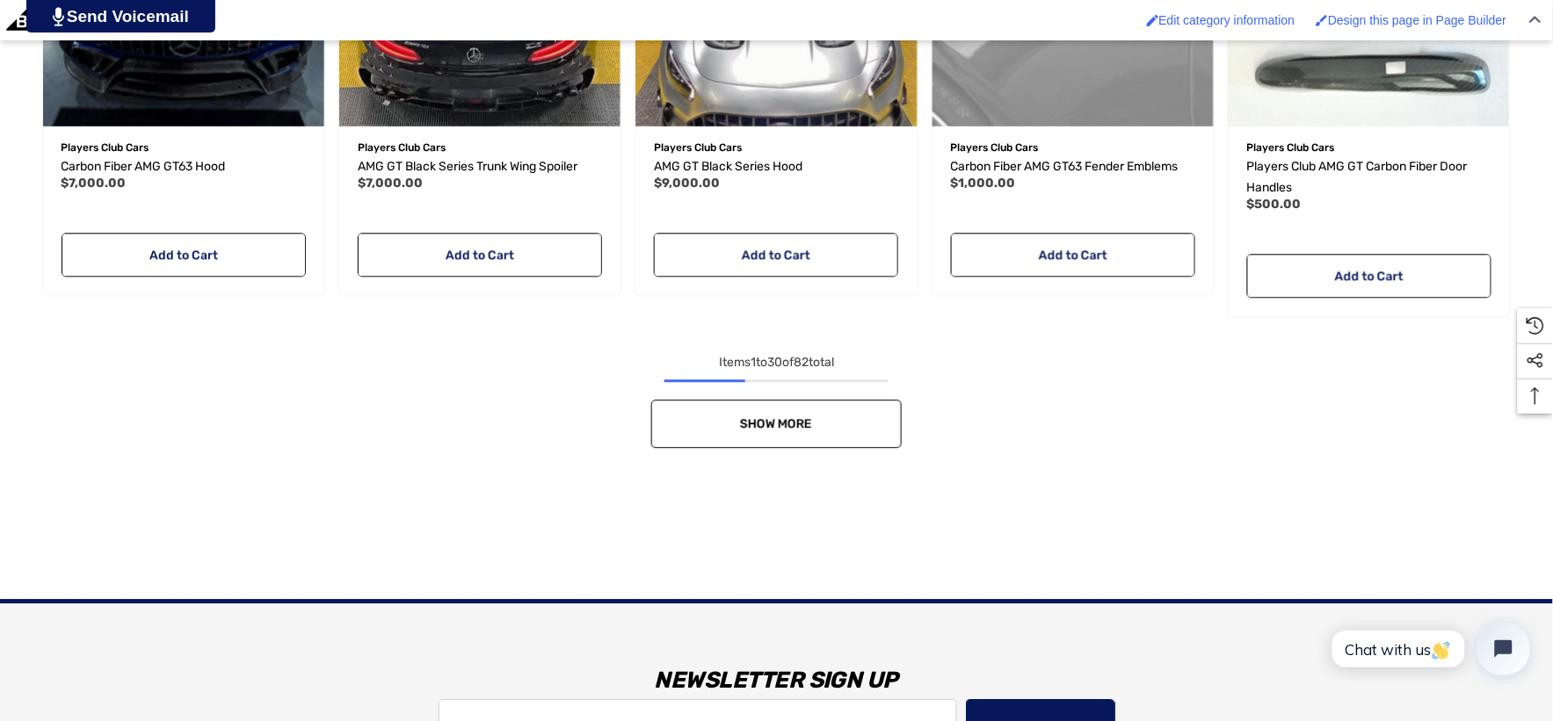
click at [849, 431] on link "Show More" at bounding box center [776, 424] width 250 height 48
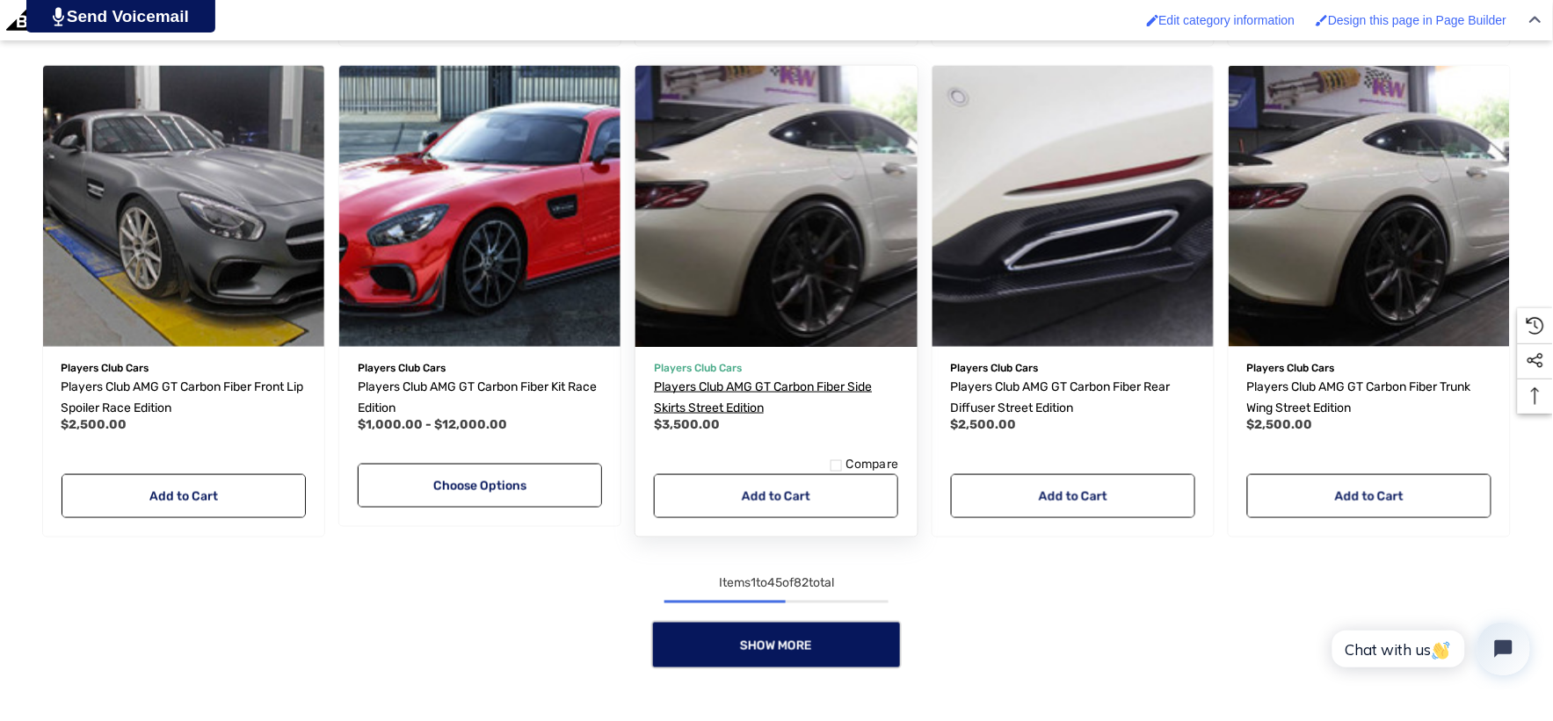
scroll to position [4588, 0]
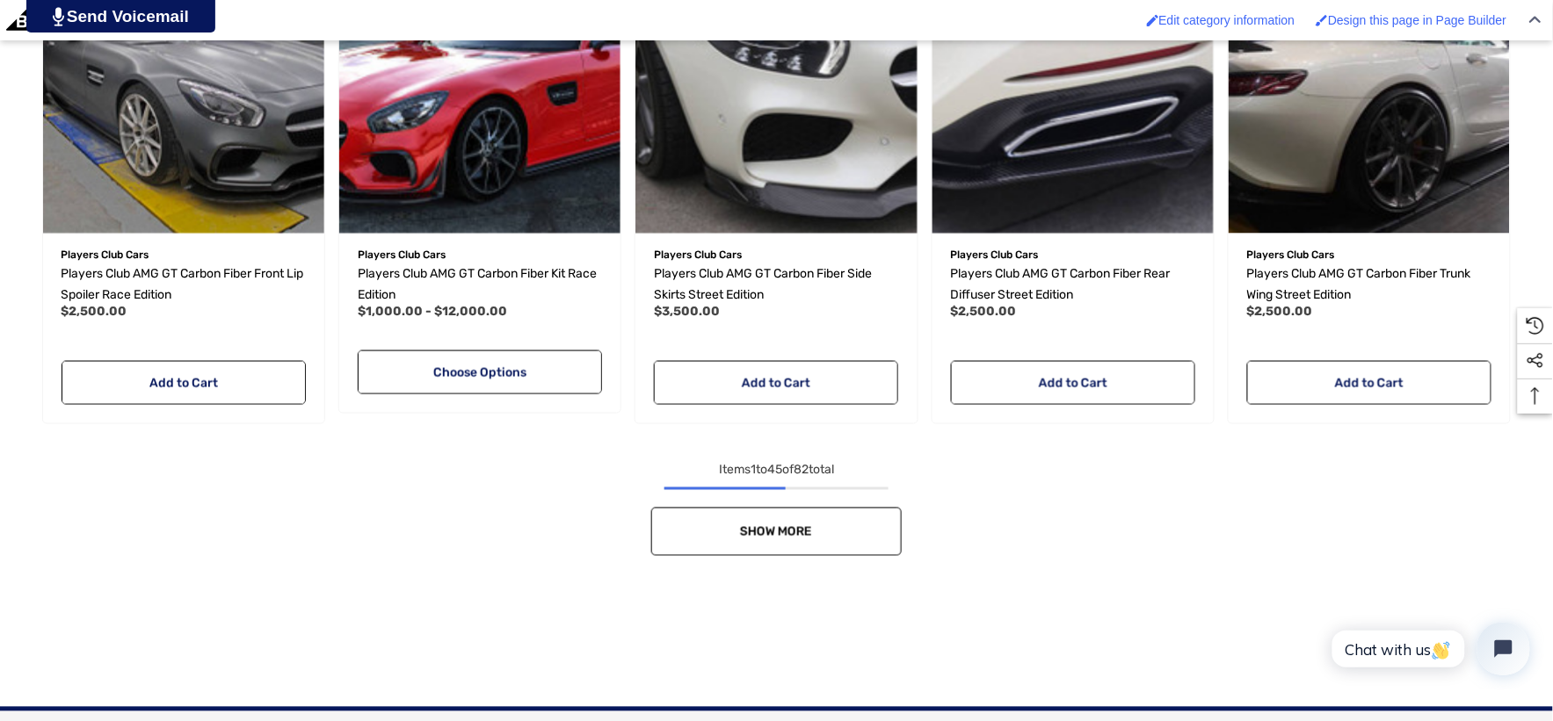
click at [820, 530] on link "Show More" at bounding box center [776, 532] width 250 height 48
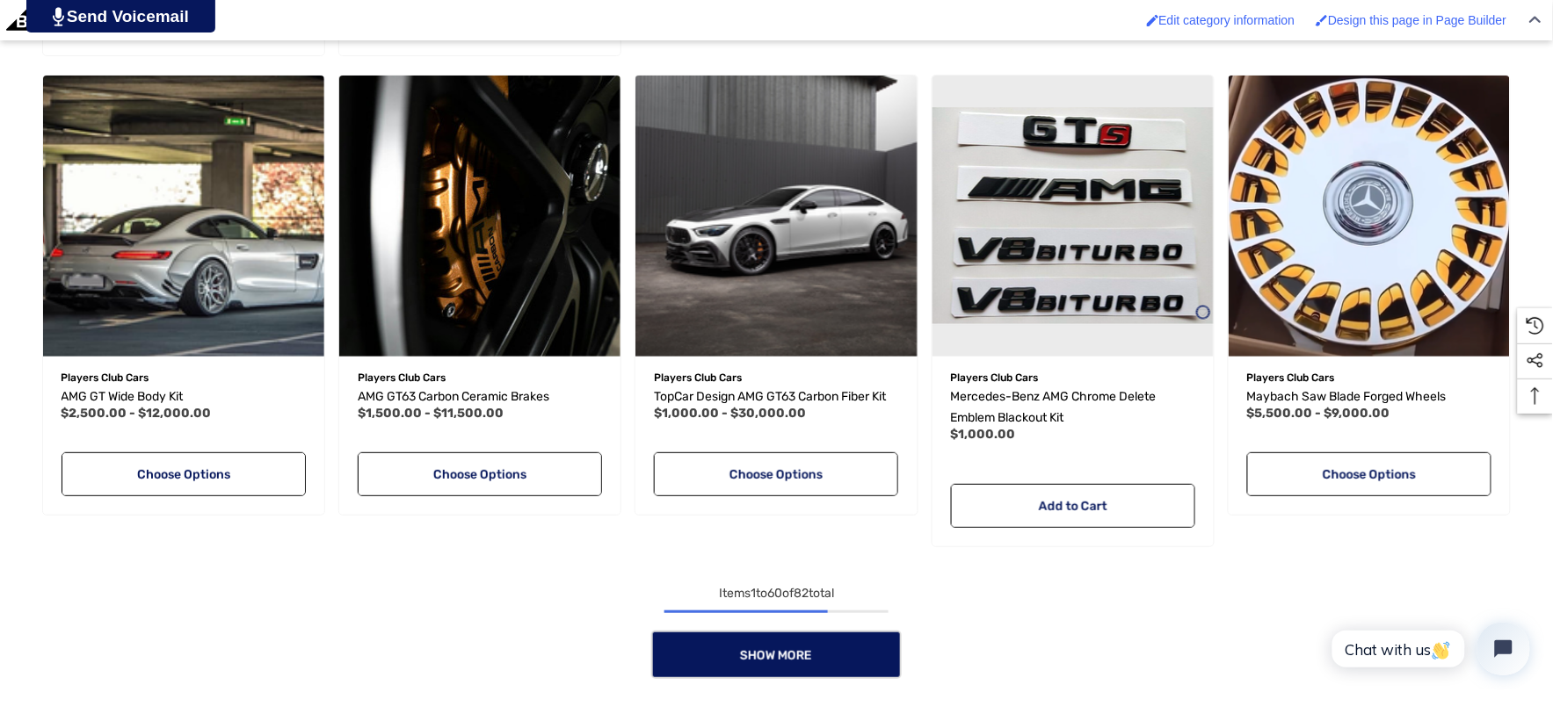
scroll to position [6052, 0]
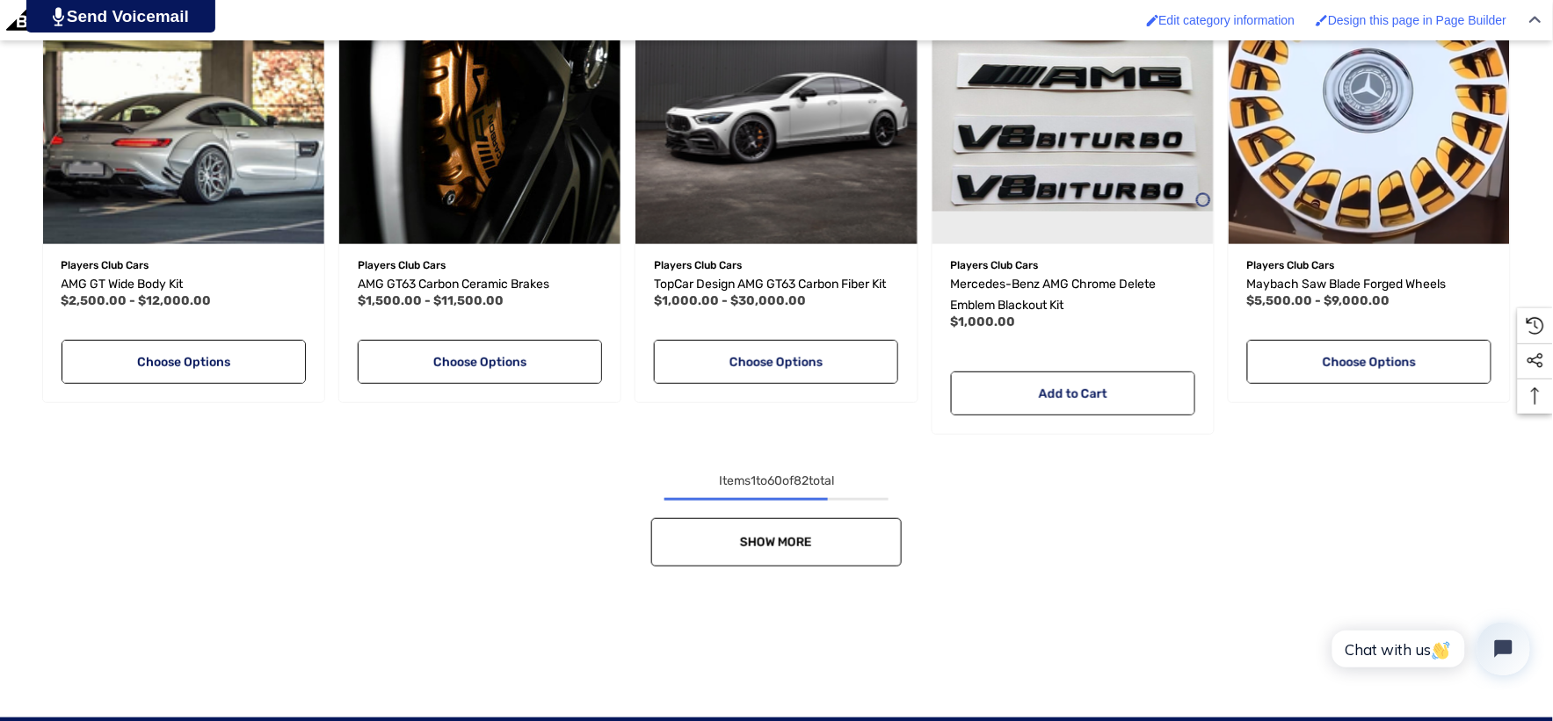
click at [865, 558] on link "Show More" at bounding box center [776, 542] width 250 height 48
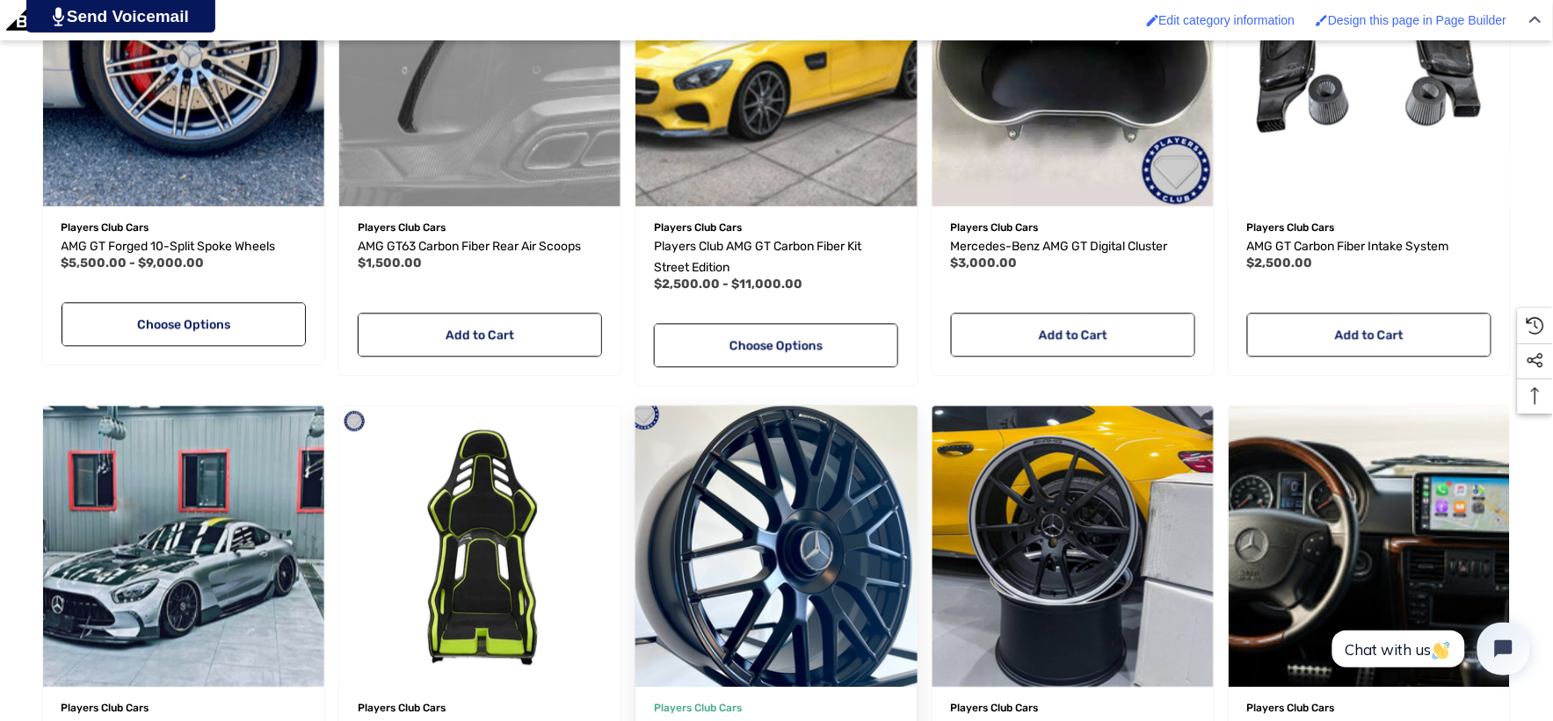
scroll to position [7126, 0]
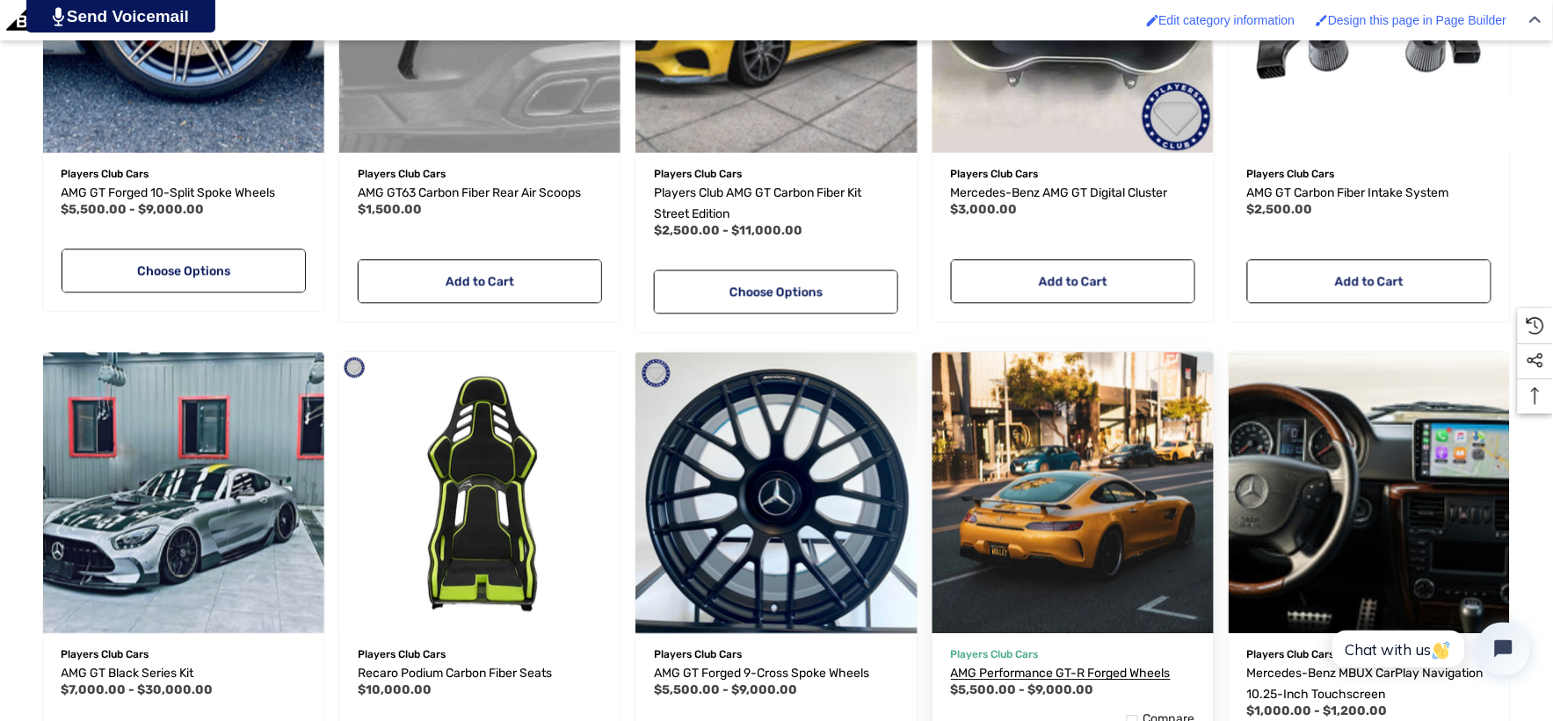
drag, startPoint x: 154, startPoint y: 191, endPoint x: 1133, endPoint y: 673, distance: 1092.0
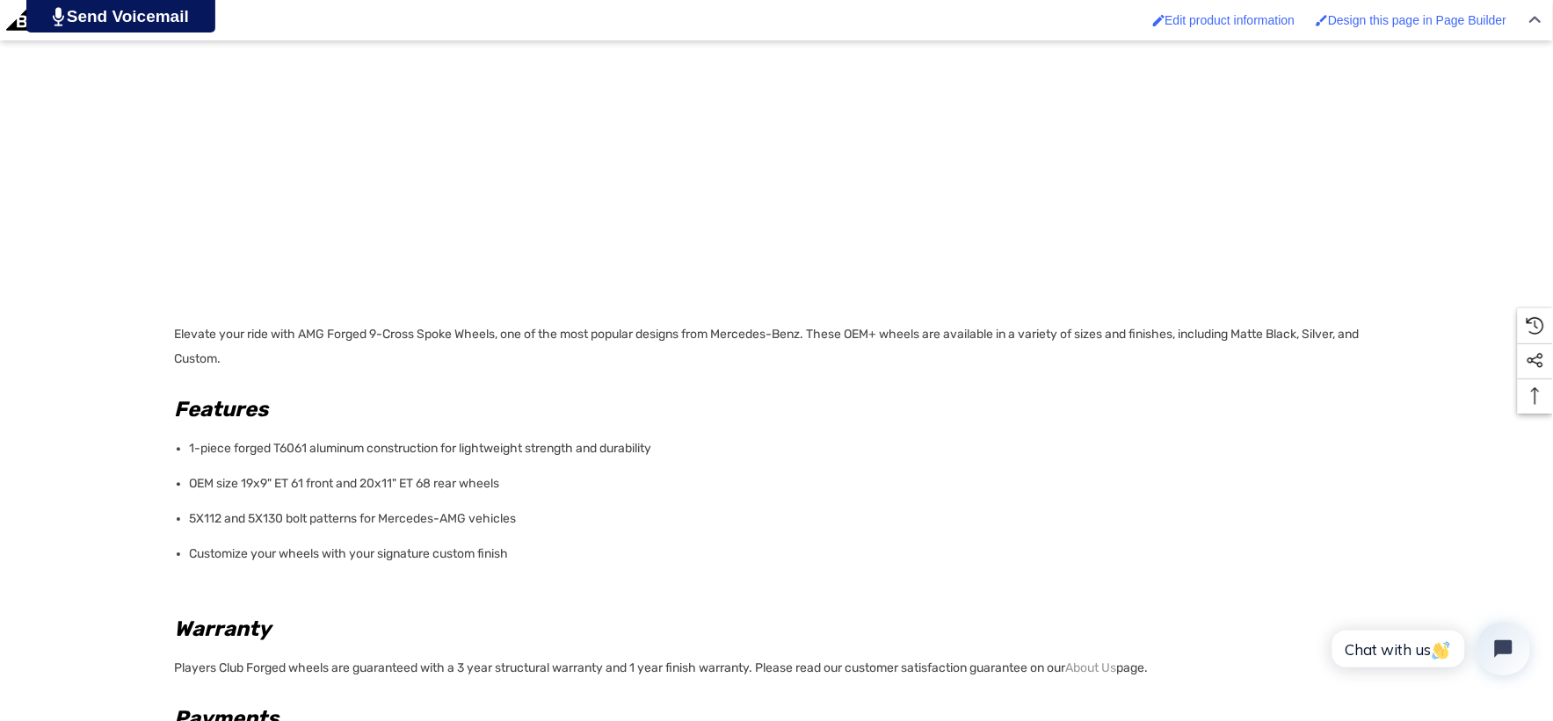
scroll to position [1366, 0]
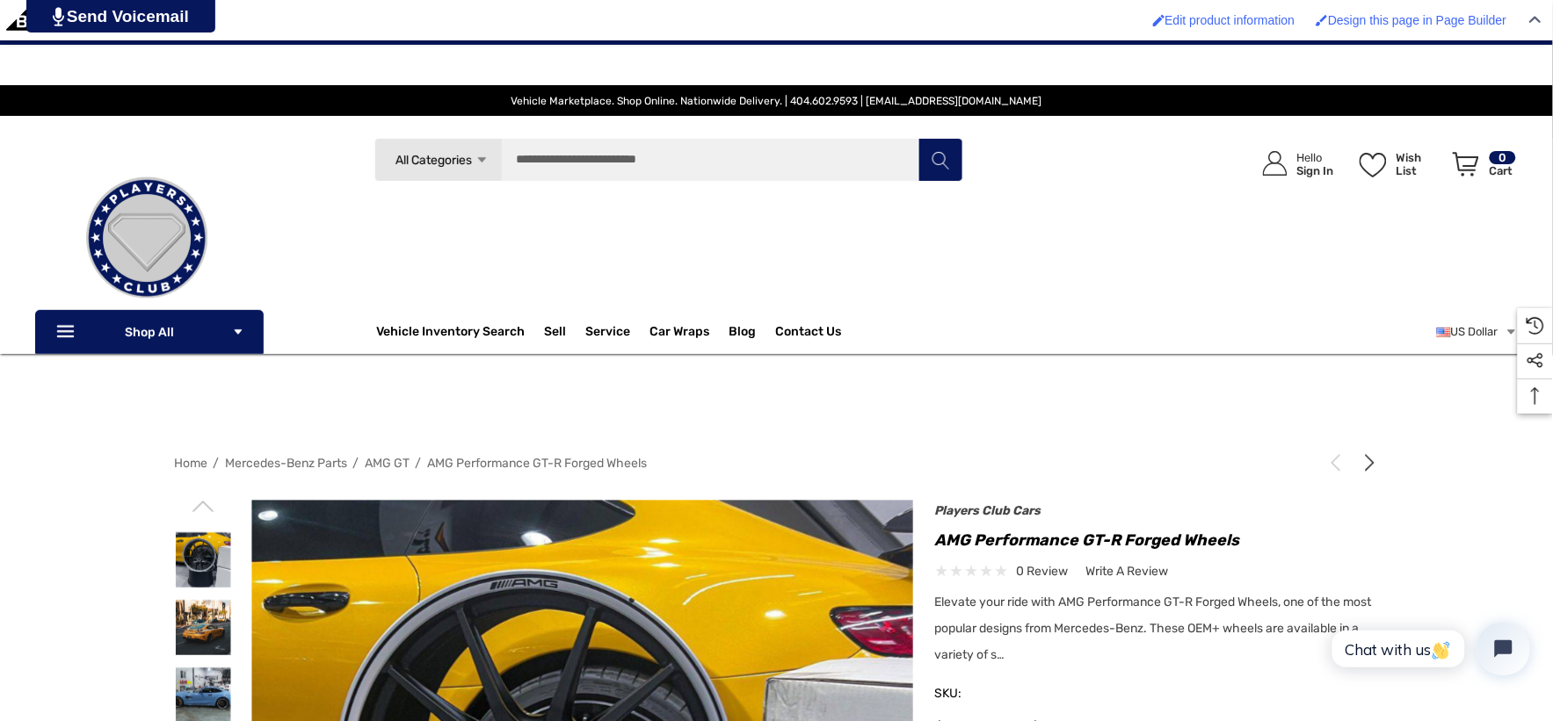
click at [376, 459] on span "AMG GT" at bounding box center [388, 463] width 45 height 15
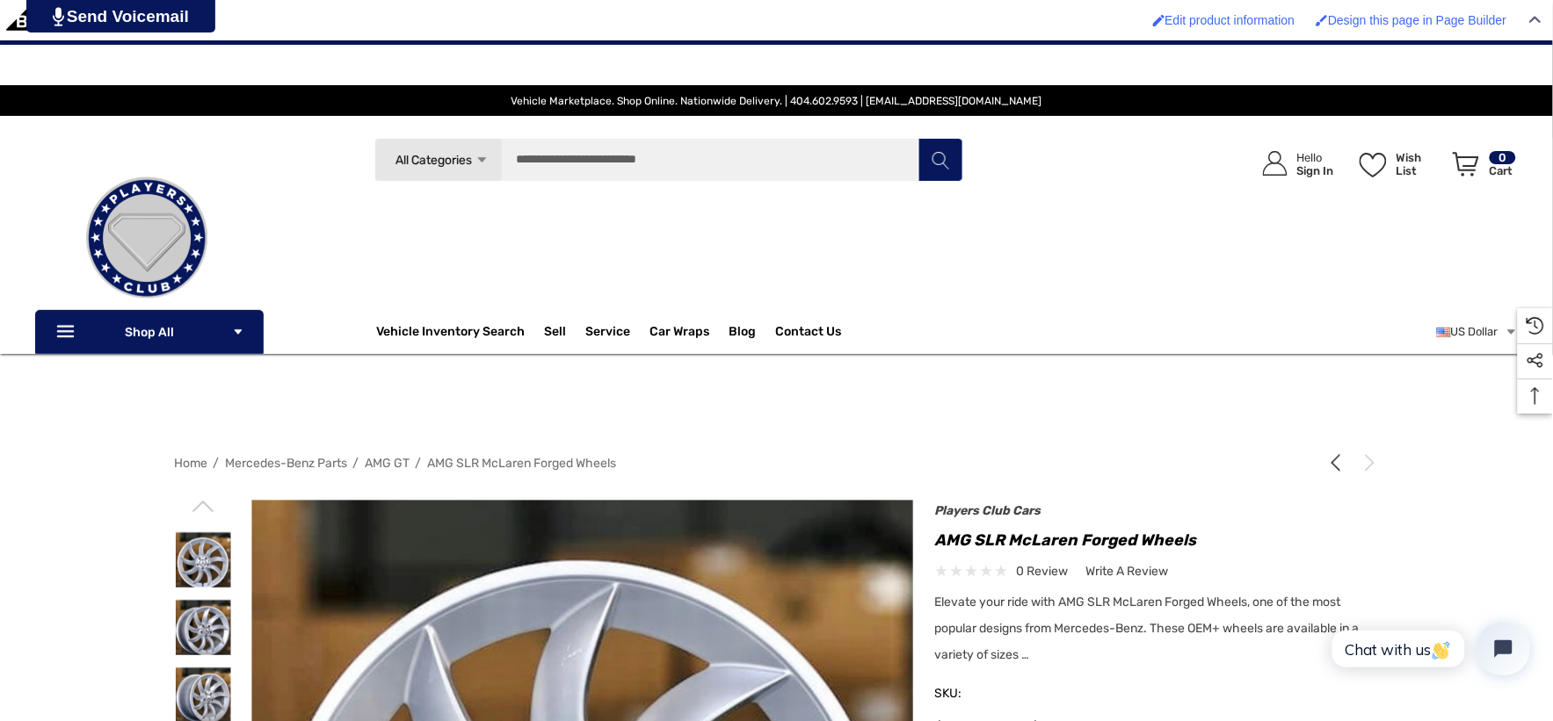
click at [548, 129] on header "Vehicle Marketplace. Shop Online. Nationwide Delivery. | 404.602.9593 | info@pl…" at bounding box center [776, 197] width 1553 height 314
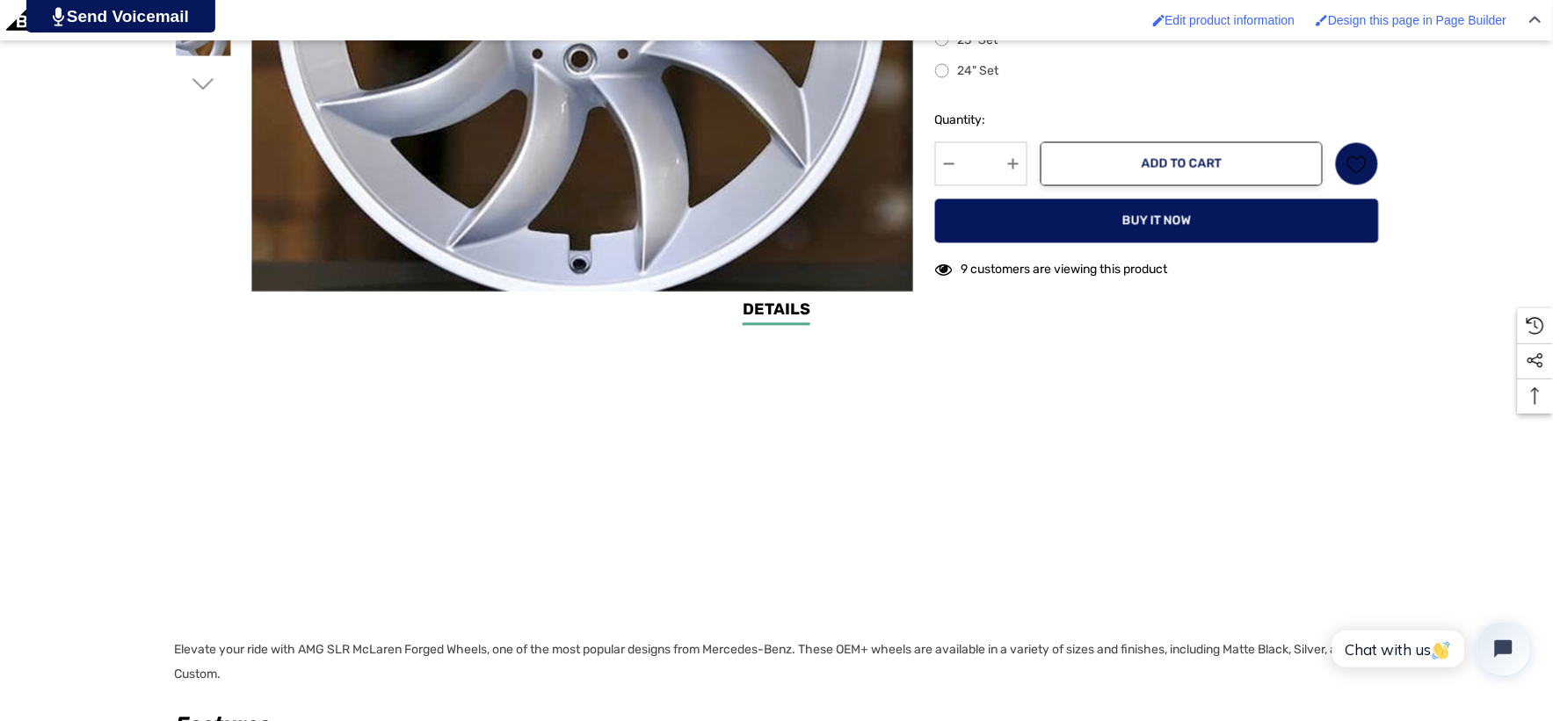
scroll to position [1171, 0]
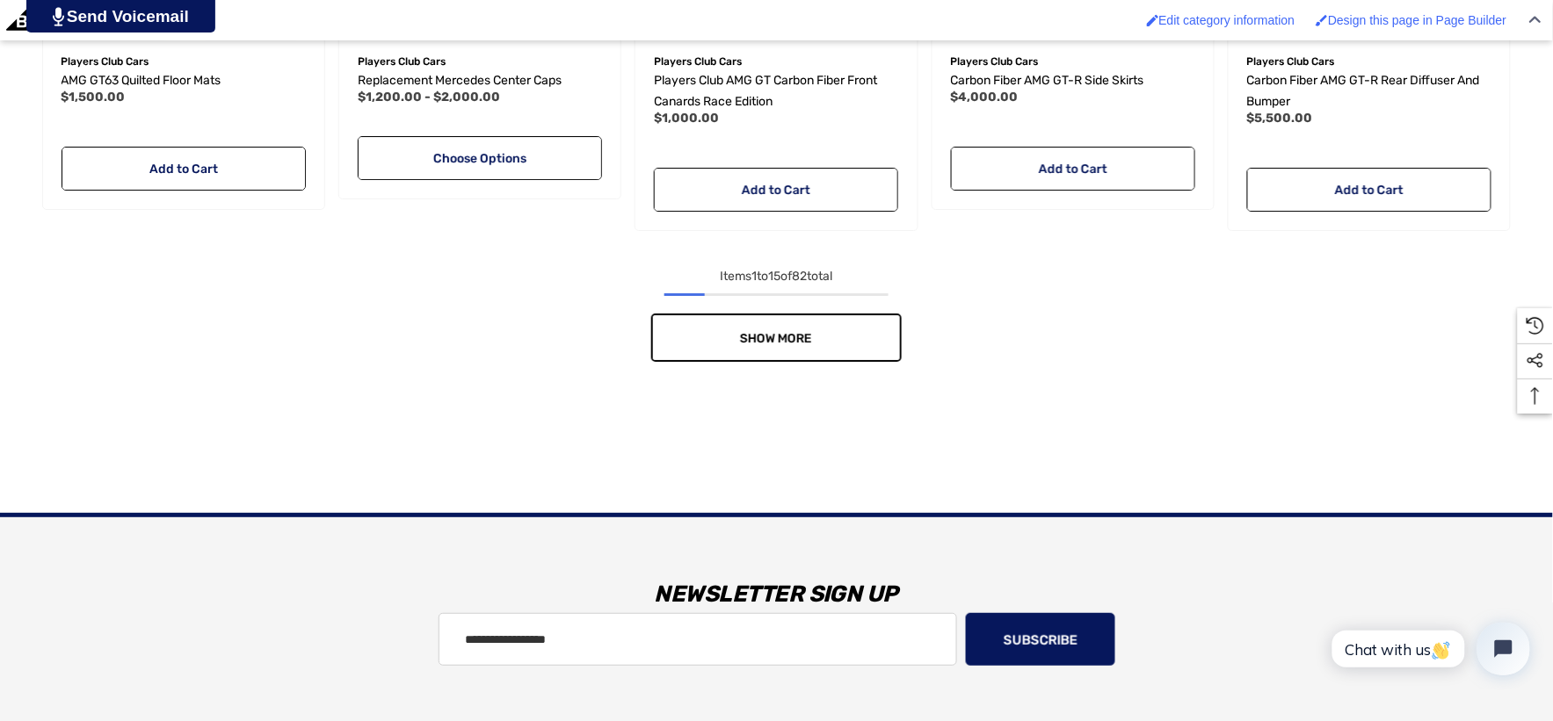
click at [855, 326] on link "Show More" at bounding box center [776, 338] width 250 height 48
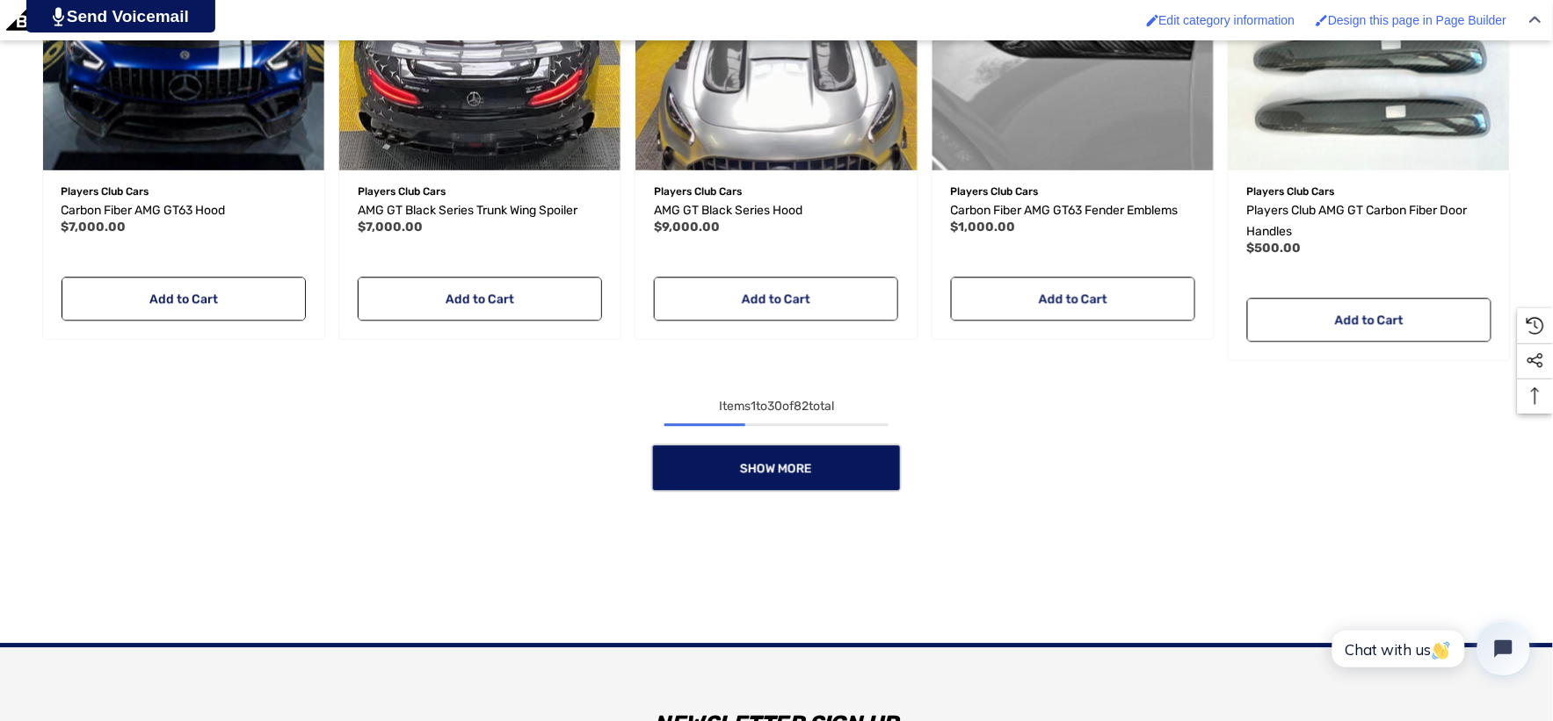
scroll to position [3220, 0]
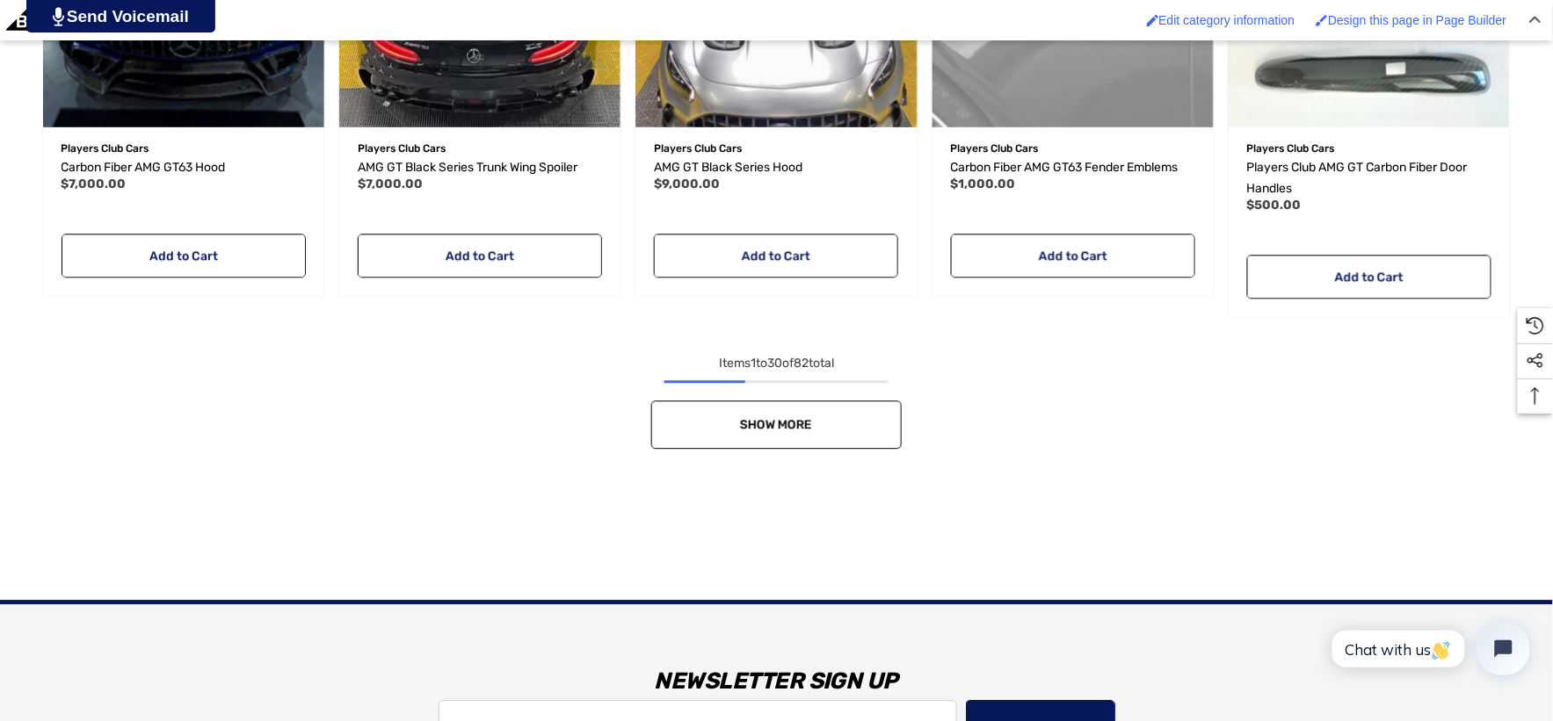
click at [857, 415] on link "Show More" at bounding box center [776, 425] width 250 height 48
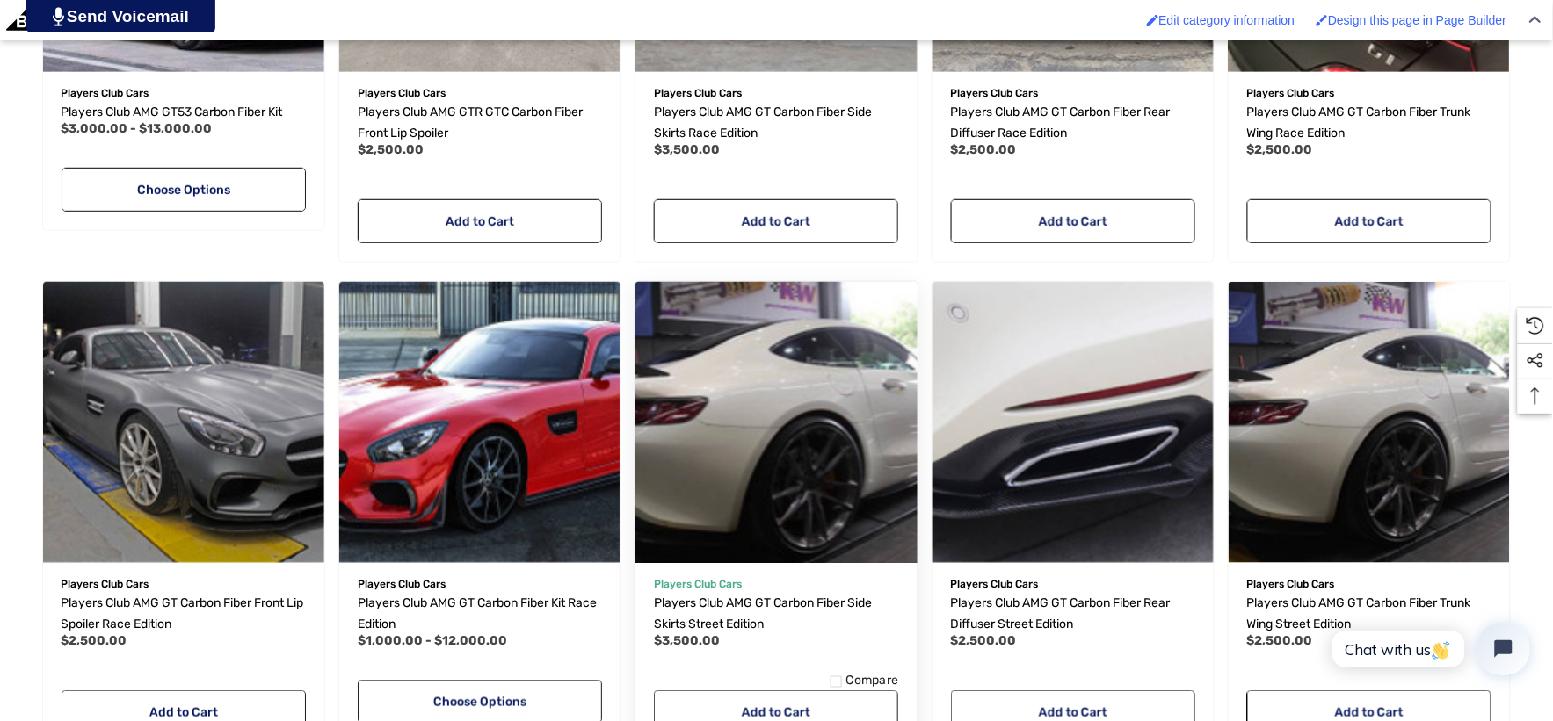
scroll to position [4294, 0]
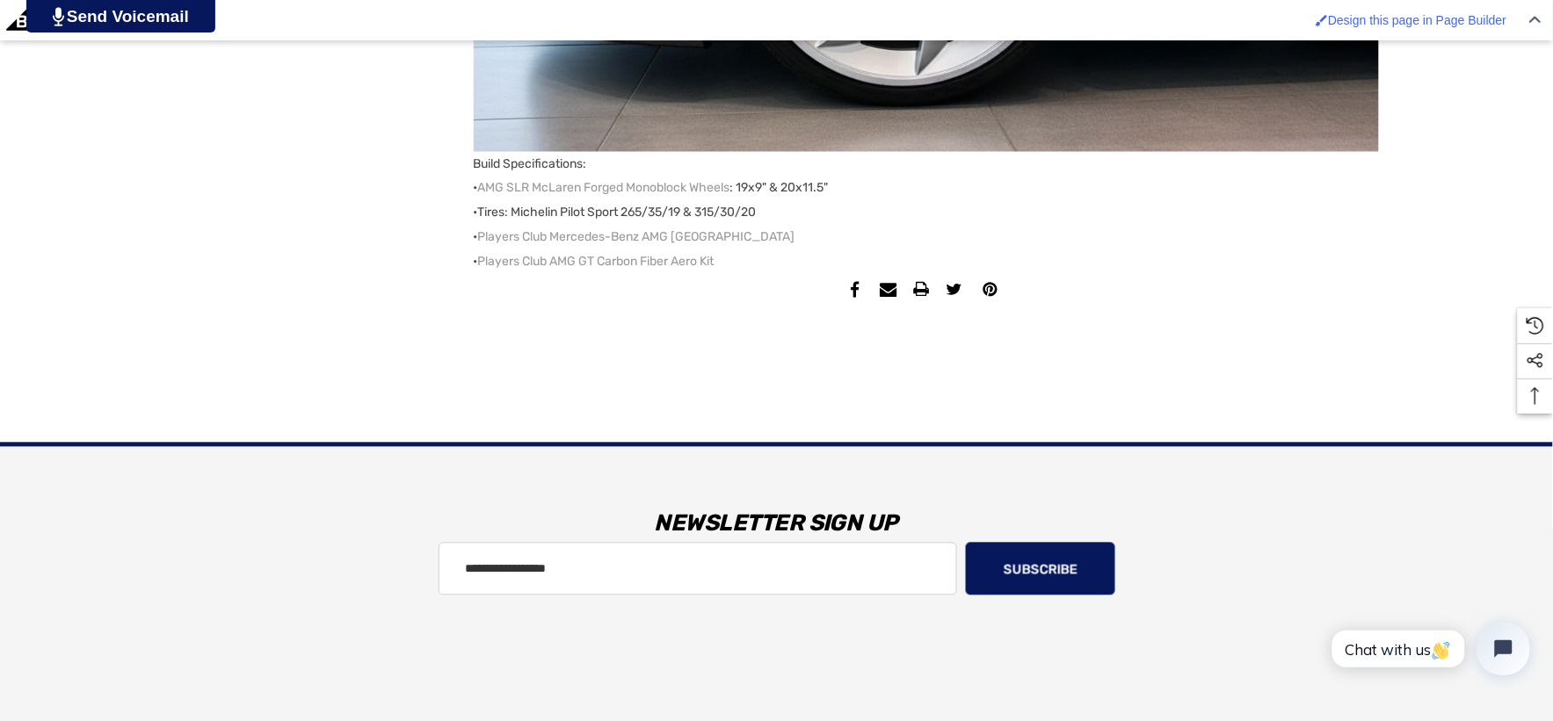
scroll to position [2831, 0]
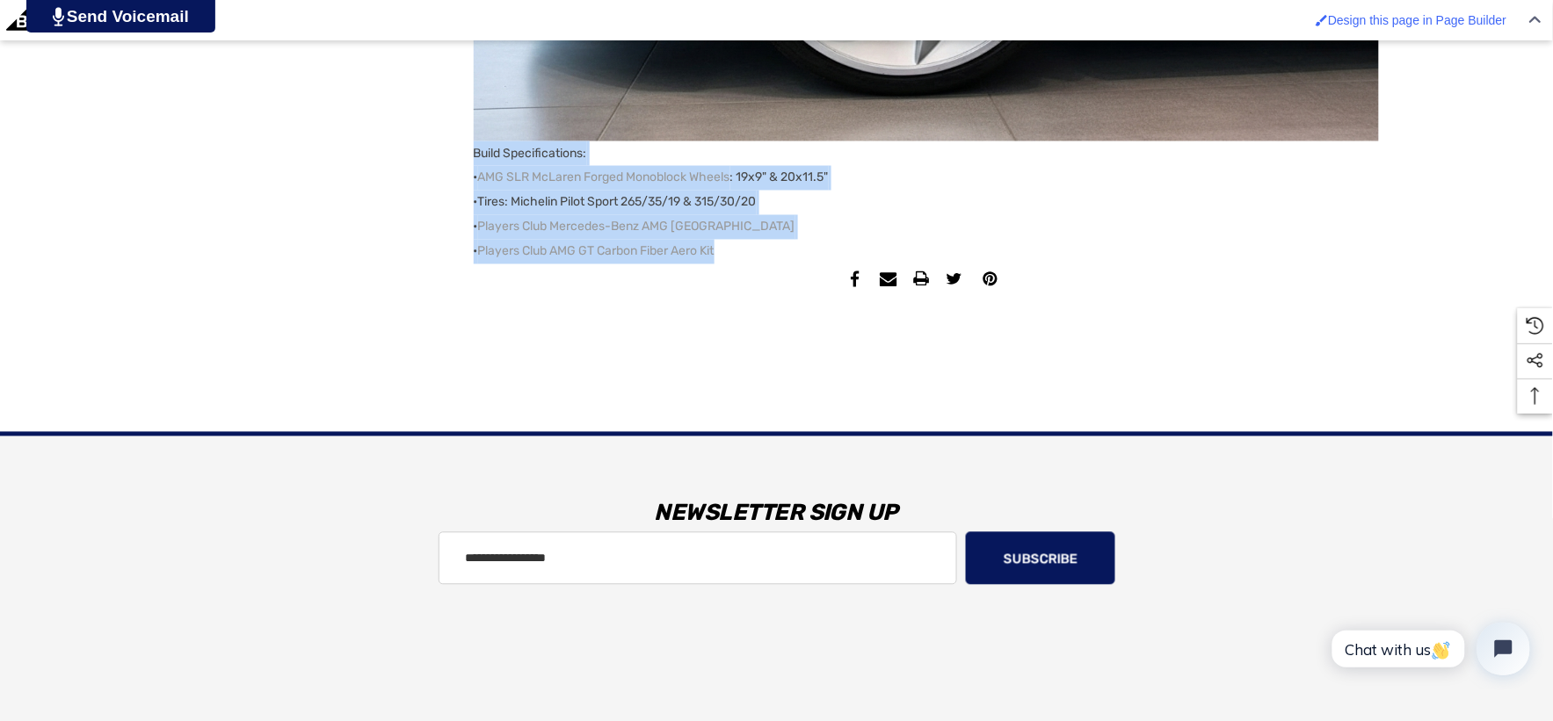
copy p "Build Specifications: • AMG SLR McLaren Forged Monoblock Wheels : 19x9" & 20x11…"
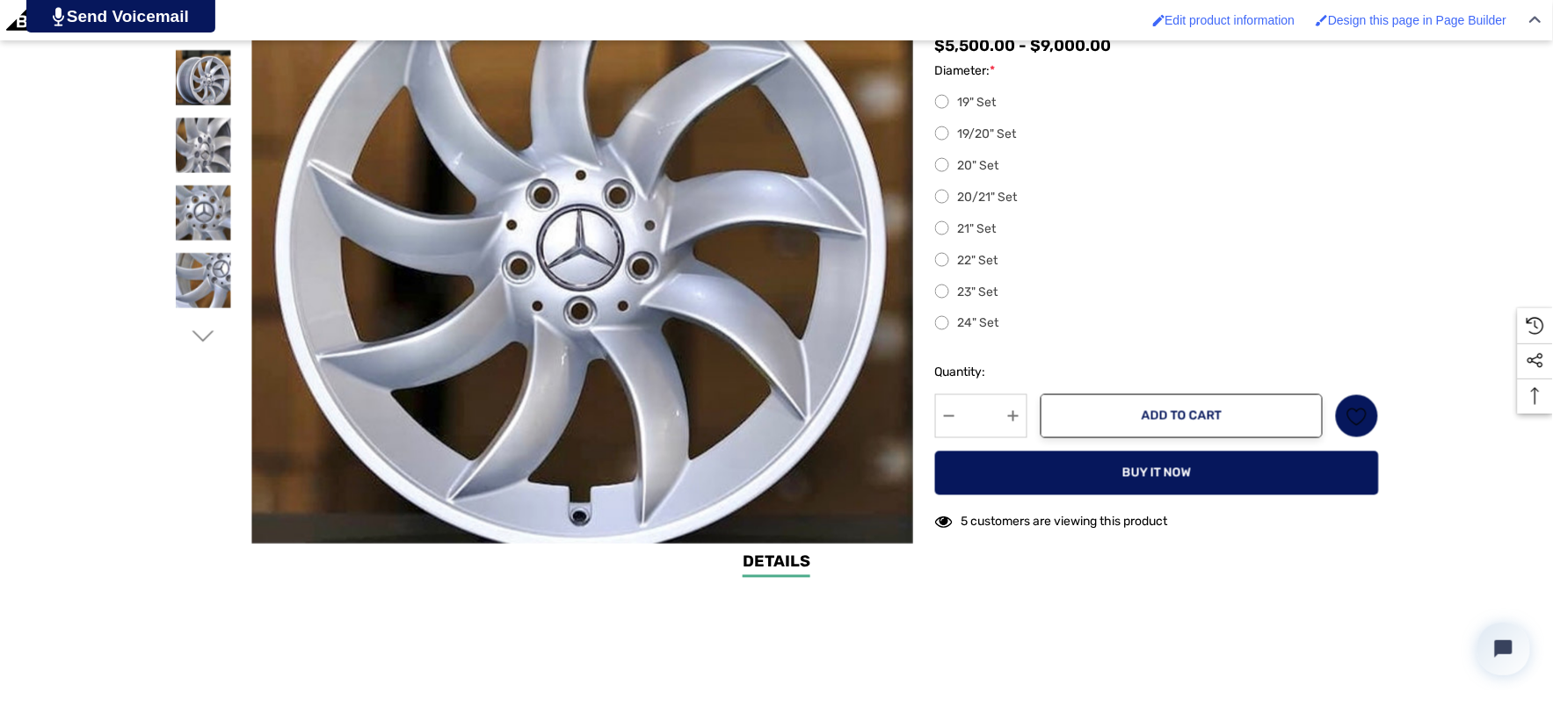
click at [195, 329] on icon "Go to slide 2 of 3" at bounding box center [203, 337] width 22 height 22
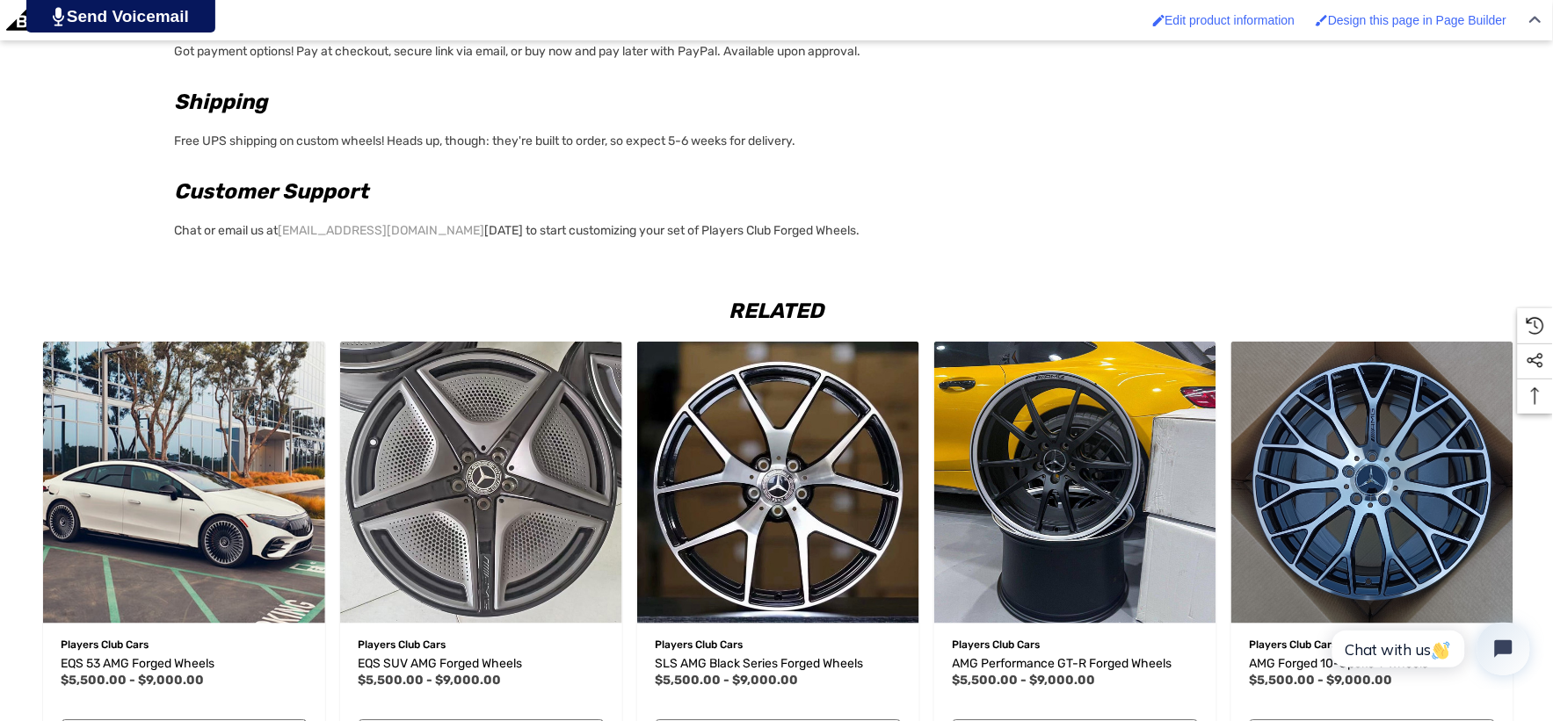
scroll to position [2245, 0]
